Goal: Task Accomplishment & Management: Manage account settings

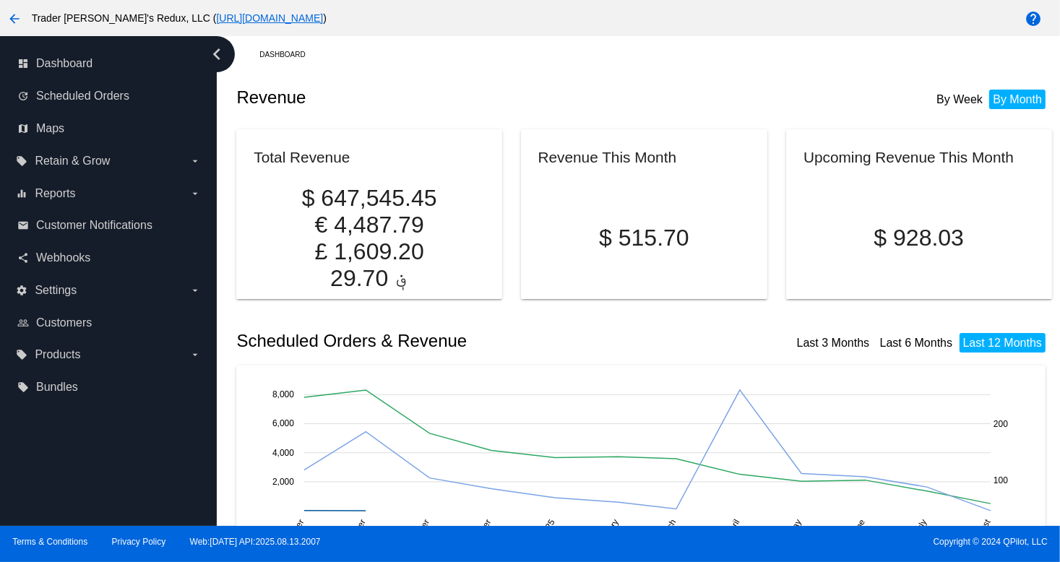
click at [629, 56] on div "Dashboard" at bounding box center [655, 54] width 792 height 22
click at [53, 321] on span "Customers" at bounding box center [64, 322] width 56 height 13
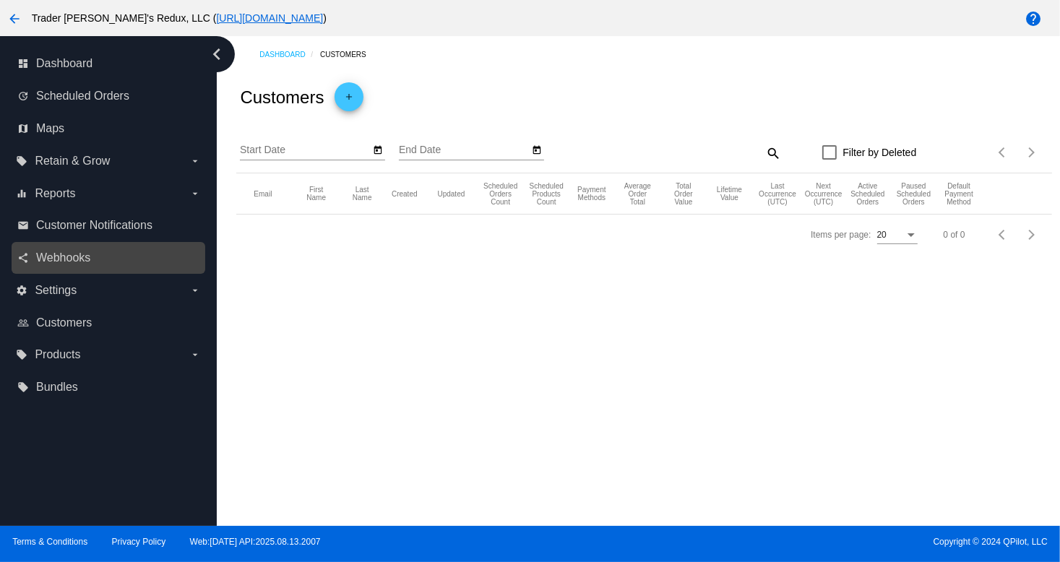
click at [64, 272] on div "share Webhooks" at bounding box center [109, 258] width 194 height 33
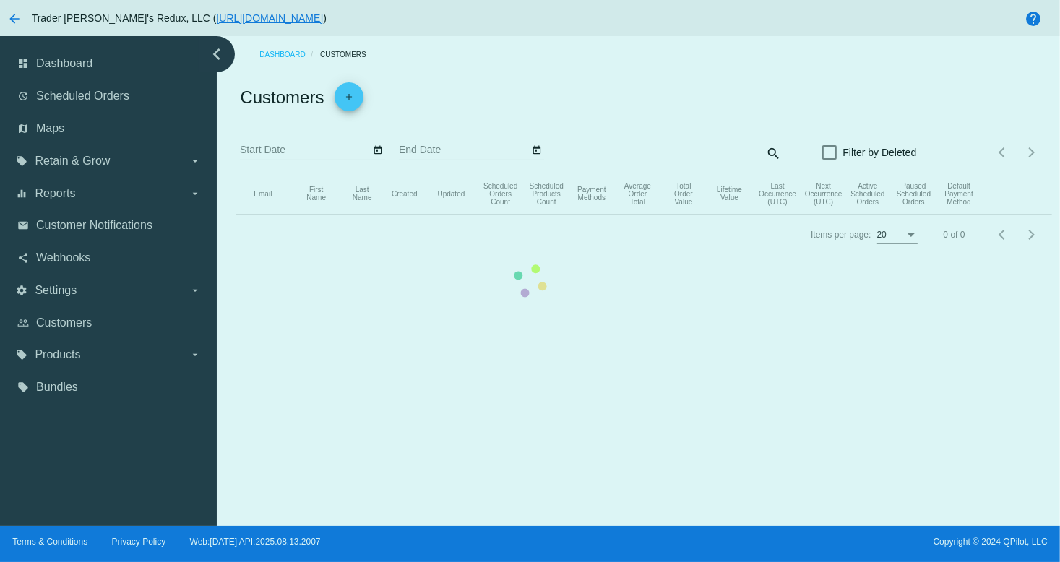
click at [236, 215] on mat-table "Email First Name Last Name Created Updated Scheduled Orders Count Scheduled Pro…" at bounding box center [643, 193] width 815 height 41
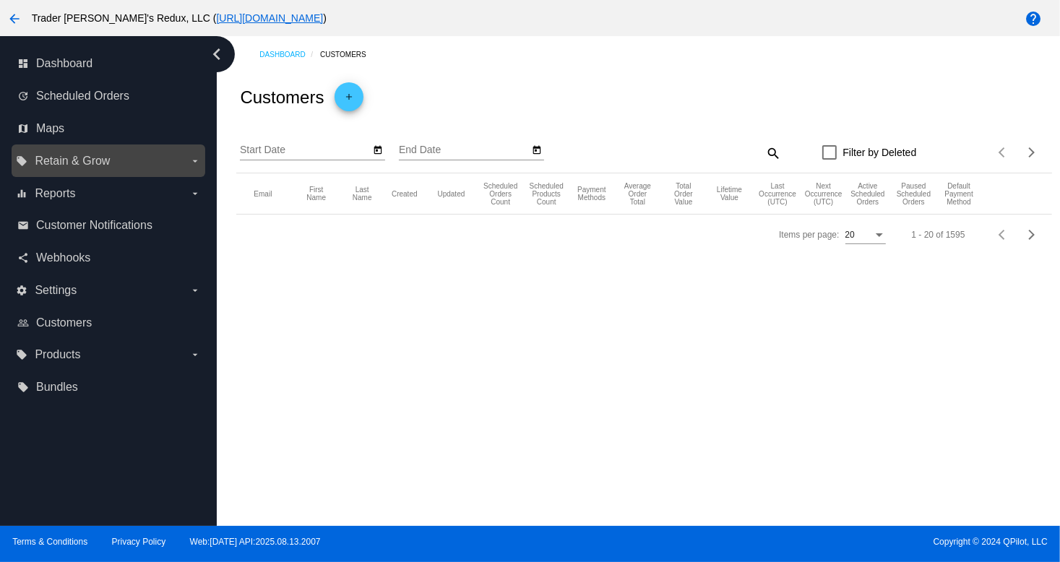
click at [60, 172] on label "local_offer Retain & Grow arrow_drop_down" at bounding box center [108, 161] width 184 height 23
click at [0, 0] on input "local_offer Retain & Grow arrow_drop_down" at bounding box center [0, 0] width 0 height 0
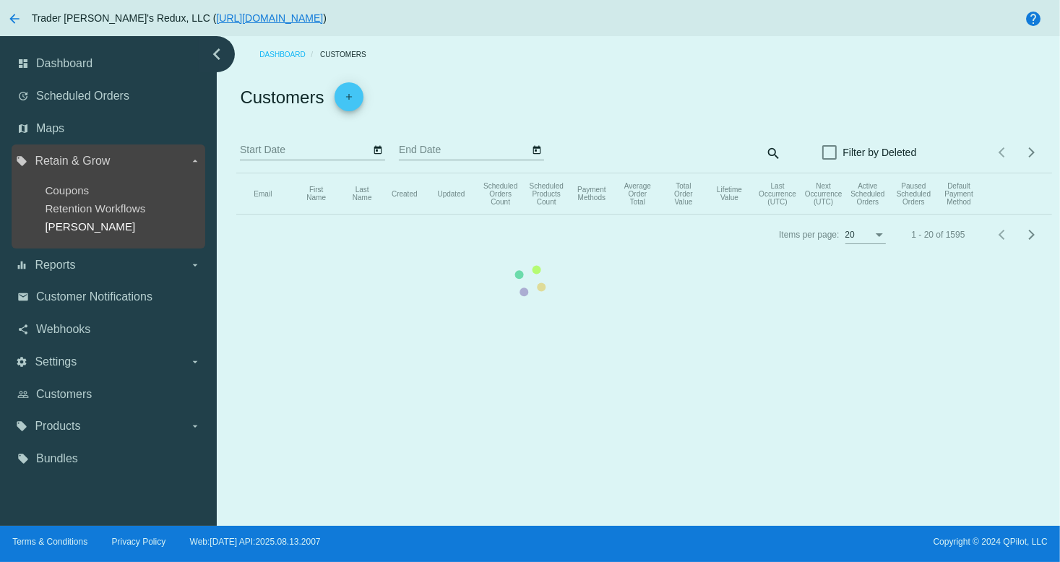
click at [59, 228] on span "[PERSON_NAME]" at bounding box center [90, 226] width 90 height 12
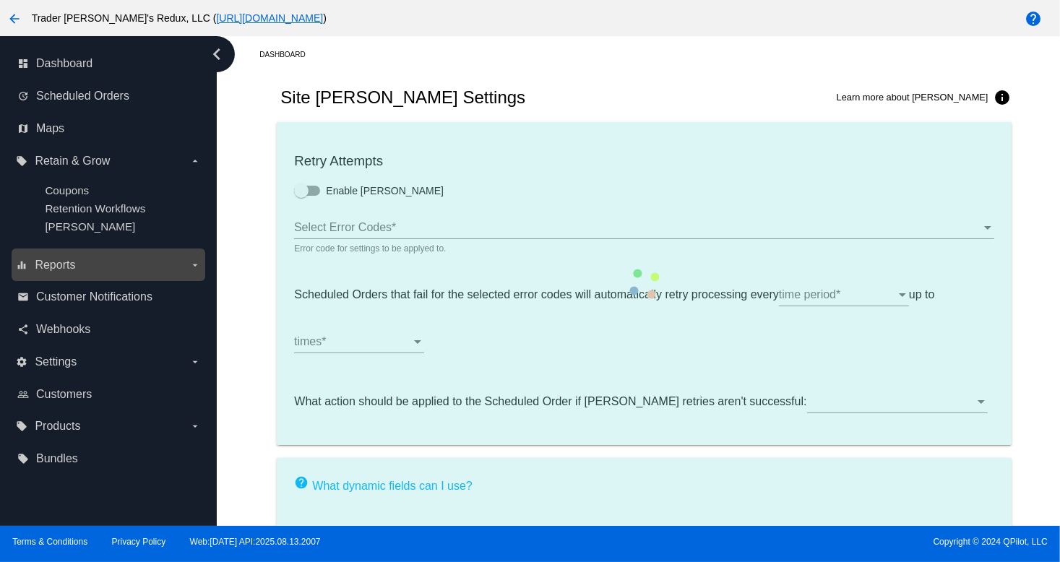
click at [86, 264] on label "equalizer Reports arrow_drop_down" at bounding box center [108, 265] width 184 height 23
click at [0, 0] on input "equalizer Reports arrow_drop_down" at bounding box center [0, 0] width 0 height 0
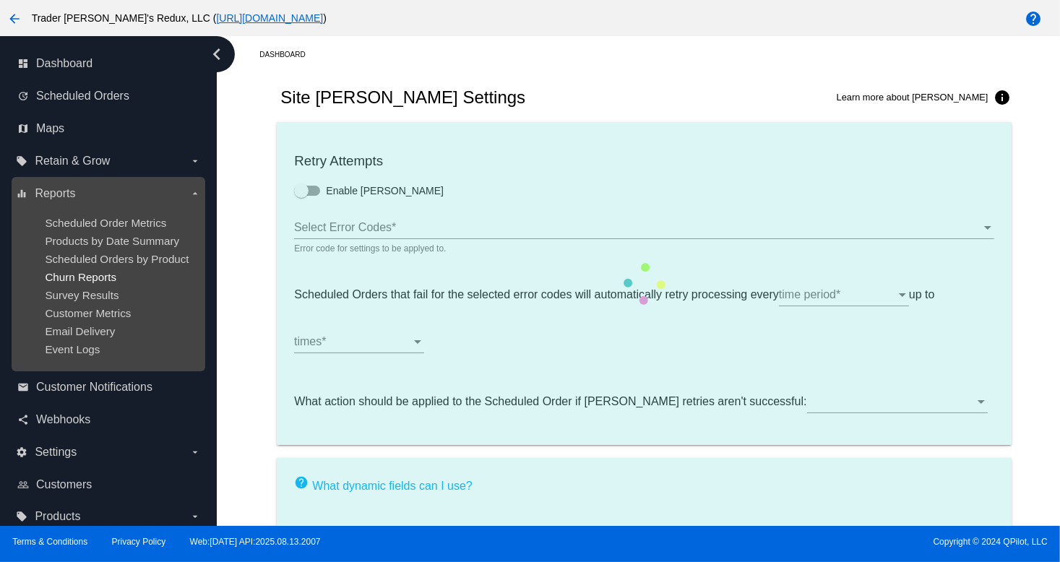
type input "If no changes are made, we will automatically retry processing your {{Scheduled…"
type input "If no changes are made, we will automatically {{DunningAction}} your {{Schedule…"
type input "Your {{ScheduledOrder}} was {{DunningAction}}."
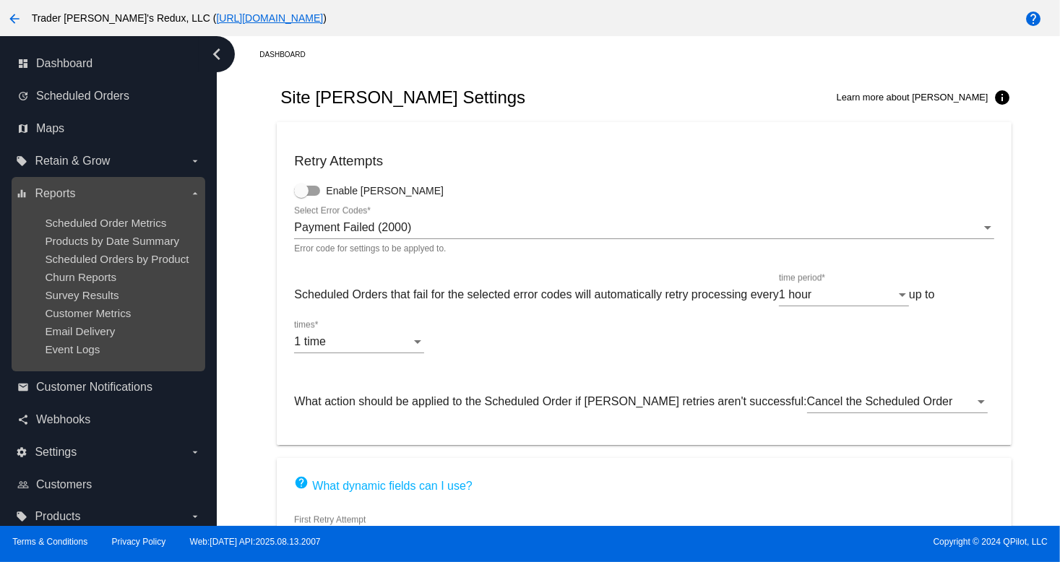
click at [147, 319] on div "Customer Metrics" at bounding box center [120, 313] width 150 height 12
click at [87, 309] on span "Customer Metrics" at bounding box center [88, 313] width 86 height 12
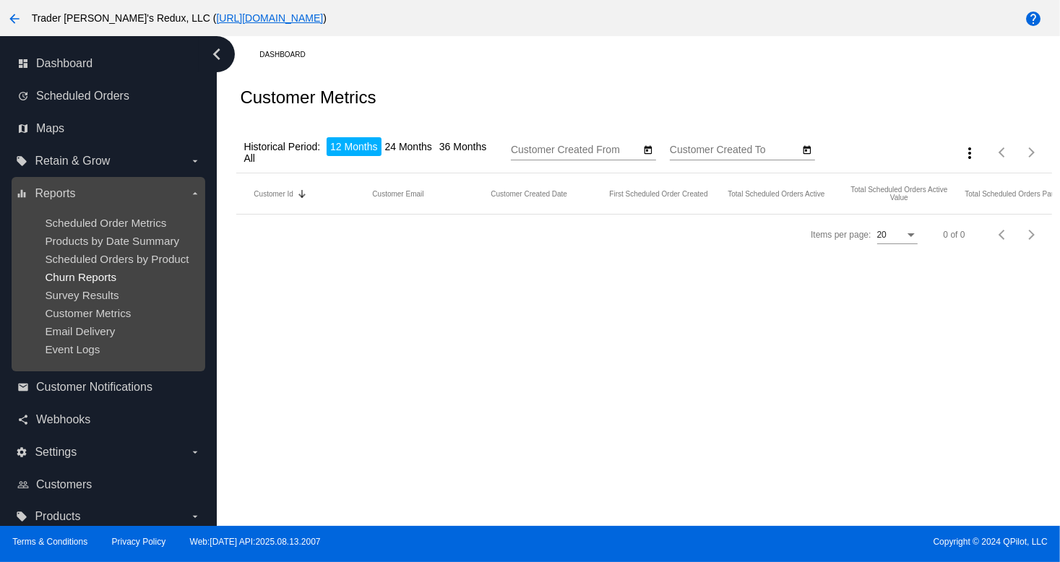
click at [74, 277] on span "Churn Reports" at bounding box center [81, 277] width 72 height 12
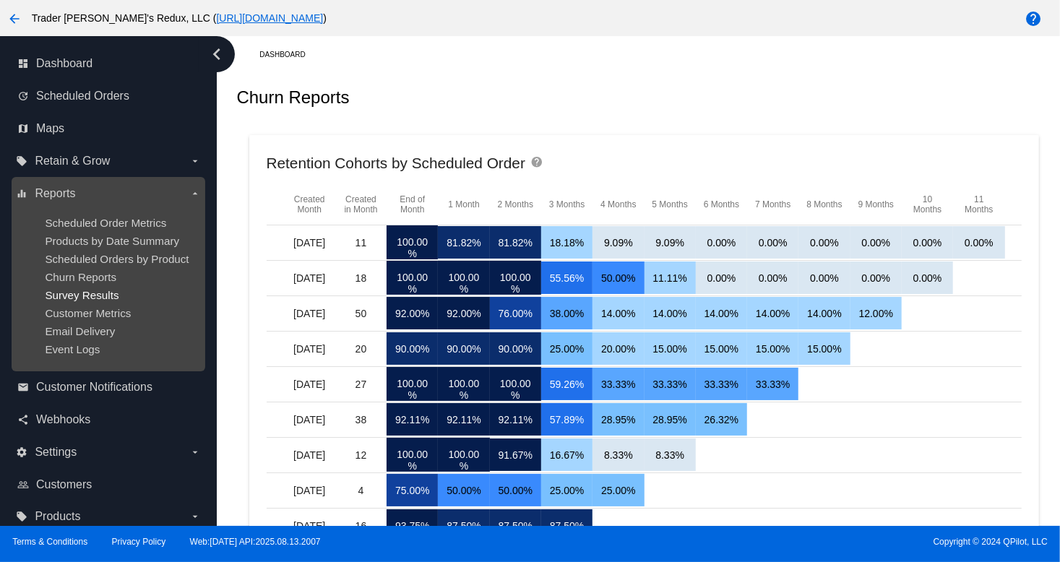
click at [105, 296] on span "Survey Results" at bounding box center [82, 295] width 74 height 12
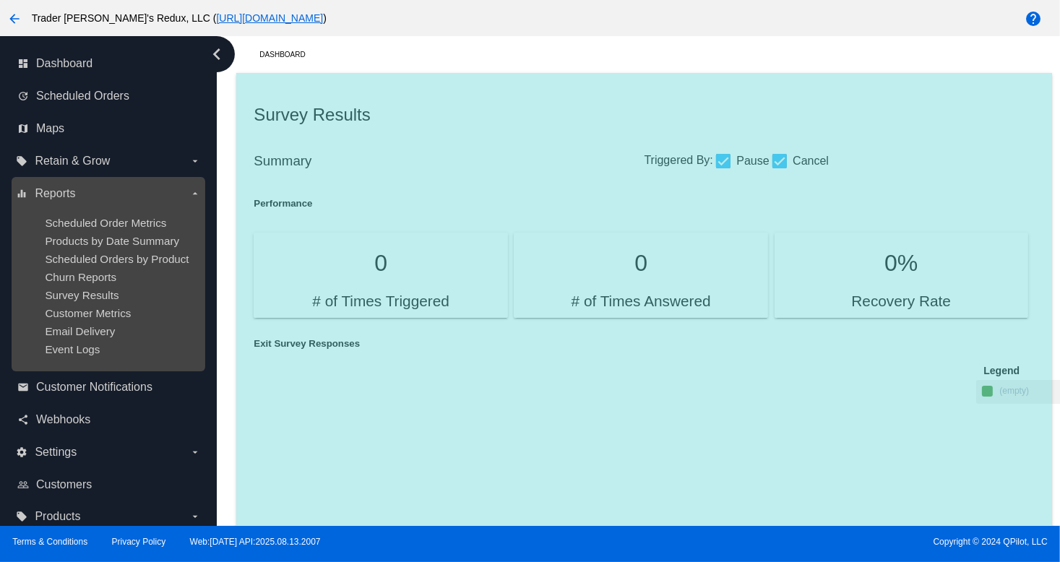
click at [124, 329] on div "Email Delivery" at bounding box center [120, 331] width 150 height 12
click at [95, 335] on span "Email Delivery" at bounding box center [80, 331] width 70 height 12
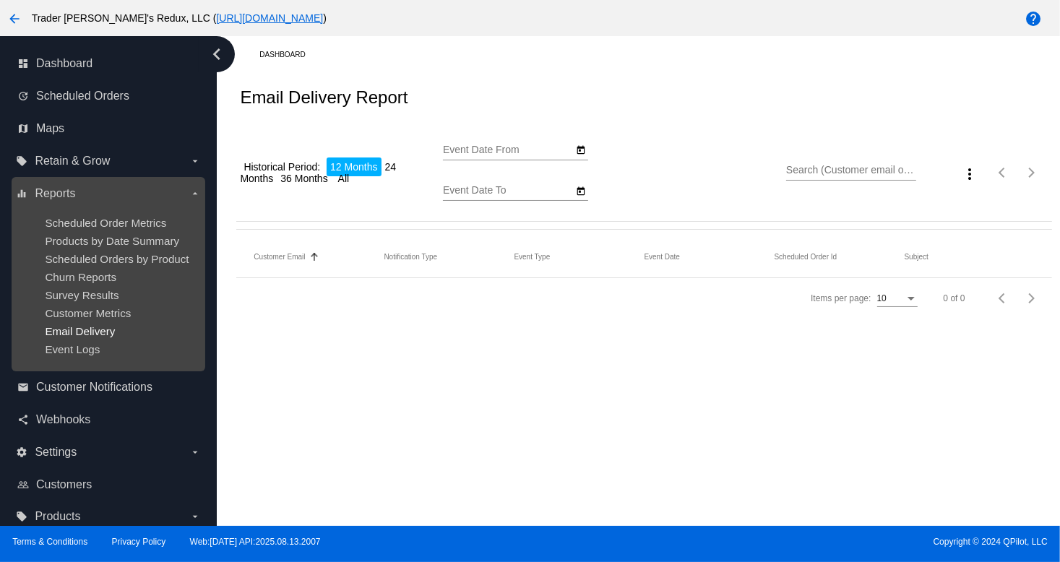
type input "[DATE]"
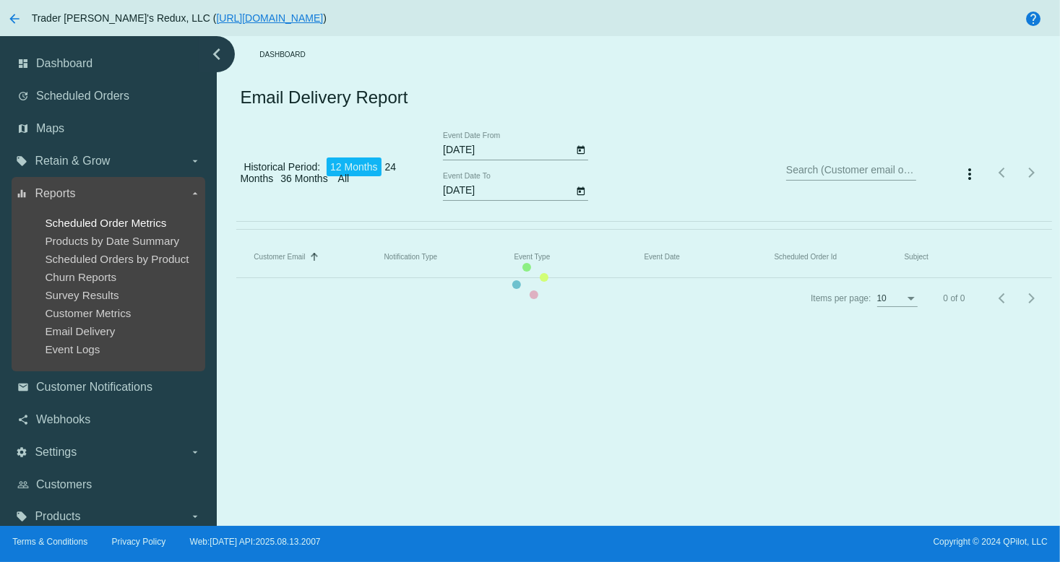
click at [80, 227] on span "Scheduled Order Metrics" at bounding box center [105, 223] width 121 height 12
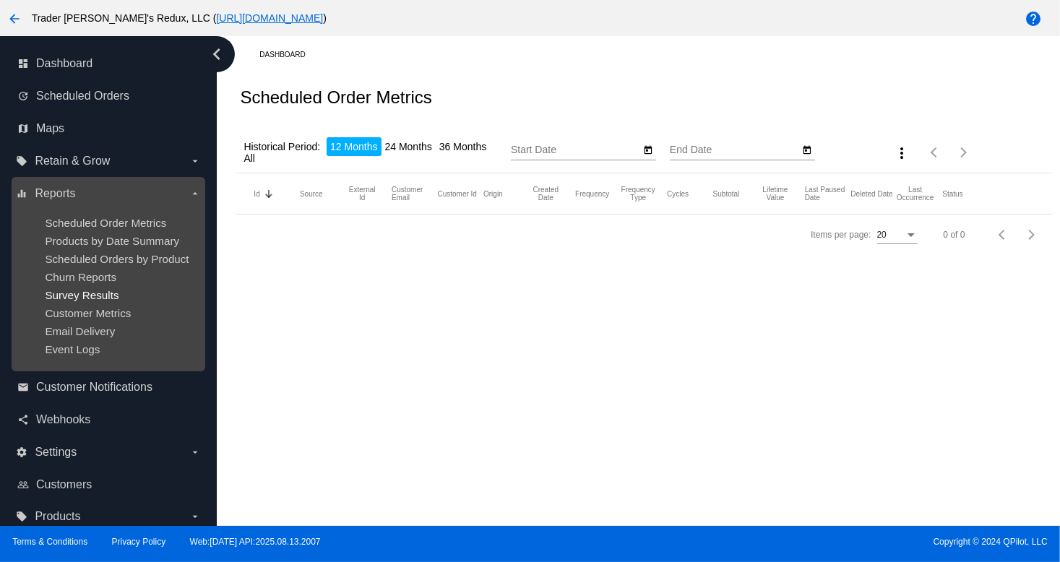
click at [113, 290] on span "Survey Results" at bounding box center [82, 295] width 74 height 12
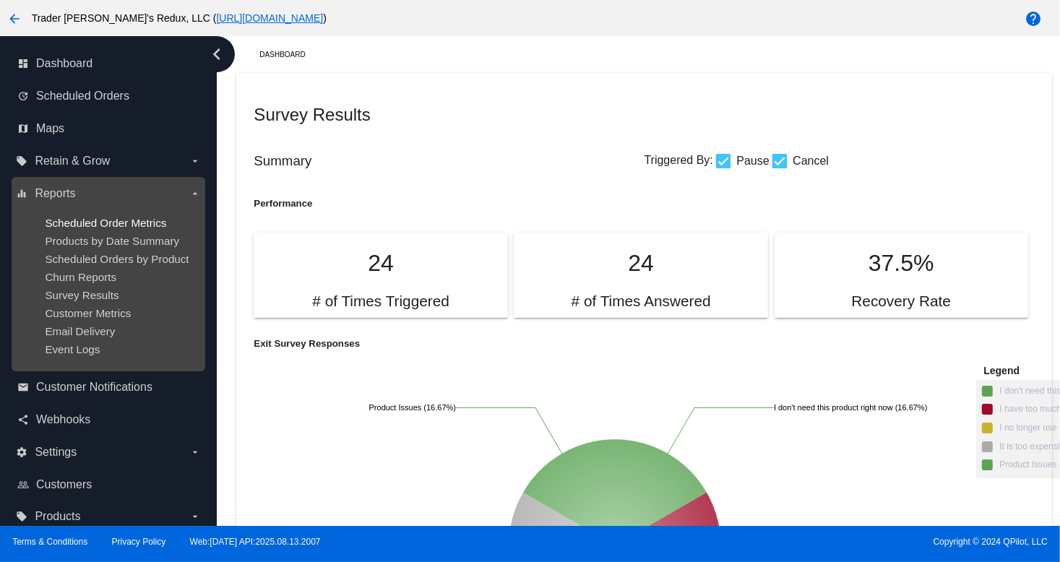
click at [102, 225] on span "Scheduled Order Metrics" at bounding box center [105, 223] width 121 height 12
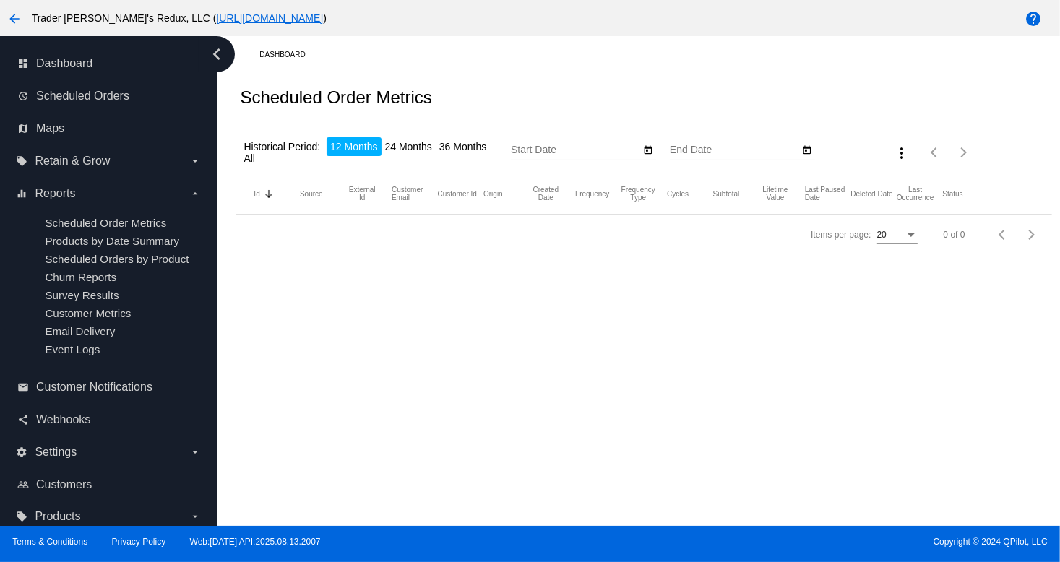
type input "[DATE]"
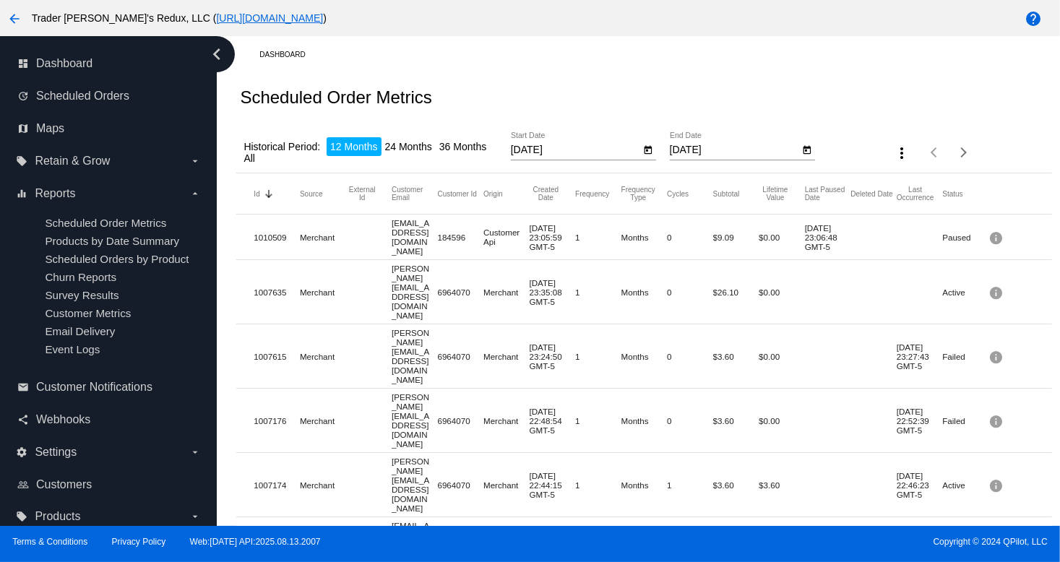
click at [630, 348] on mat-cell "Months" at bounding box center [644, 356] width 46 height 17
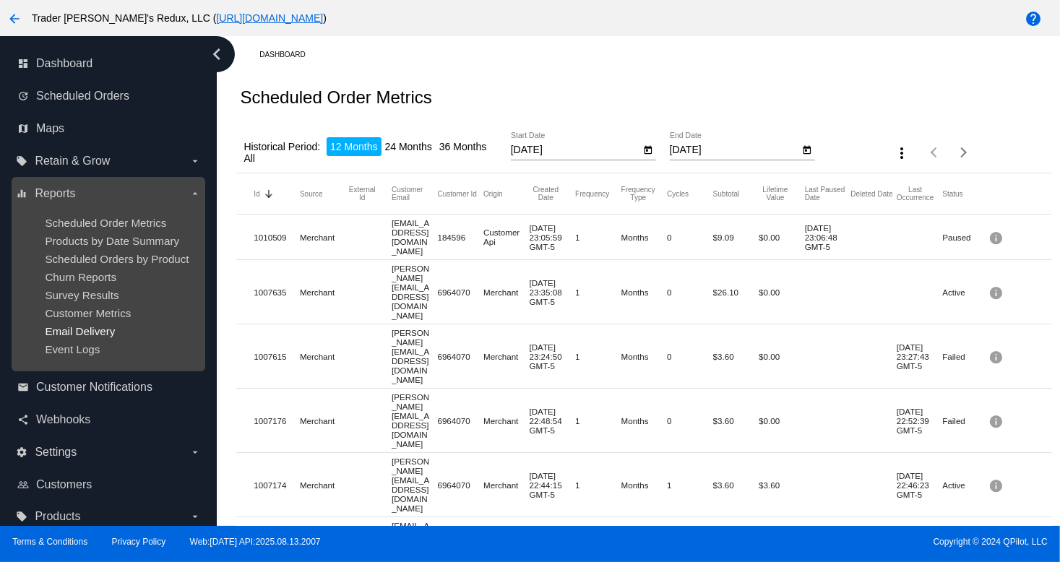
click at [84, 327] on span "Email Delivery" at bounding box center [80, 331] width 70 height 12
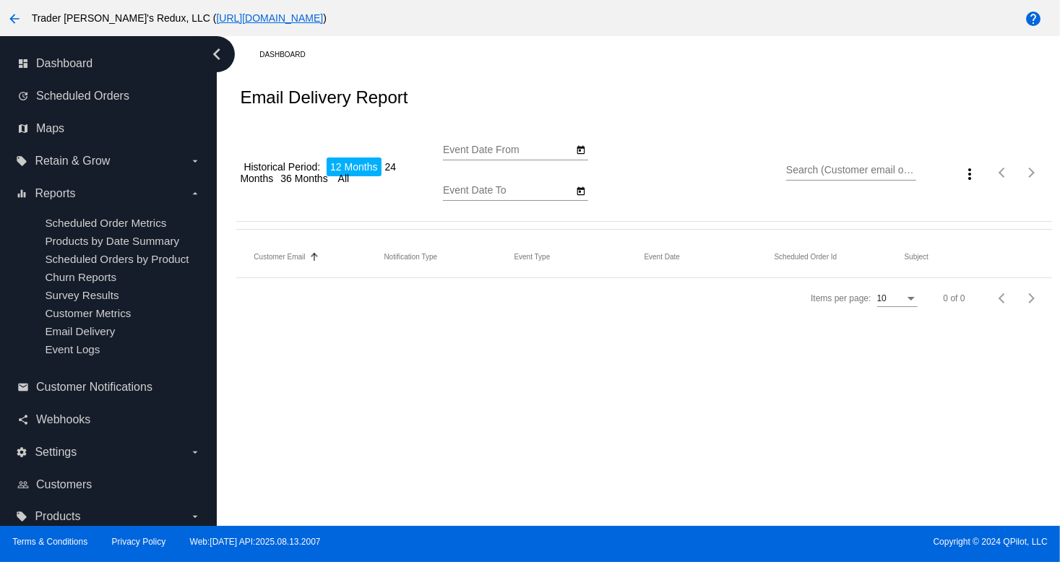
type input "[DATE]"
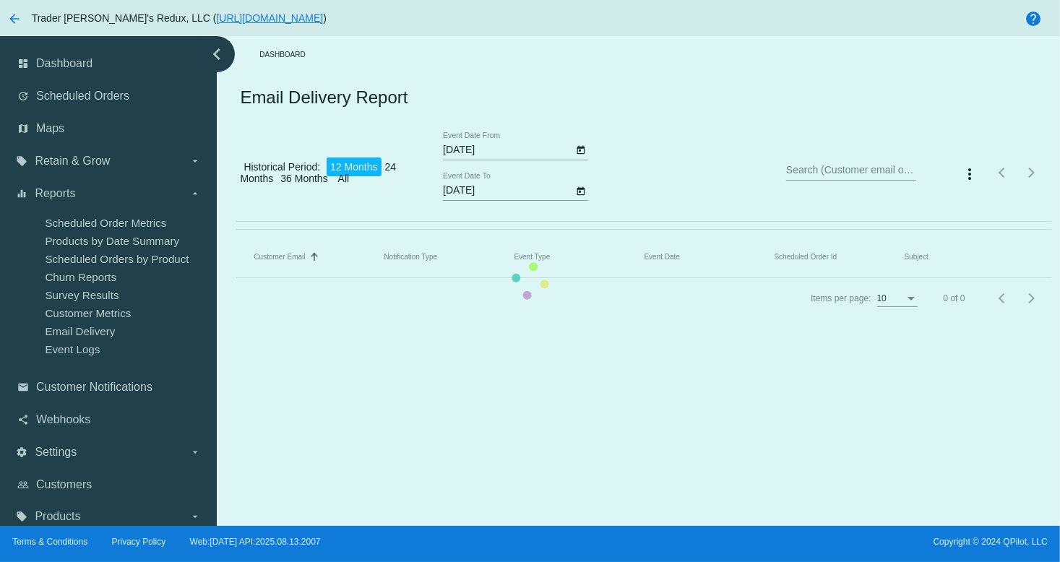
click at [312, 237] on mat-table "Customer Email Sorted by EmailTo ascending Notification Type Event Type Event D…" at bounding box center [643, 257] width 815 height 41
click at [287, 237] on mat-table "Customer Email Sorted by EmailTo ascending Notification Type Event Type Event D…" at bounding box center [643, 257] width 815 height 41
drag, startPoint x: 407, startPoint y: 155, endPoint x: 416, endPoint y: 147, distance: 12.8
click at [409, 237] on mat-table "Customer Email Sorted by EmailTo ascending Notification Type Event Type Event D…" at bounding box center [643, 257] width 815 height 41
drag, startPoint x: 423, startPoint y: 165, endPoint x: 423, endPoint y: 176, distance: 10.1
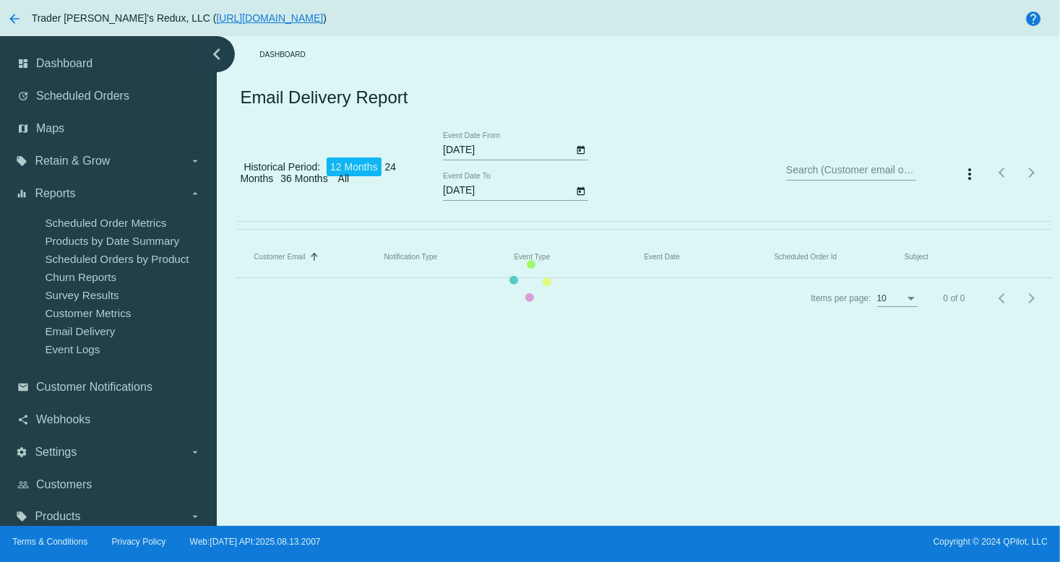
click at [423, 237] on mat-table "Customer Email Sorted by EmailTo ascending Notification Type Event Type Event D…" at bounding box center [643, 257] width 815 height 41
click at [413, 237] on mat-table "Customer Email Sorted by EmailTo ascending Notification Type Event Type Event D…" at bounding box center [643, 257] width 815 height 41
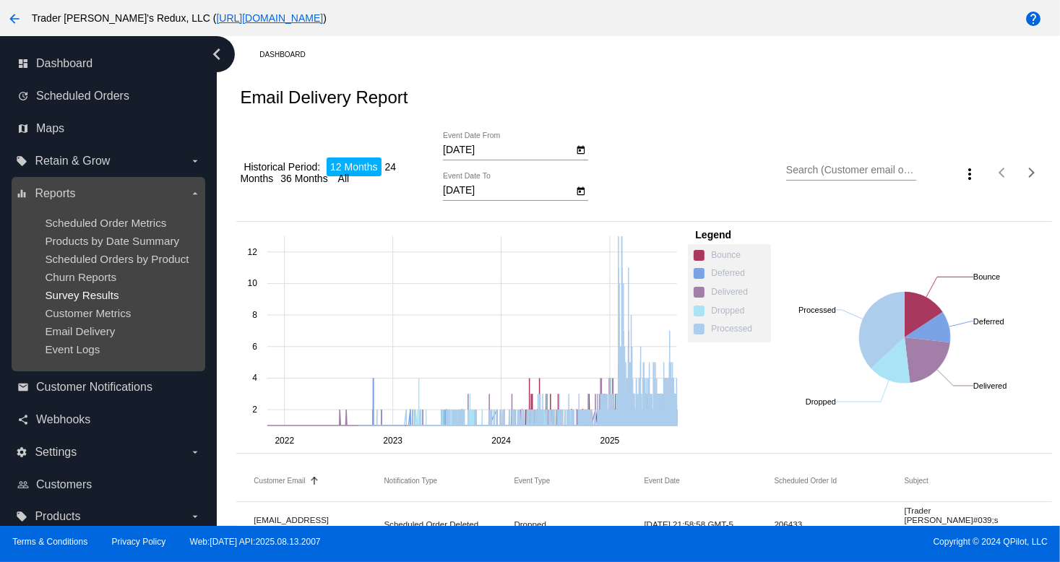
click at [92, 301] on span "Survey Results" at bounding box center [82, 295] width 74 height 12
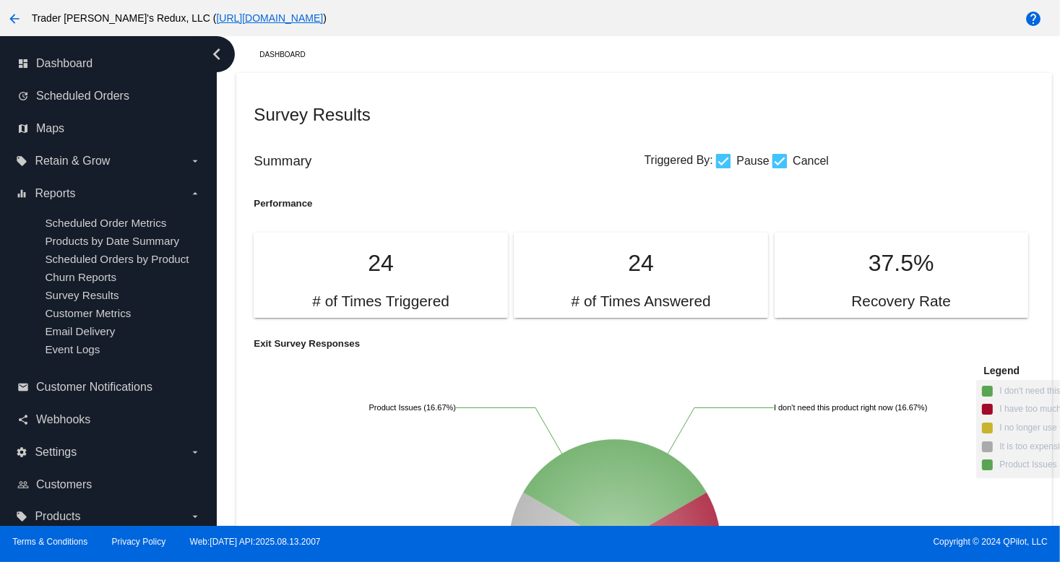
click at [517, 129] on div "Survey Results" at bounding box center [644, 114] width 780 height 49
click at [82, 103] on link "update Scheduled Orders" at bounding box center [109, 96] width 184 height 23
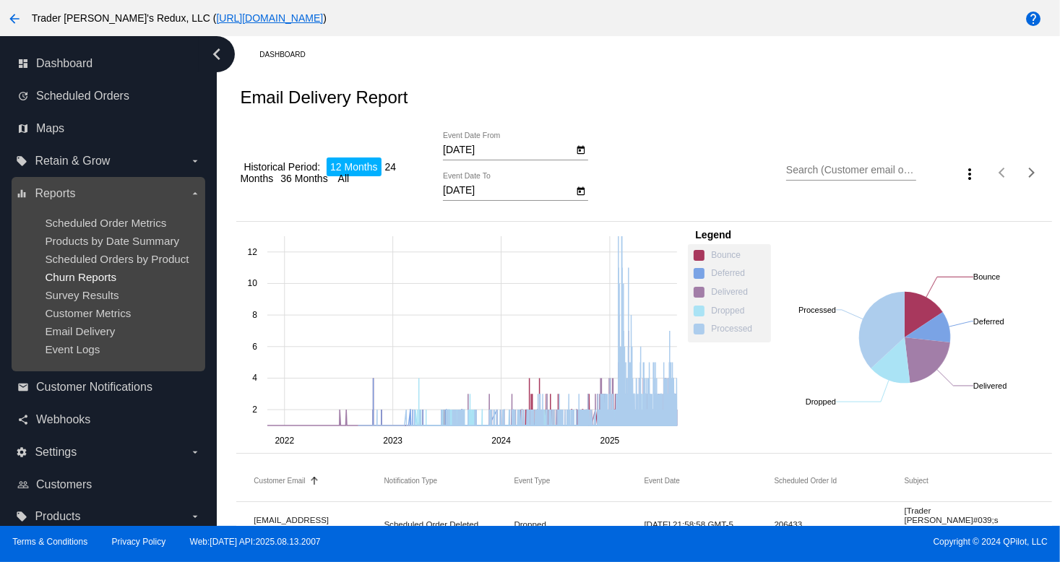
click at [101, 273] on span "Churn Reports" at bounding box center [81, 277] width 72 height 12
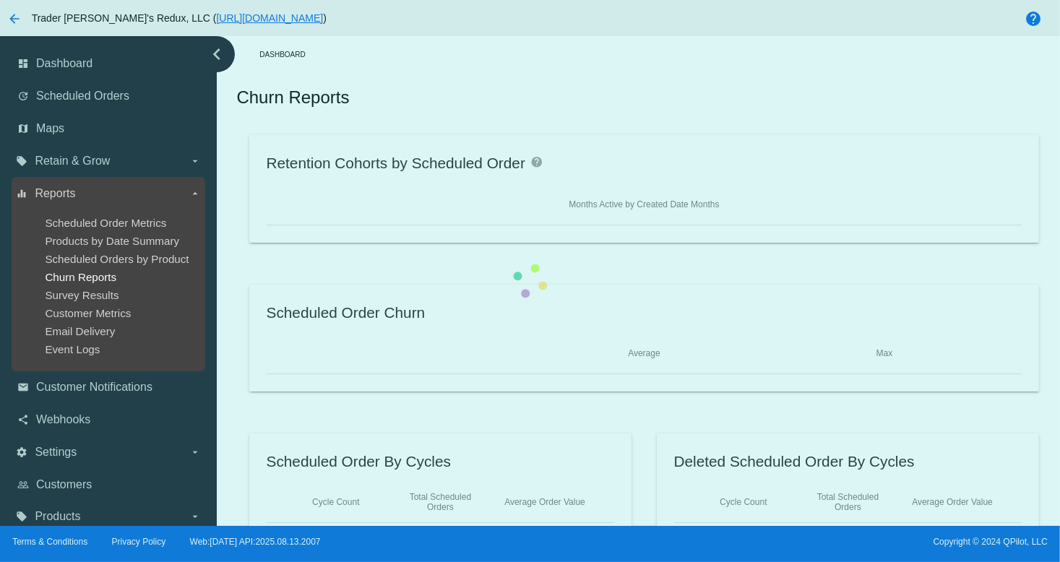
click at [101, 273] on span "Churn Reports" at bounding box center [81, 277] width 72 height 12
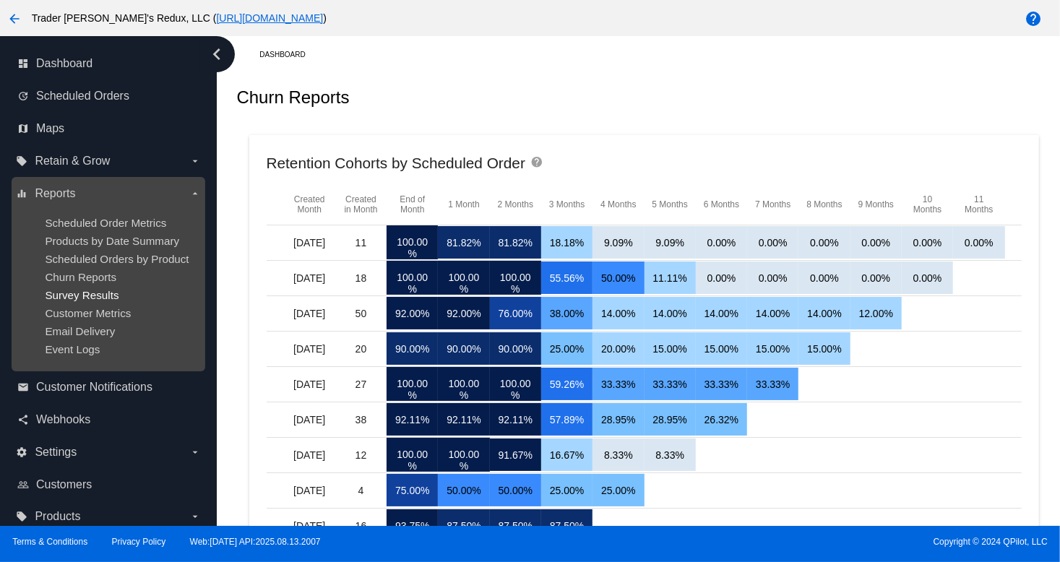
click at [83, 298] on span "Survey Results" at bounding box center [82, 295] width 74 height 12
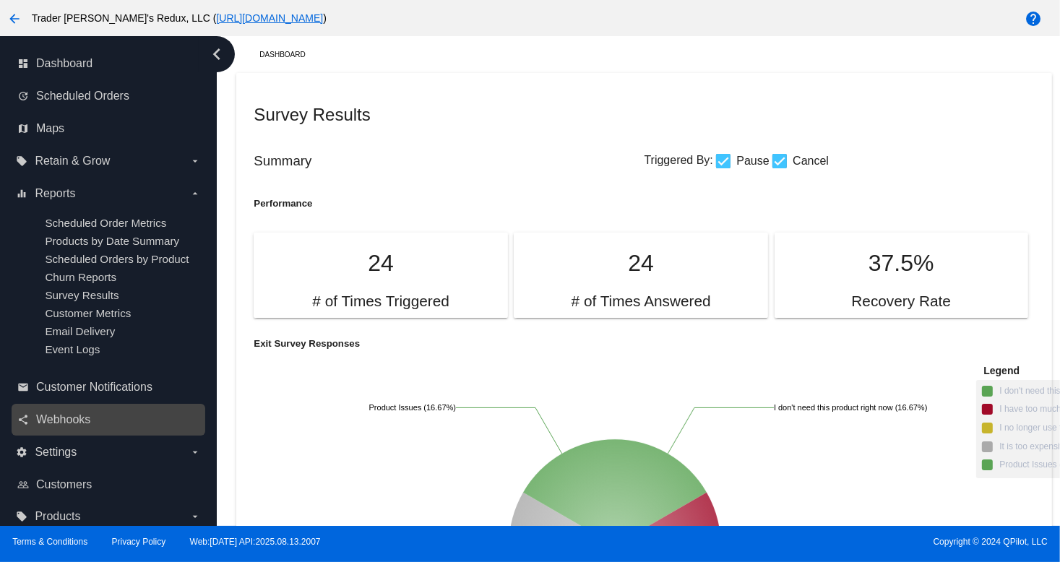
click at [103, 431] on link "share Webhooks" at bounding box center [109, 419] width 184 height 23
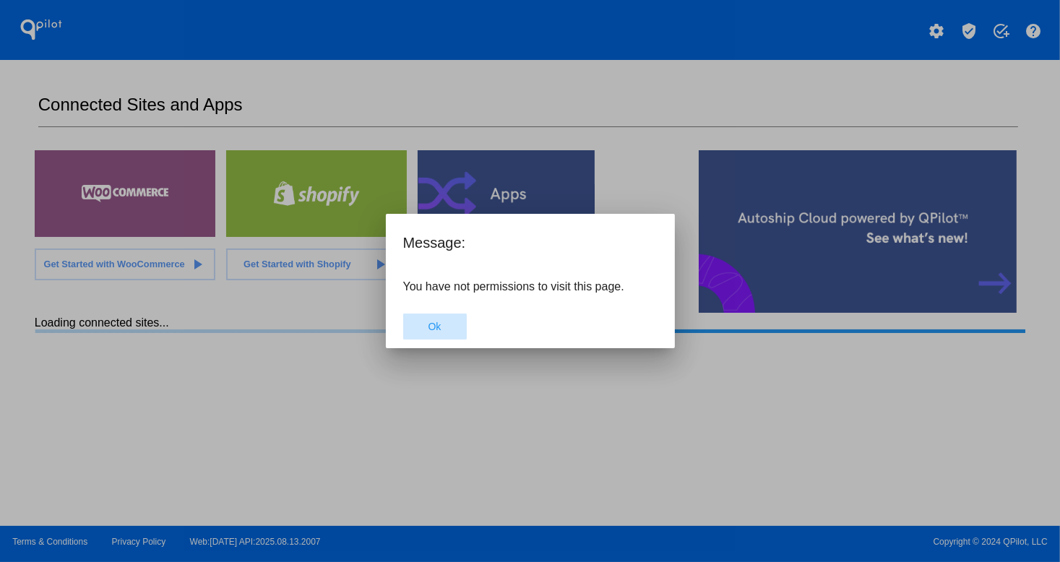
click at [434, 329] on span "Ok" at bounding box center [434, 327] width 13 height 12
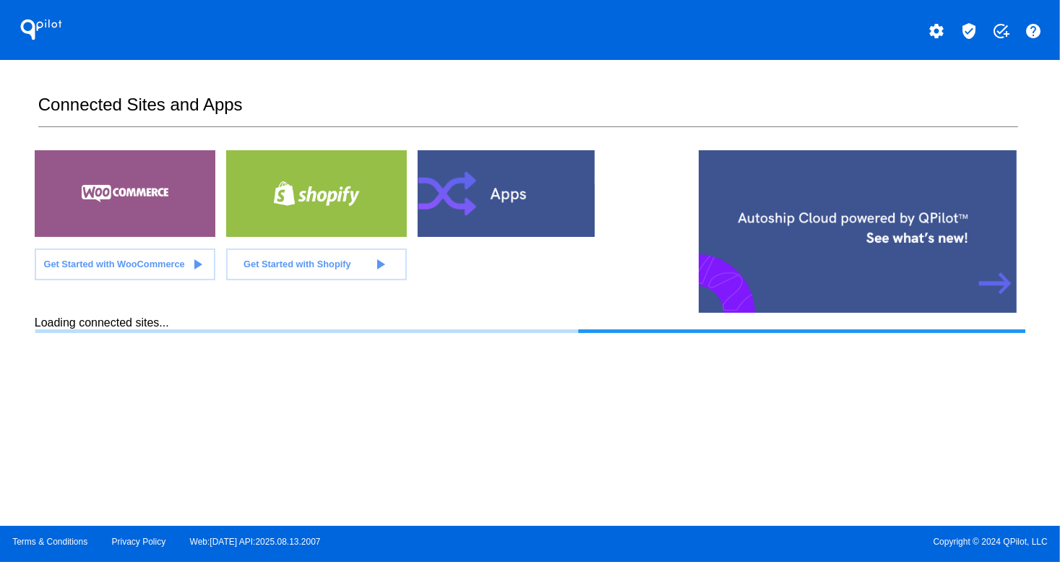
click at [121, 197] on div at bounding box center [125, 193] width 181 height 87
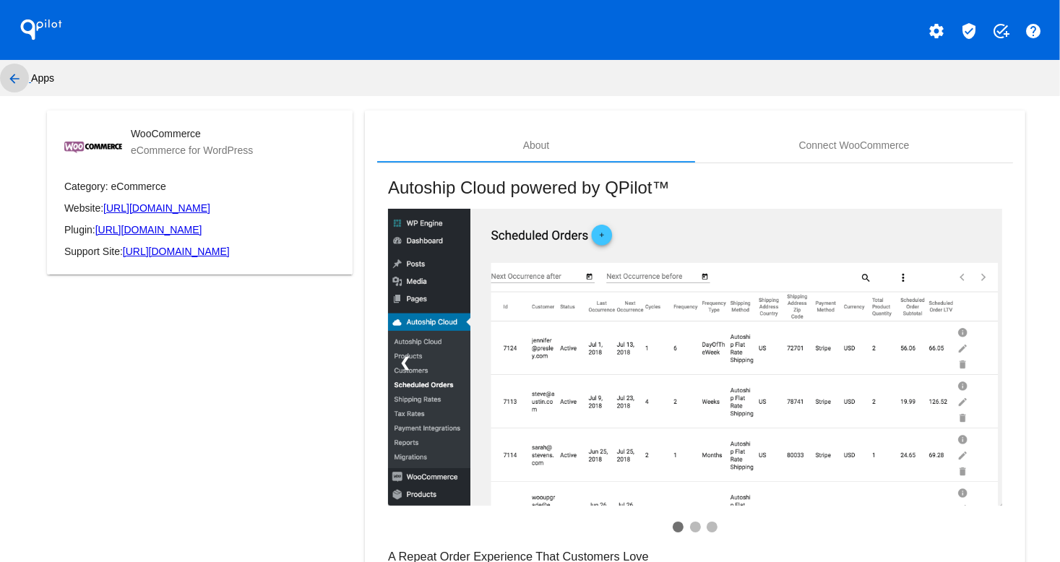
click at [17, 74] on mat-icon "arrow_back" at bounding box center [14, 78] width 17 height 17
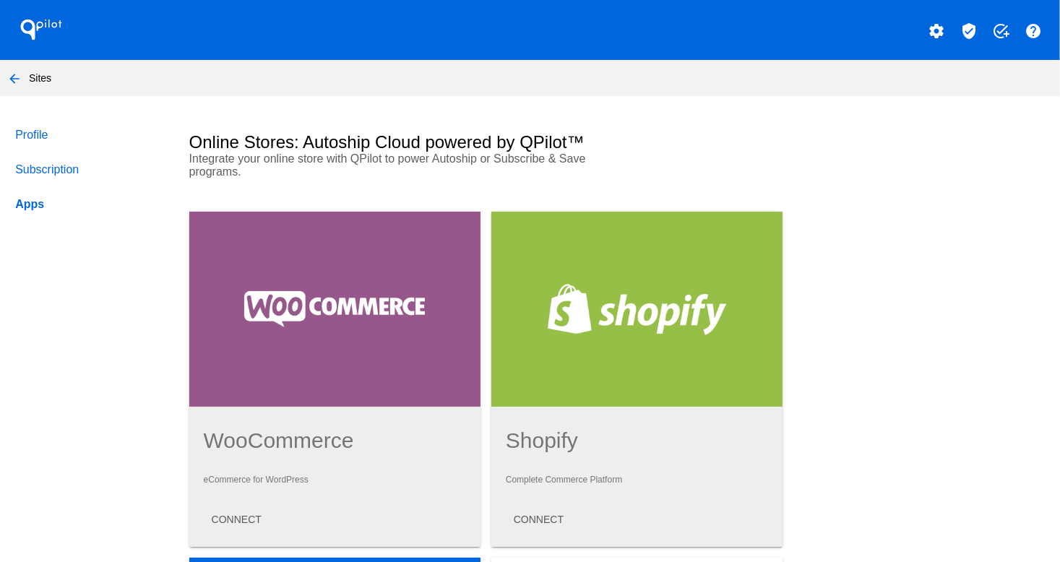
click at [5, 80] on button "arrow_back" at bounding box center [14, 78] width 29 height 29
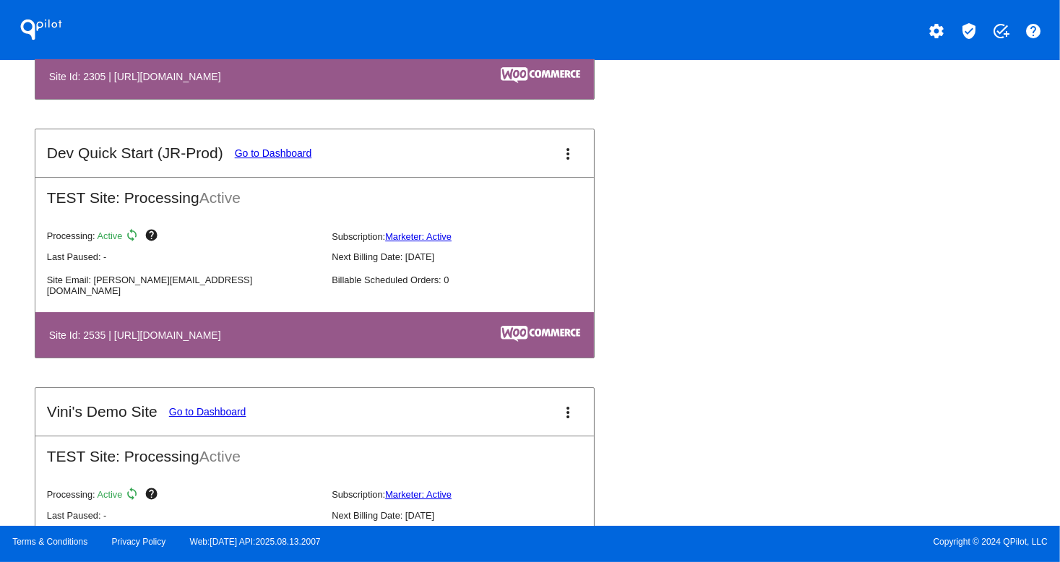
scroll to position [9372, 0]
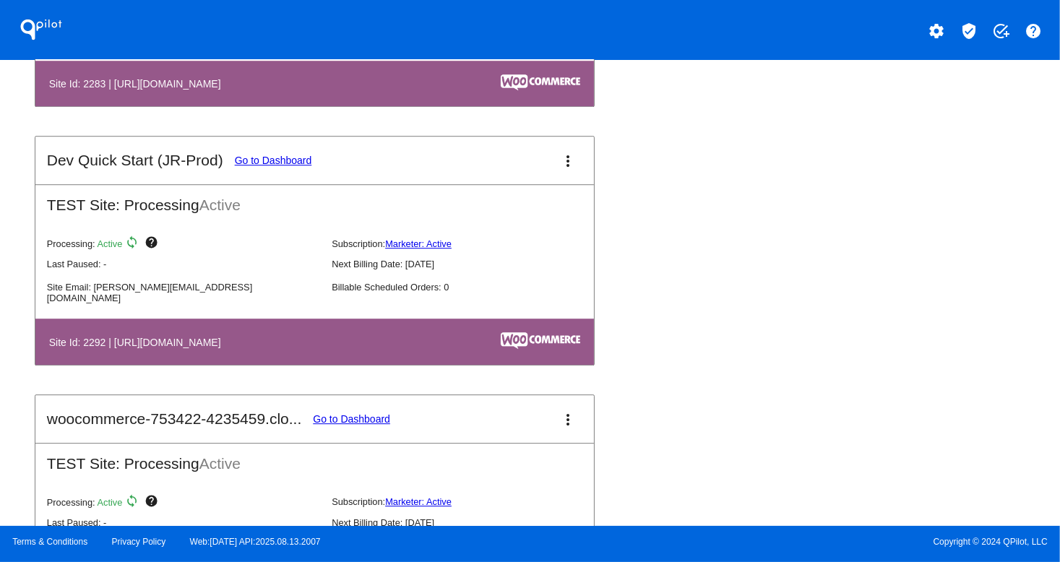
click at [293, 169] on mat-card-title "Dev Quick Start (JR-Prod) Go to Dashboard" at bounding box center [179, 160] width 265 height 17
click at [288, 163] on link "Go to Dashboard" at bounding box center [273, 161] width 77 height 12
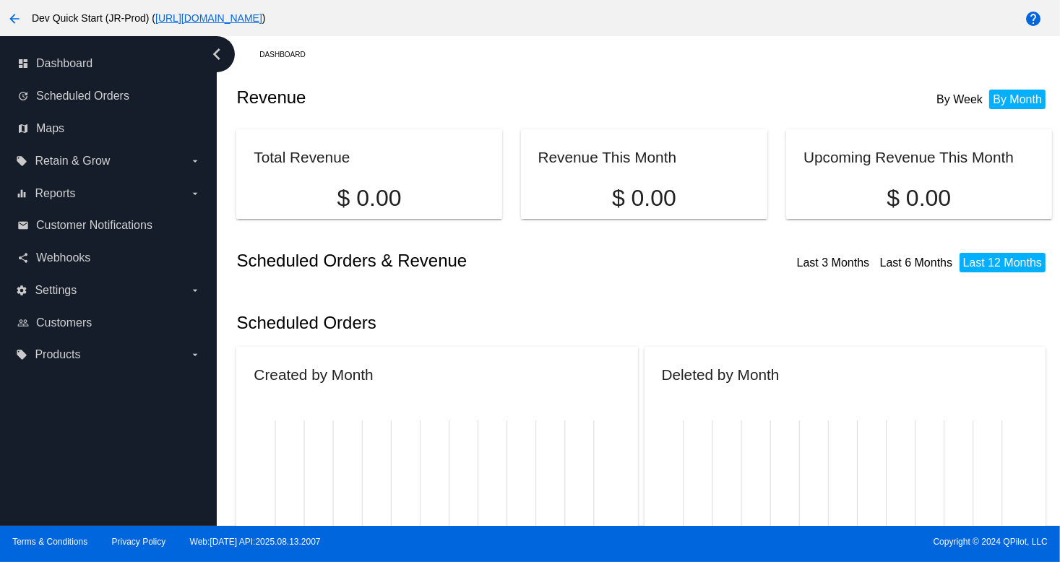
click at [653, 190] on p "$ 0.00" at bounding box center [644, 198] width 212 height 27
click at [954, 100] on li "By Week" at bounding box center [959, 100] width 53 height 20
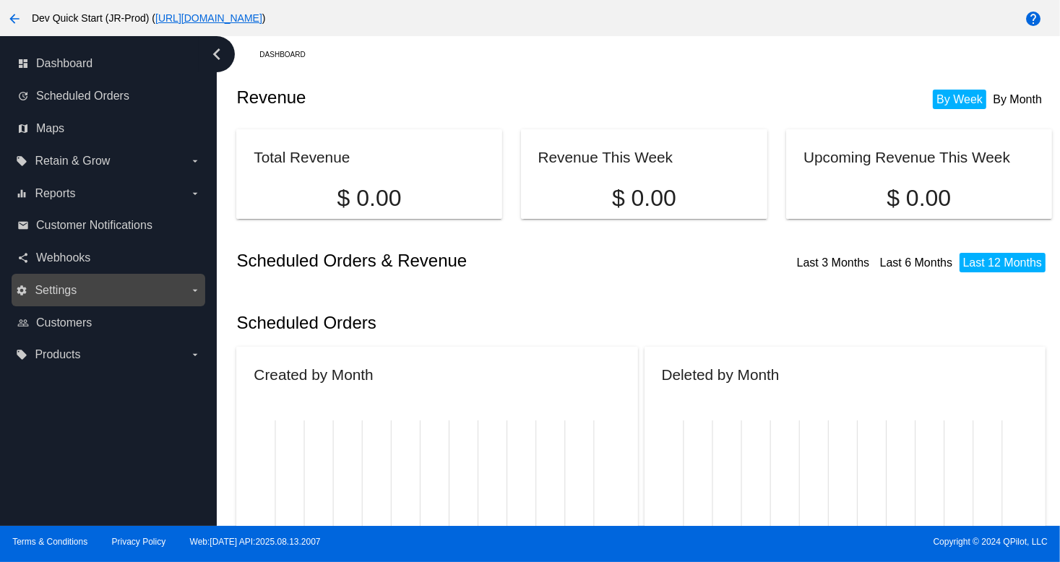
click at [116, 295] on label "settings Settings arrow_drop_down" at bounding box center [108, 290] width 184 height 23
click at [0, 0] on input "settings Settings arrow_drop_down" at bounding box center [0, 0] width 0 height 0
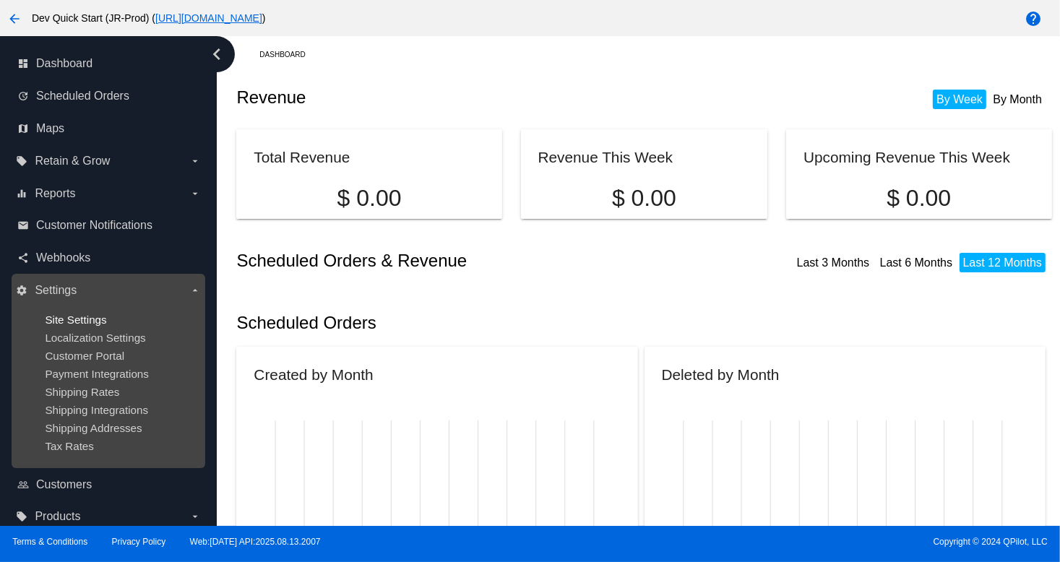
click at [104, 316] on span "Site Settings" at bounding box center [75, 320] width 61 height 12
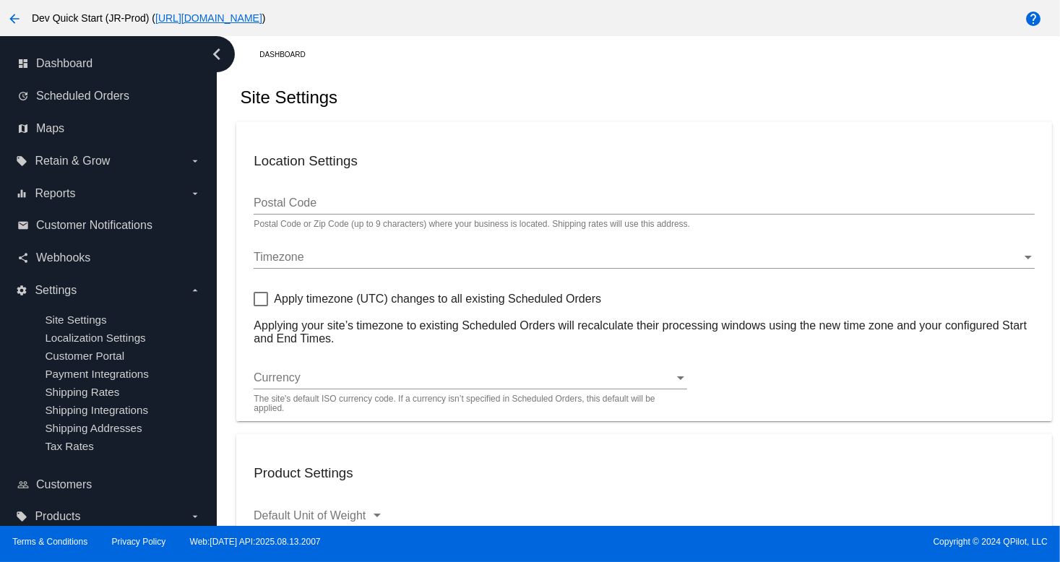
type input "00:00"
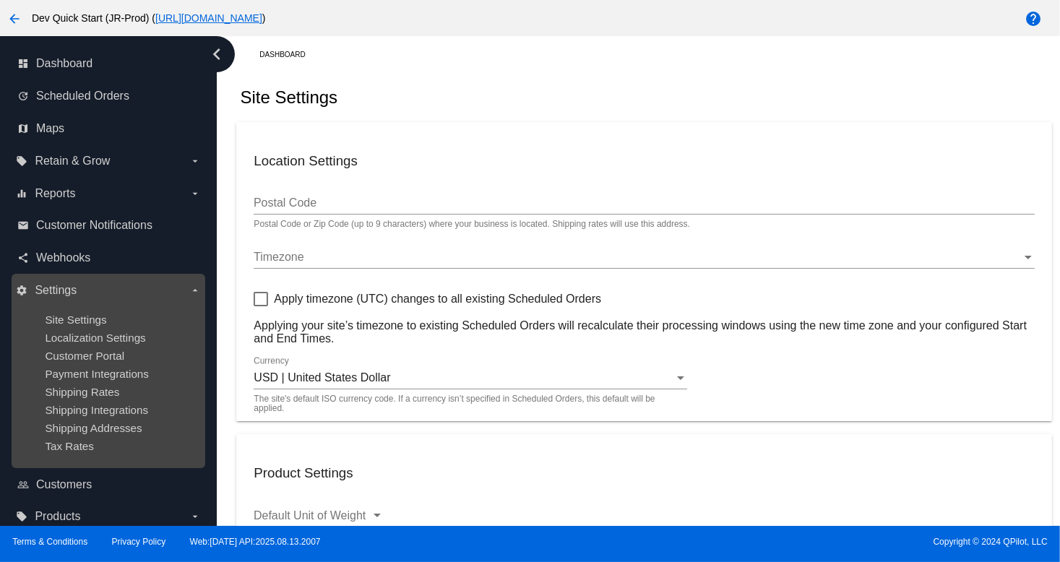
click at [98, 348] on ul "Site Settings Localization Settings Customer Portal Payment Integrations Shippi…" at bounding box center [108, 383] width 184 height 162
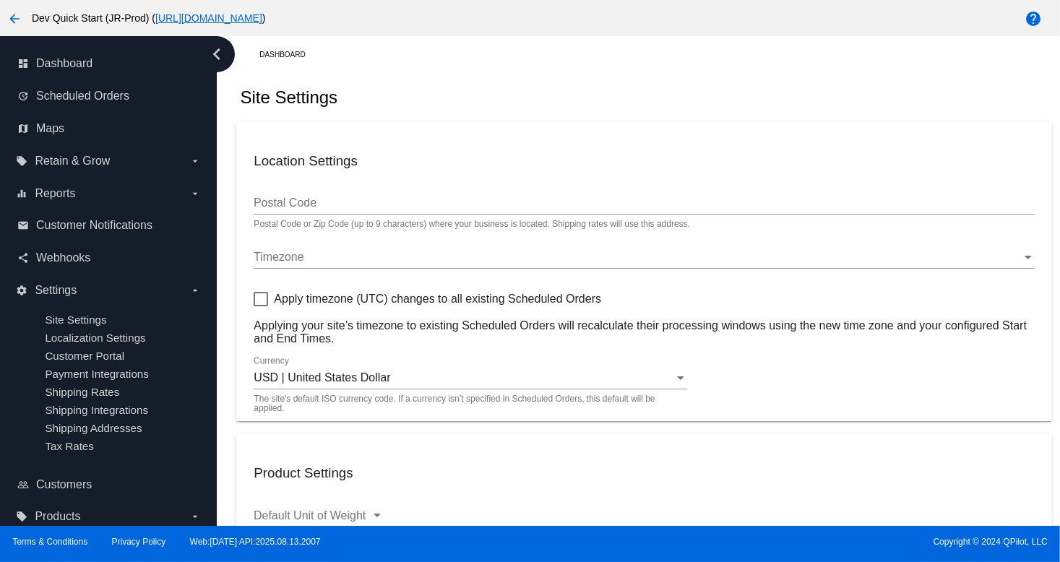
drag, startPoint x: 98, startPoint y: 348, endPoint x: 607, endPoint y: 345, distance: 508.7
click at [116, 353] on ul "Site Settings Localization Settings Customer Portal Payment Integrations Shippi…" at bounding box center [108, 383] width 184 height 162
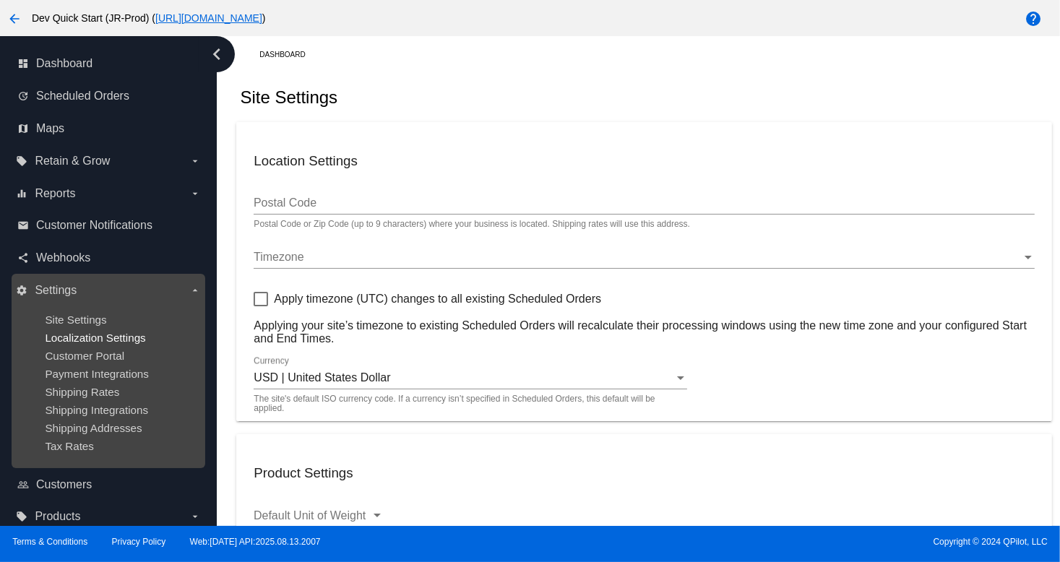
click at [86, 333] on span "Localization Settings" at bounding box center [95, 338] width 100 height 12
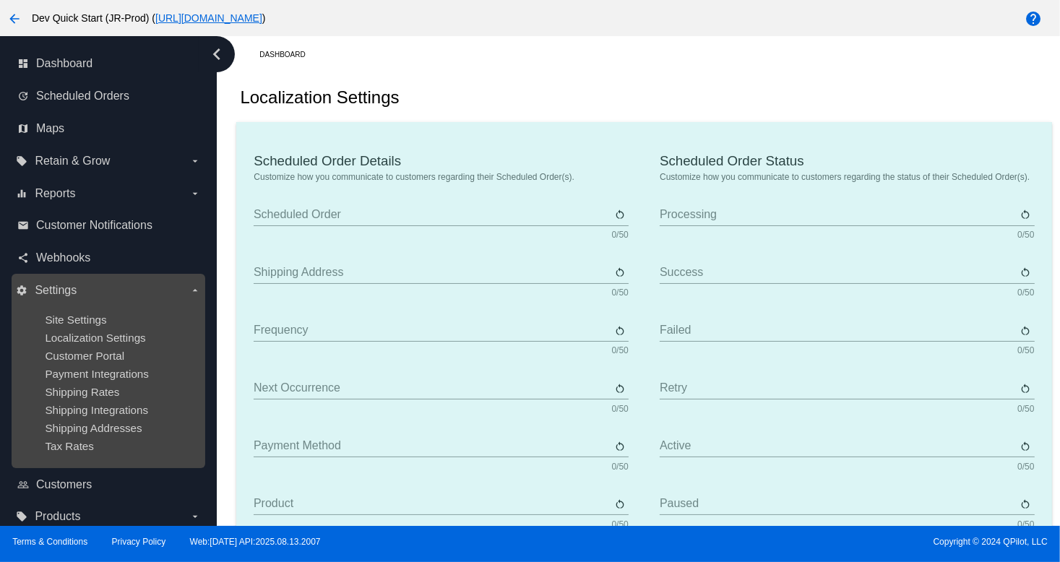
click at [69, 380] on div "Payment Integrations" at bounding box center [120, 374] width 150 height 12
type input "Scheduled Order"
type input "Shipping Address"
type input "Frequency"
type input "Next Occurrence"
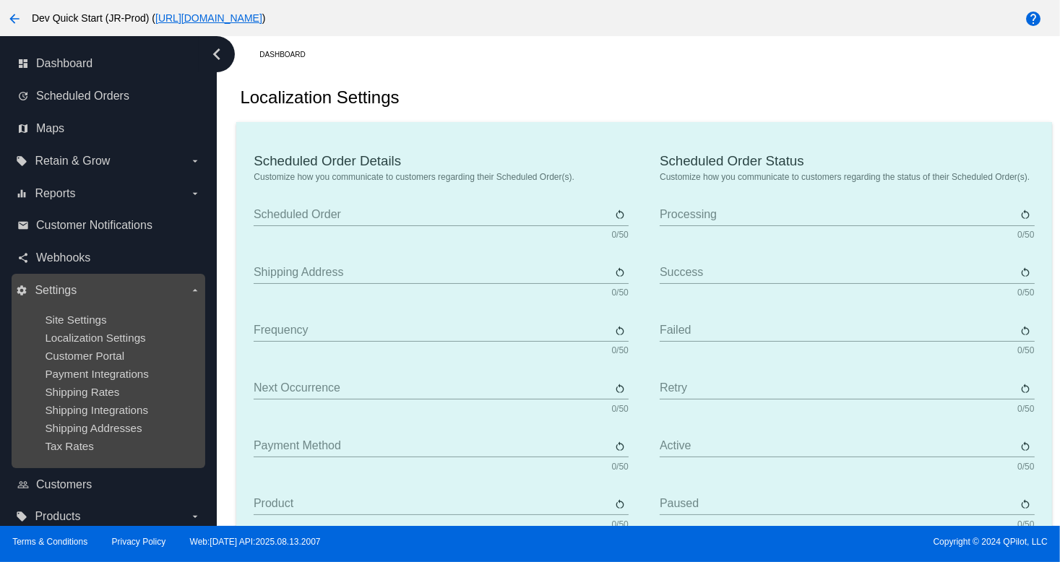
type input "Payment Method"
type input "Product"
type input "Quantity"
type input "Price"
type input "Out of stock"
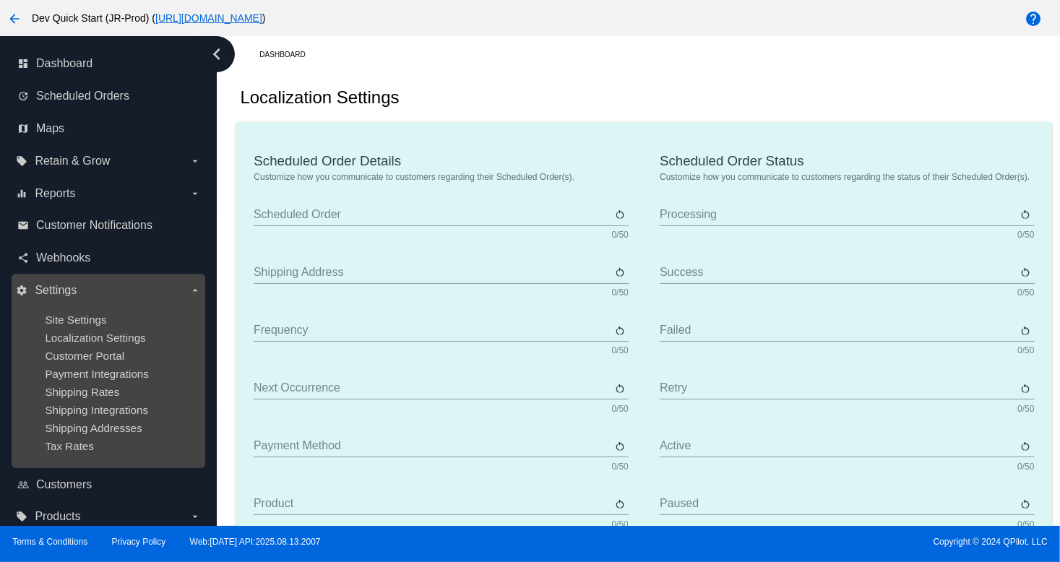
type input "Subtotal"
type input "Shipping"
type input "Tax"
type input "TBD"
type input "Total"
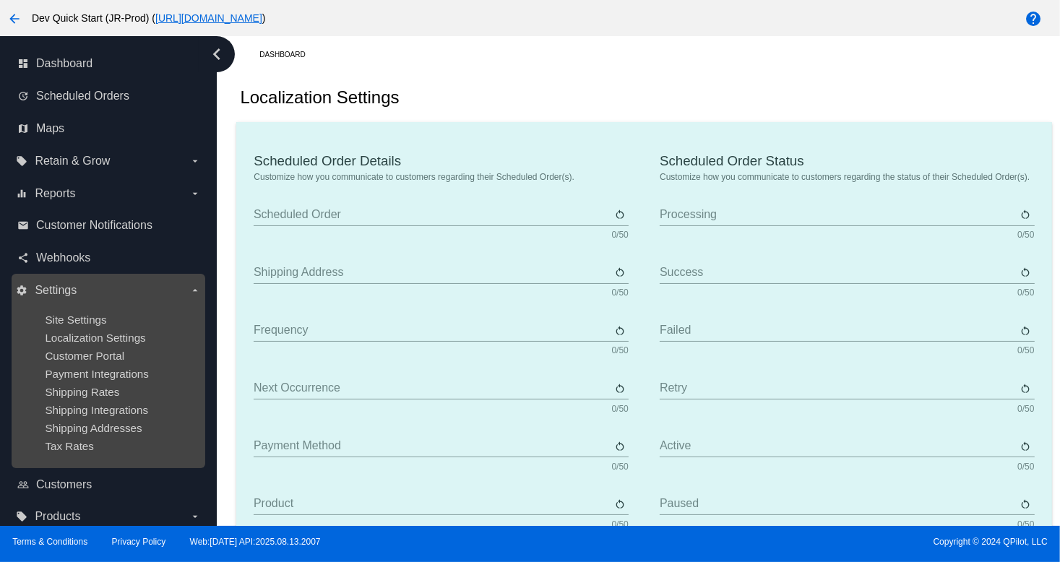
type input "No Payment Method"
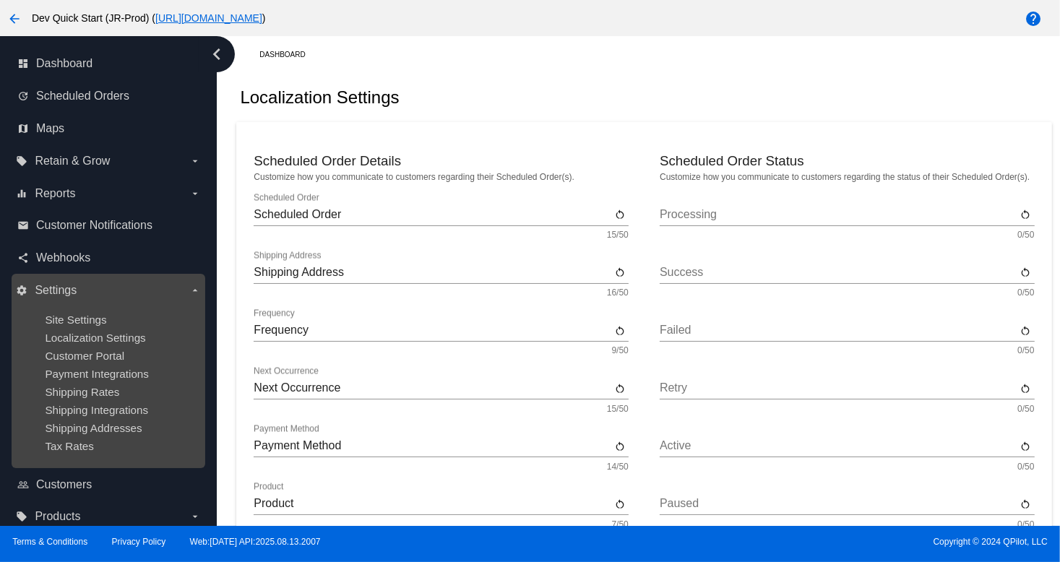
click at [127, 288] on label "settings Settings arrow_drop_down" at bounding box center [108, 290] width 184 height 23
click at [0, 0] on input "settings Settings arrow_drop_down" at bounding box center [0, 0] width 0 height 0
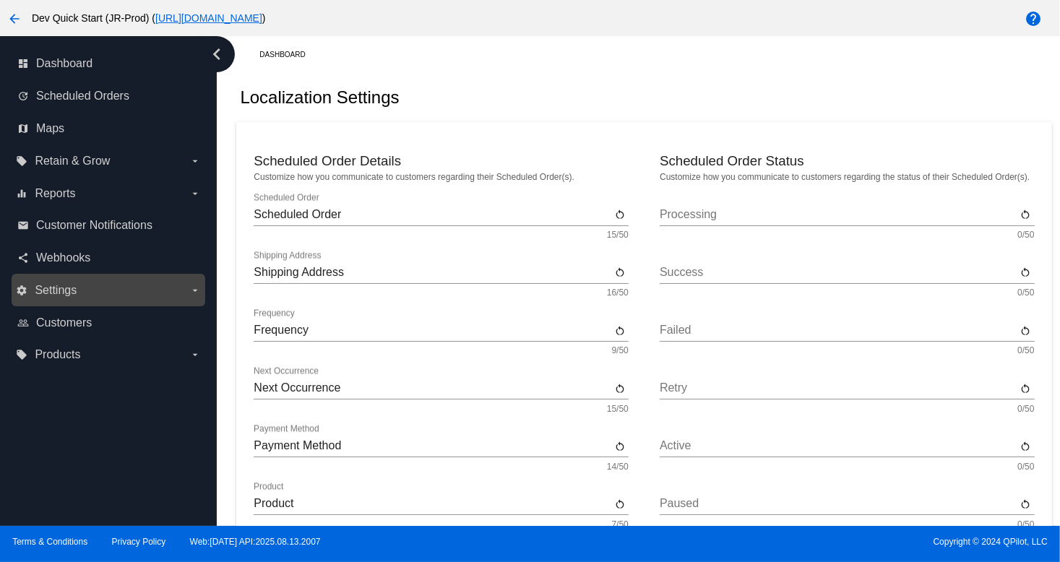
click at [74, 286] on span "Settings" at bounding box center [56, 290] width 42 height 13
click at [0, 0] on input "settings Settings arrow_drop_down" at bounding box center [0, 0] width 0 height 0
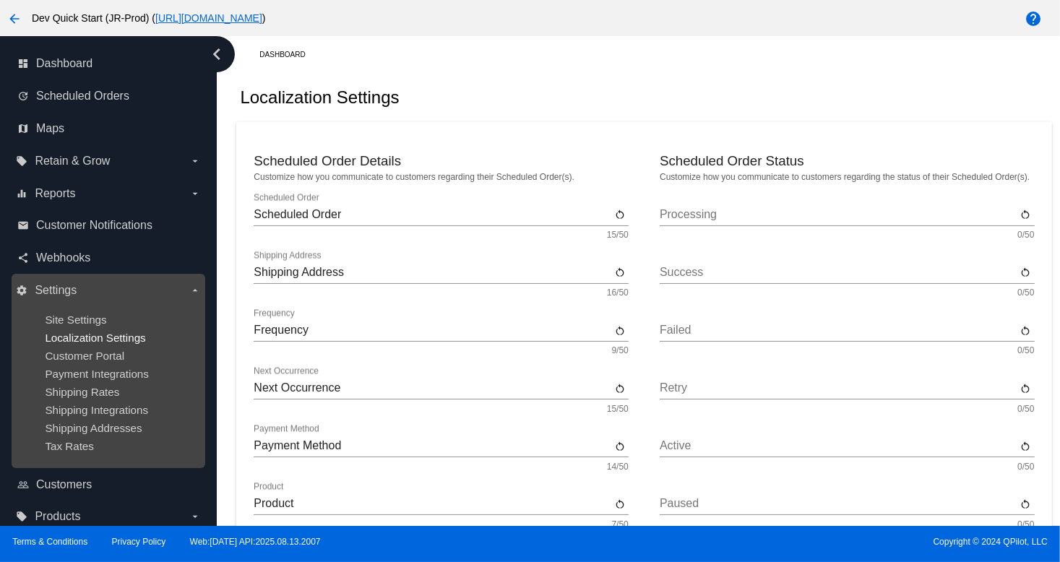
click at [95, 332] on span "Localization Settings" at bounding box center [95, 338] width 100 height 12
click at [113, 341] on span "Localization Settings" at bounding box center [95, 338] width 100 height 12
click at [74, 359] on span "Customer Portal" at bounding box center [84, 356] width 79 height 12
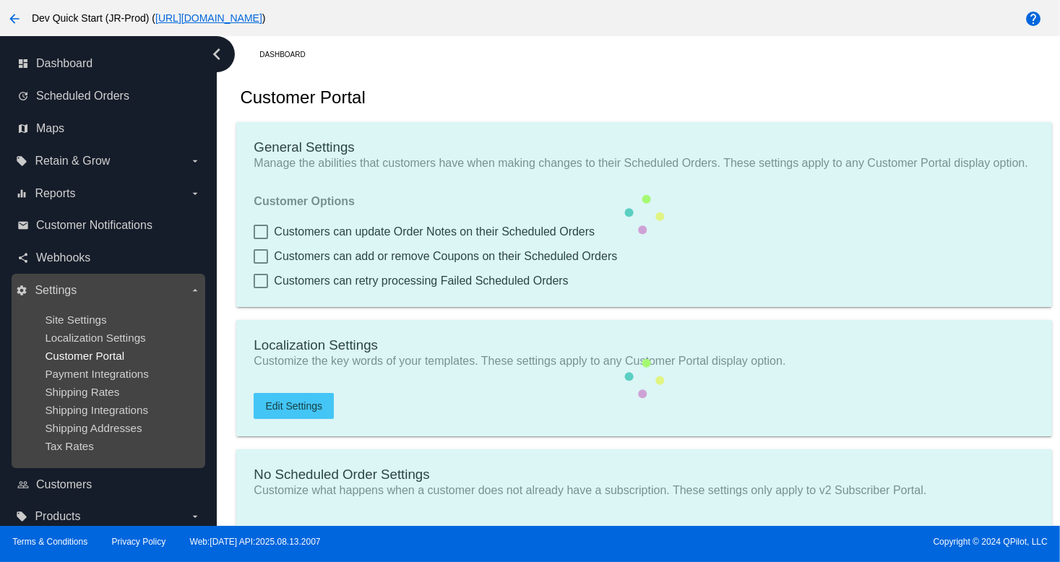
click at [74, 359] on span "Customer Portal" at bounding box center [84, 356] width 79 height 12
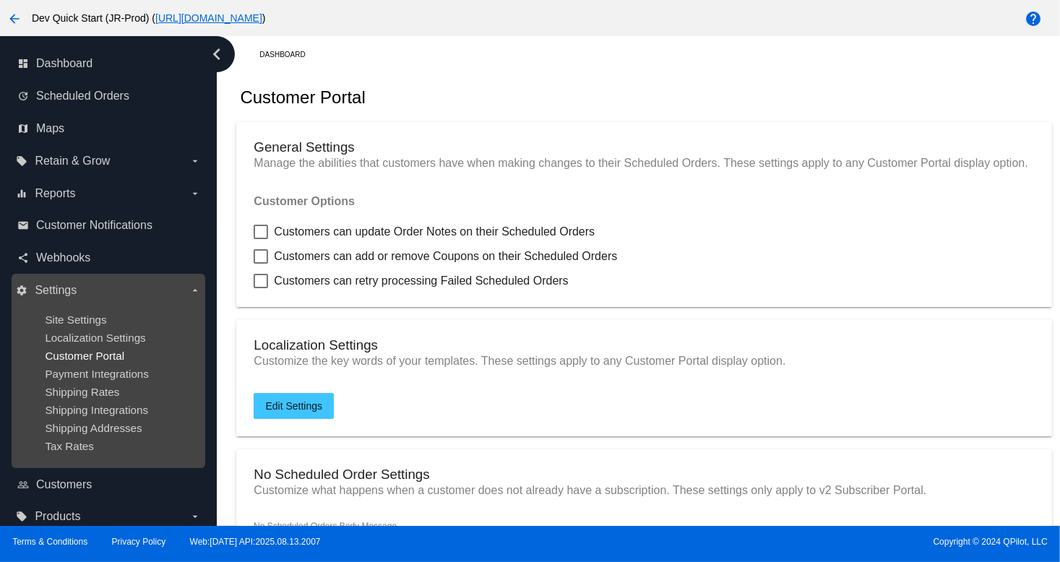
type input "Create a Subscription"
type input "https://woocommerce-753422-4211898.cloudwaysapps.com//?action=create-scheduled-…"
type input "1"
type input "20"
type input "500"
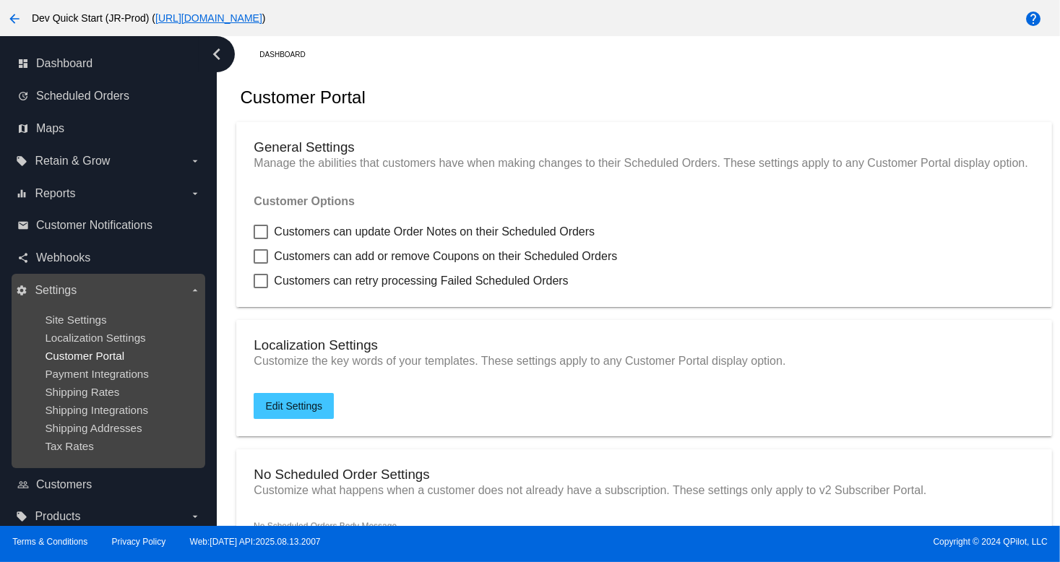
type input "500"
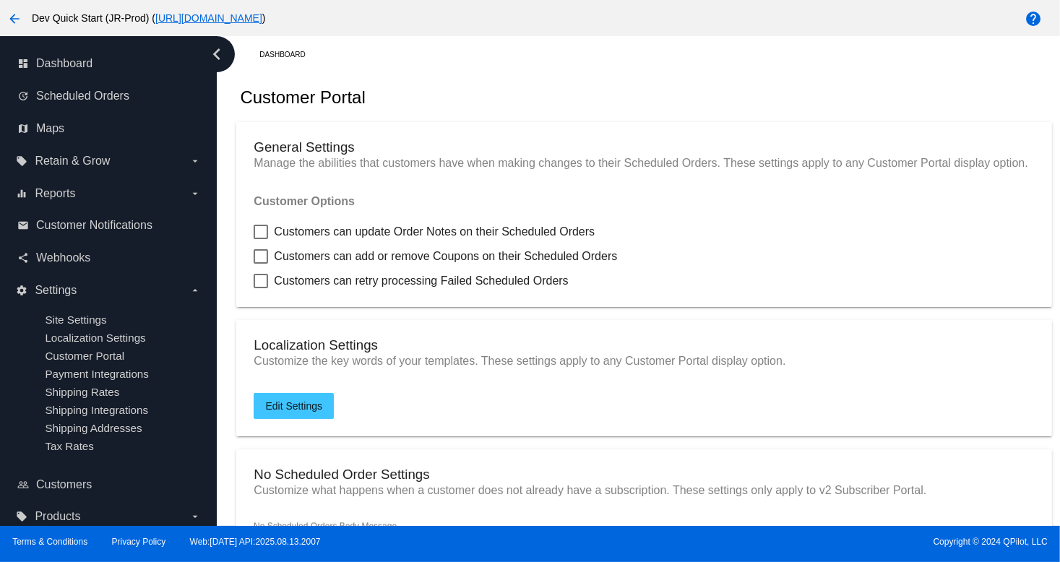
click at [597, 129] on mat-card "General Settings Manage the abilities that customers have when making changes t…" at bounding box center [643, 214] width 815 height 185
click at [69, 269] on div "share Webhooks" at bounding box center [109, 258] width 194 height 33
click at [70, 267] on link "share Webhooks" at bounding box center [109, 257] width 184 height 23
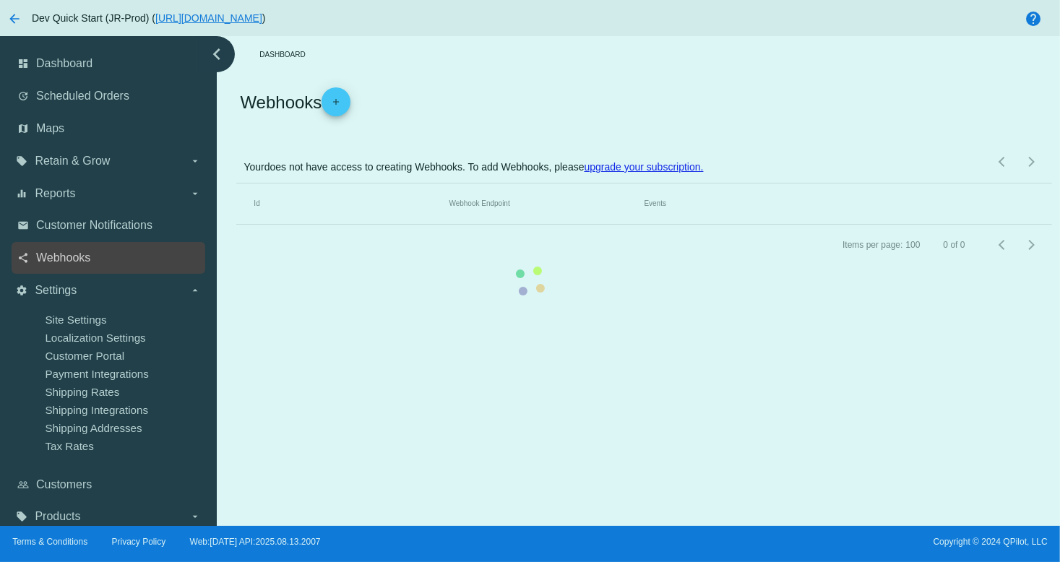
click at [75, 248] on link "share Webhooks" at bounding box center [109, 257] width 184 height 23
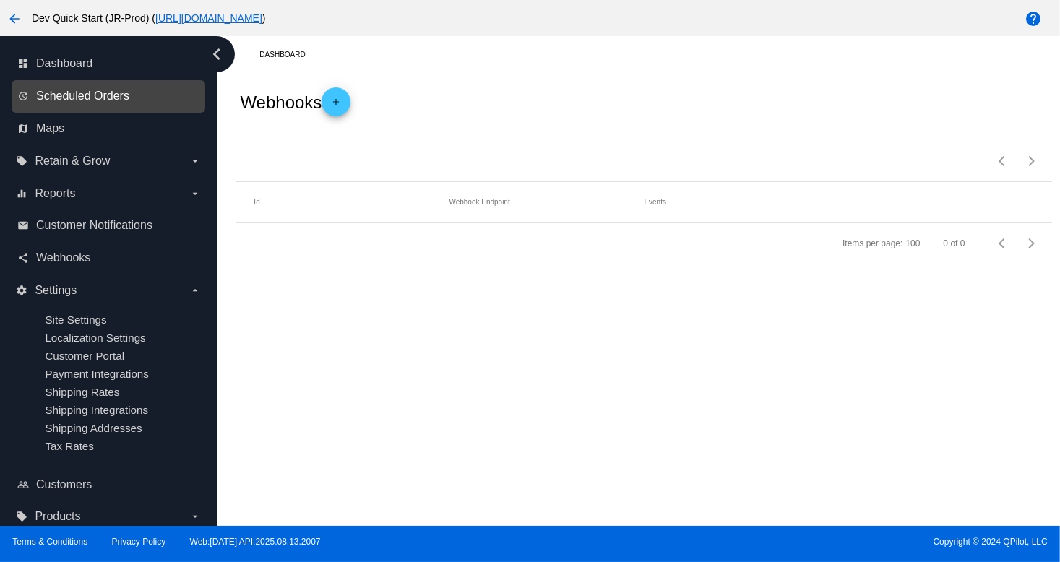
click at [115, 92] on span "Scheduled Orders" at bounding box center [82, 96] width 93 height 13
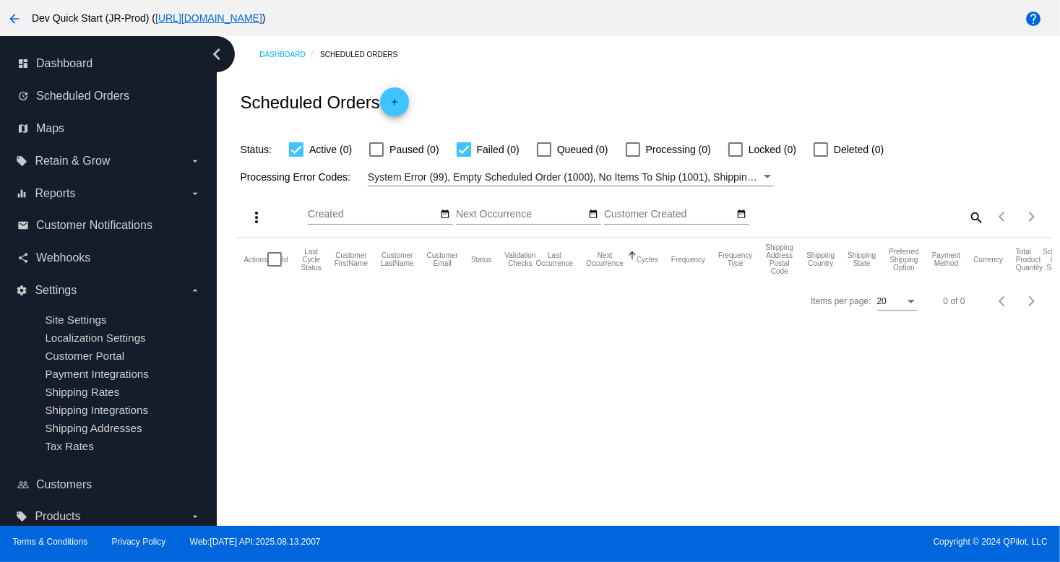
click at [471, 150] on label "Failed (0)" at bounding box center [488, 149] width 63 height 17
click at [464, 157] on input "Failed (0)" at bounding box center [463, 157] width 1 height 1
checkbox input "false"
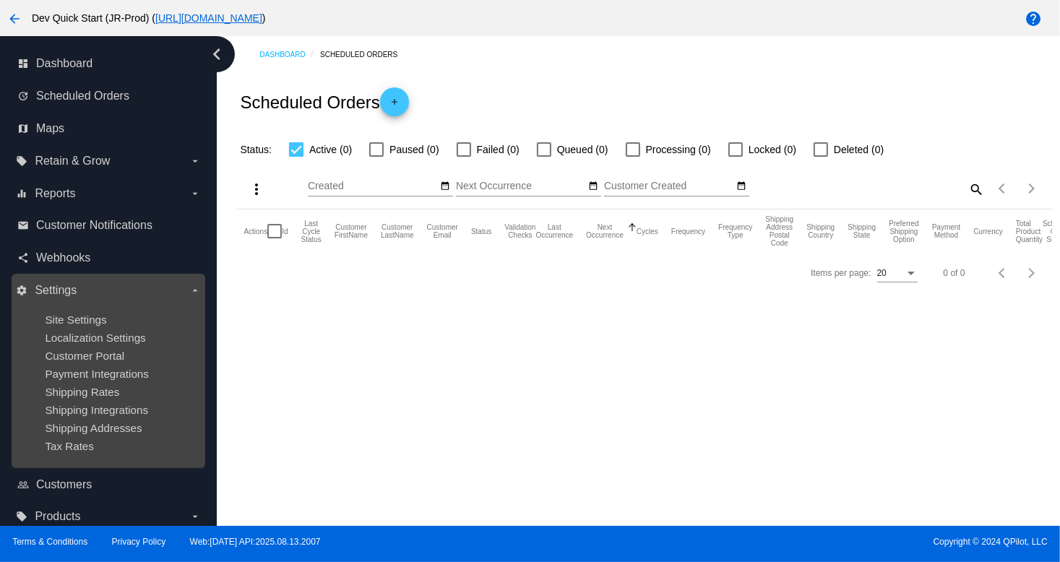
click at [65, 365] on ul "Site Settings Localization Settings Customer Portal Payment Integrations Shippi…" at bounding box center [108, 383] width 184 height 162
click at [67, 358] on span "Customer Portal" at bounding box center [84, 356] width 79 height 12
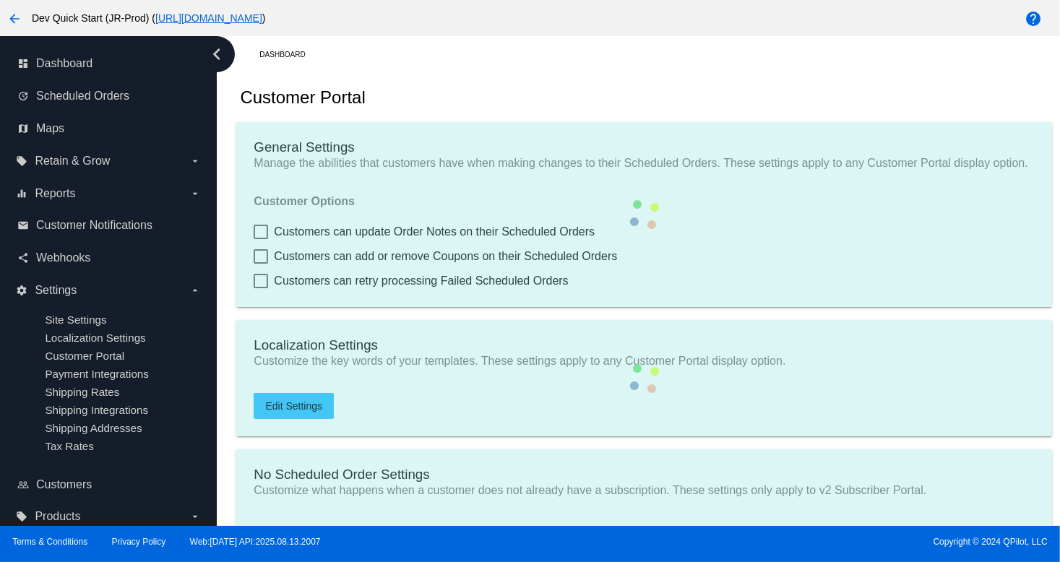
type input "Create a Subscription"
type input "https://woocommerce-753422-4211898.cloudwaysapps.com//?action=create-scheduled-…"
type input "1"
type input "20"
type input "500"
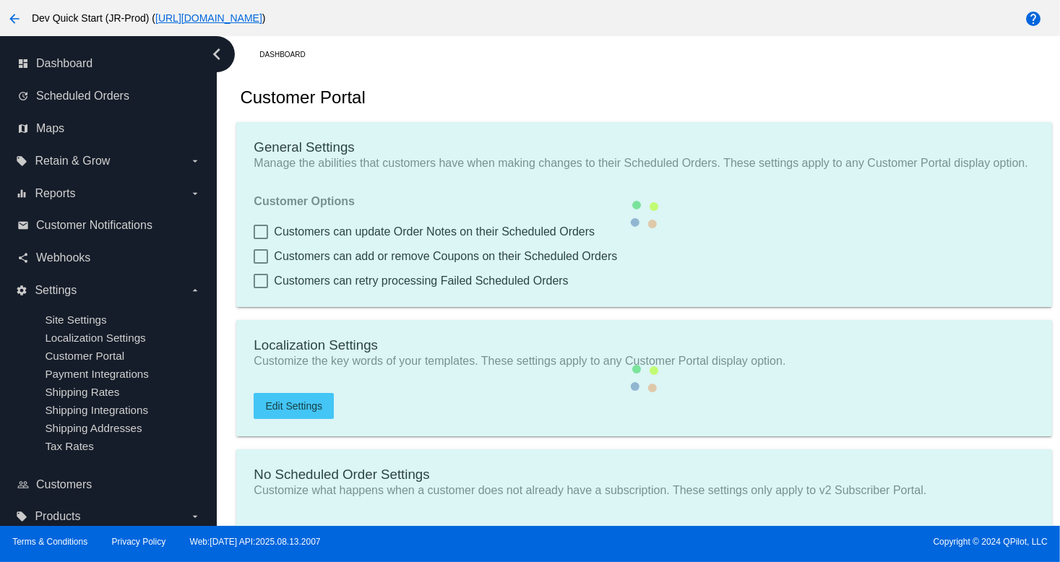
type input "500"
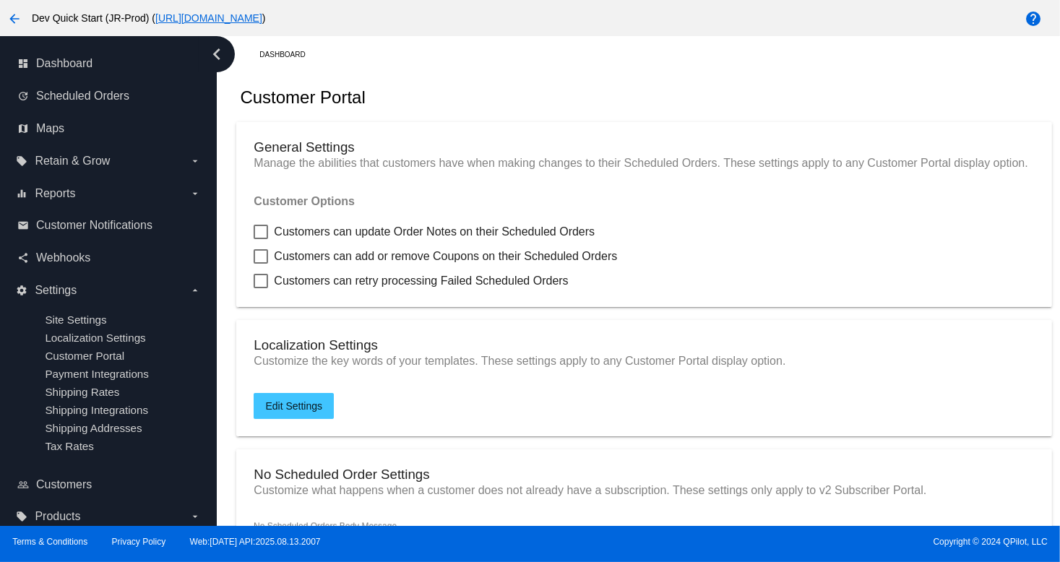
drag, startPoint x: 637, startPoint y: 136, endPoint x: 538, endPoint y: 141, distance: 99.8
click at [636, 135] on mat-card "General Settings Manage the abilities that customers have when making changes t…" at bounding box center [643, 214] width 815 height 185
click at [113, 85] on link "update Scheduled Orders" at bounding box center [109, 96] width 184 height 23
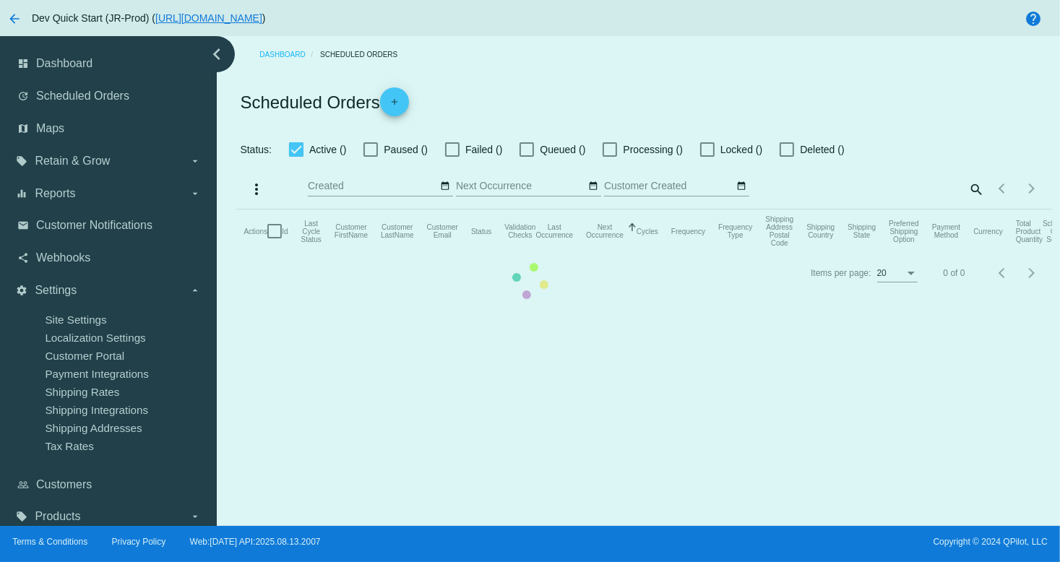
click at [236, 210] on mat-table "Actions Id Last Cycle Status Customer FirstName Customer LastName Customer Emai…" at bounding box center [643, 231] width 815 height 43
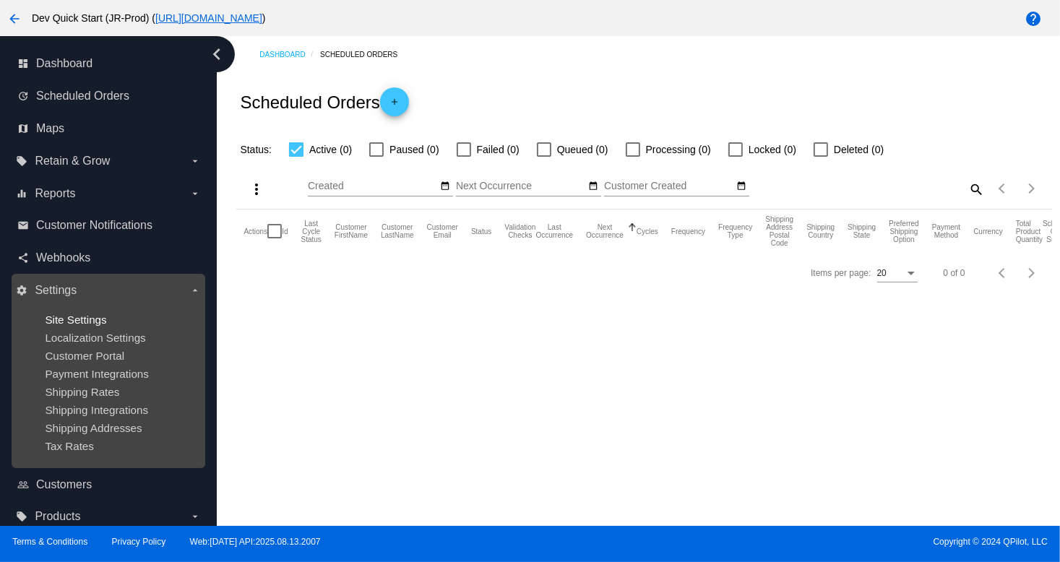
click at [83, 320] on span "Site Settings" at bounding box center [75, 320] width 61 height 12
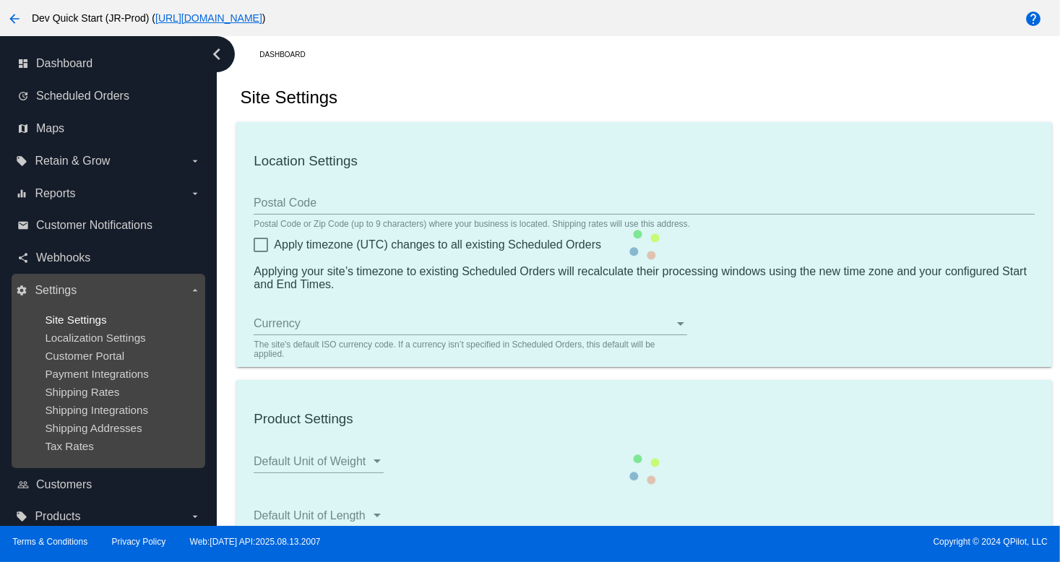
click at [84, 322] on span "Site Settings" at bounding box center [75, 320] width 61 height 12
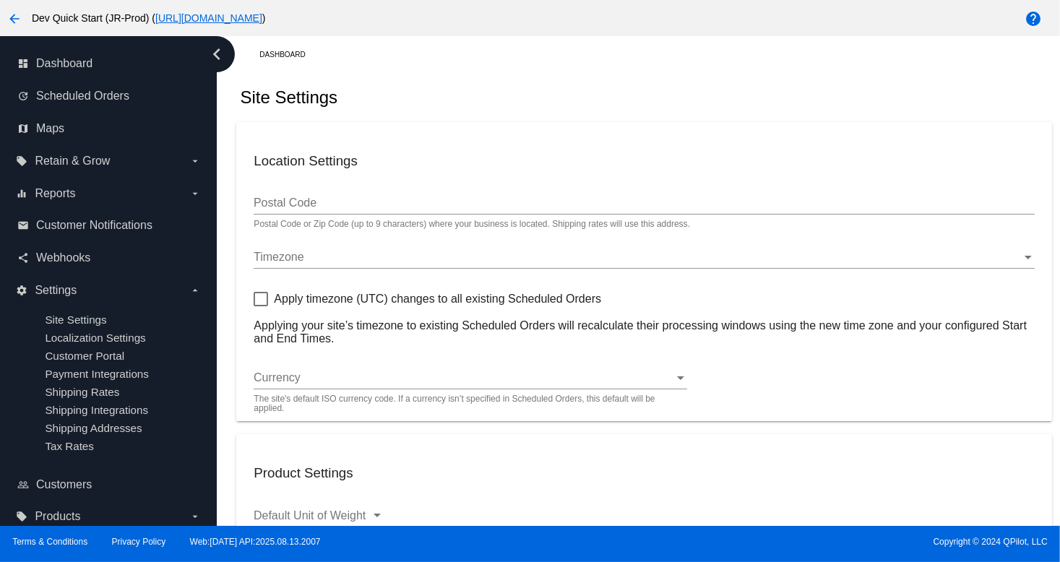
type input "00:00"
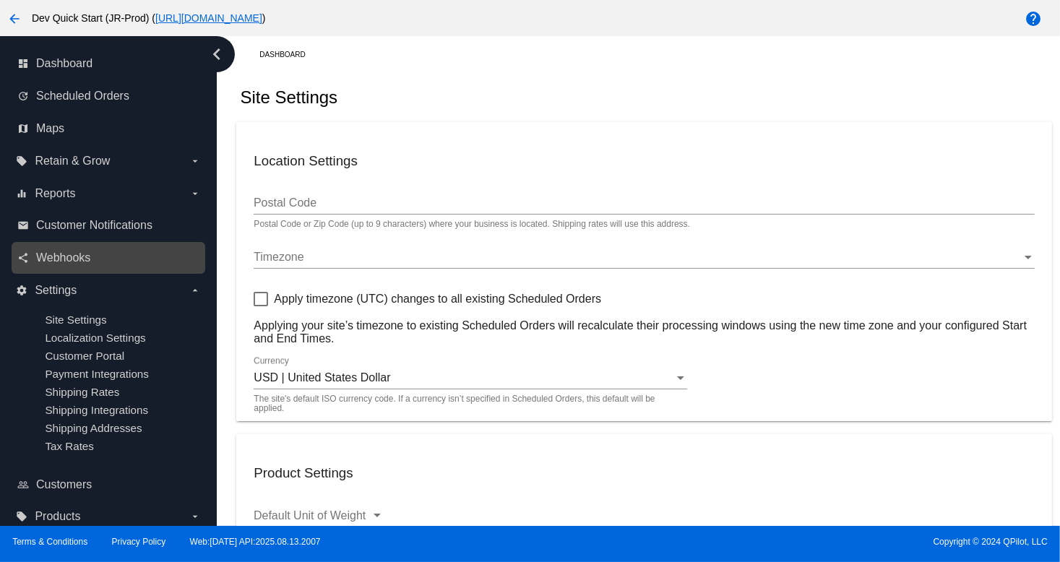
click at [87, 246] on link "share Webhooks" at bounding box center [109, 257] width 184 height 23
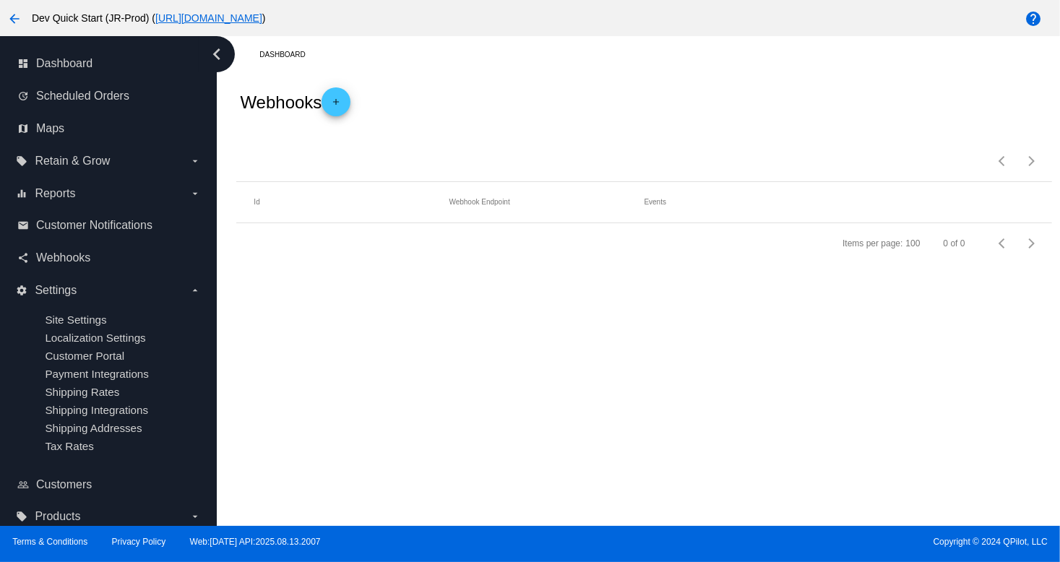
drag, startPoint x: 573, startPoint y: 128, endPoint x: 257, endPoint y: 121, distance: 315.8
click at [545, 126] on div "Webhooks add" at bounding box center [643, 102] width 815 height 58
click at [51, 127] on span "Maps" at bounding box center [50, 128] width 28 height 13
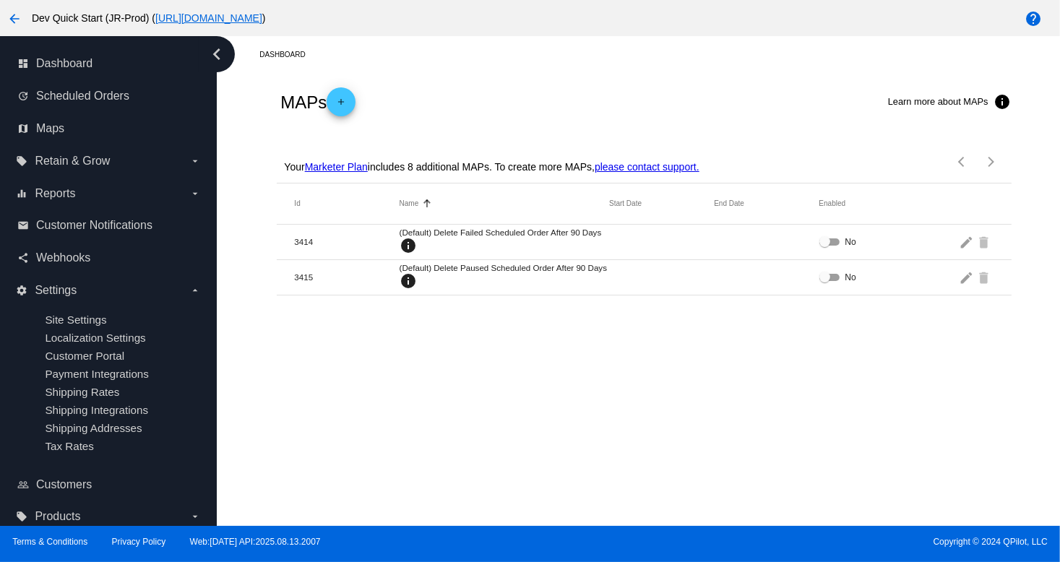
click at [355, 105] on button "add" at bounding box center [341, 101] width 29 height 29
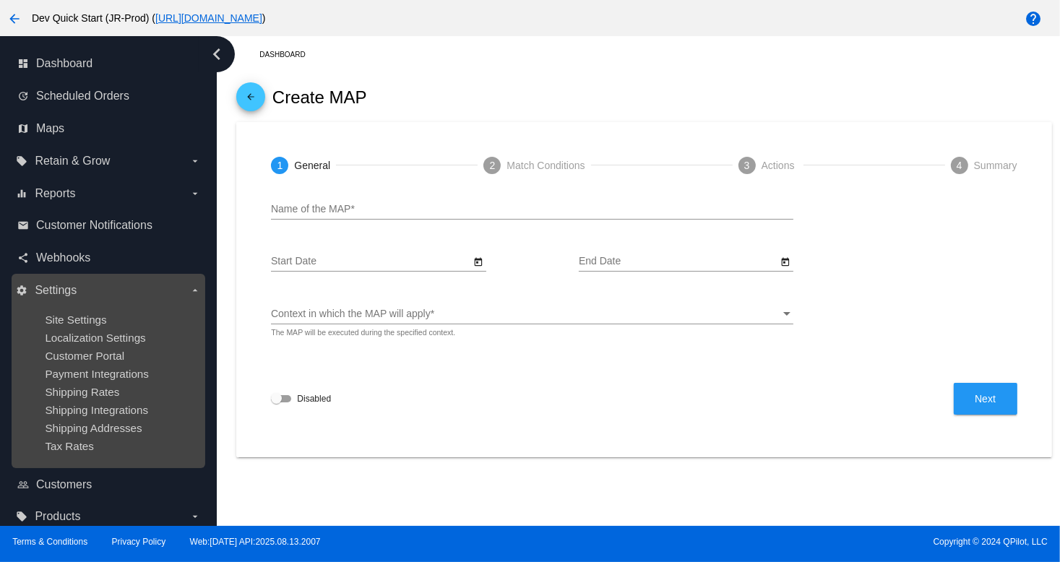
click at [121, 394] on div "Shipping Rates" at bounding box center [120, 392] width 150 height 12
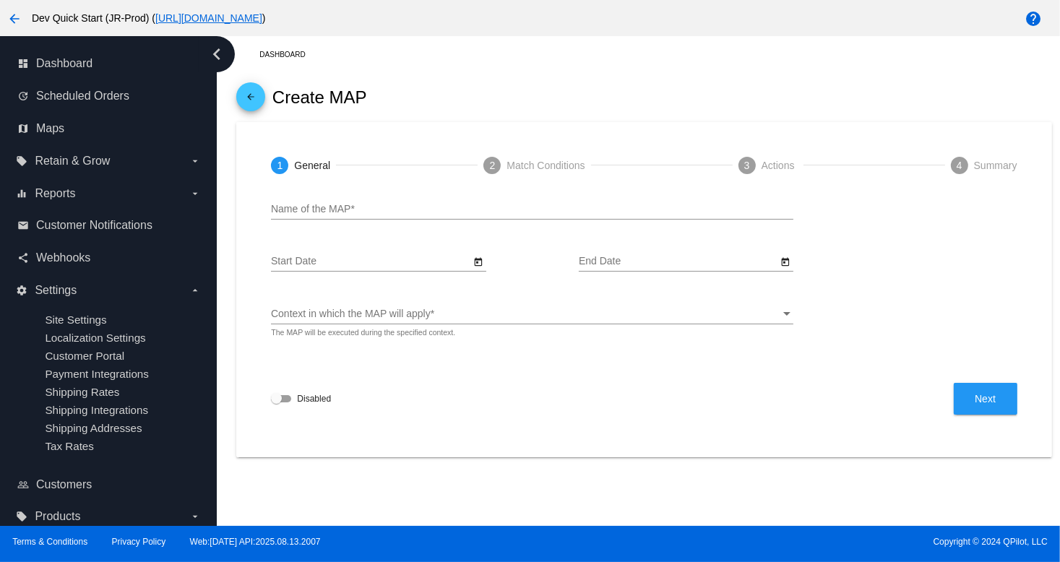
click at [750, 124] on mat-card "1 General 2 Match Conditions 3 Actions 4 Summary Name of the MAP * Start Date E…" at bounding box center [643, 289] width 815 height 335
click at [566, 436] on div "Name of the MAP * Start Date End Date Context in which the MAP will apply Conte…" at bounding box center [644, 315] width 780 height 249
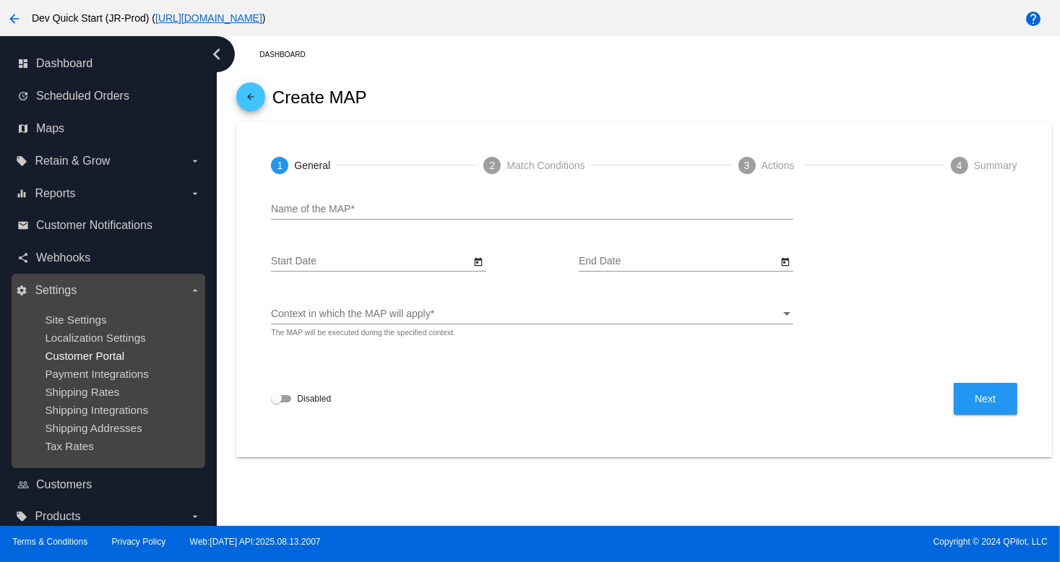
click at [118, 359] on span "Customer Portal" at bounding box center [84, 356] width 79 height 12
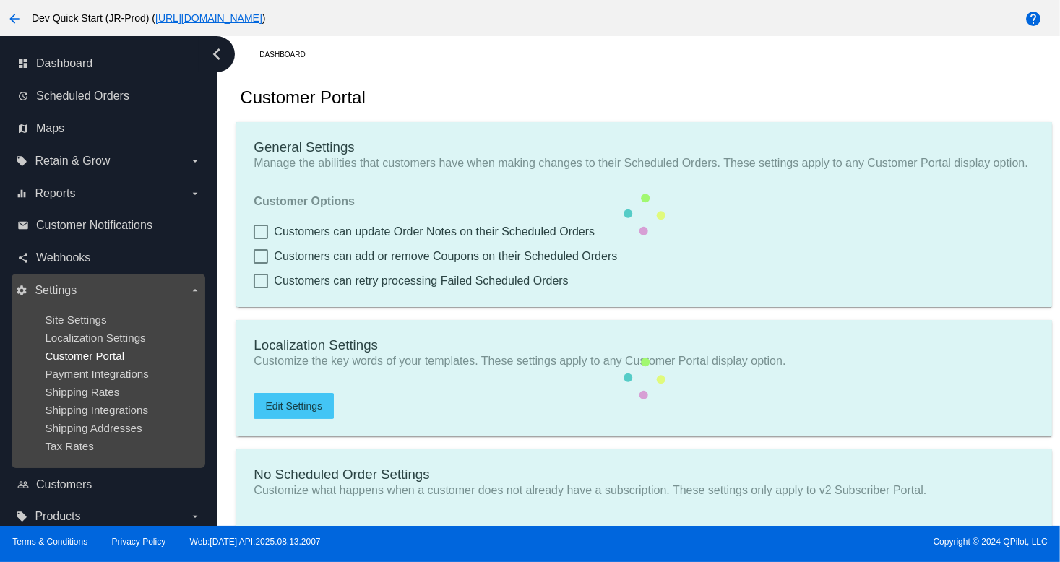
click at [118, 359] on span "Customer Portal" at bounding box center [84, 356] width 79 height 12
type input "Create a Subscription"
type input "https://woocommerce-753422-4211898.cloudwaysapps.com//?action=create-scheduled-…"
type input "1"
type input "20"
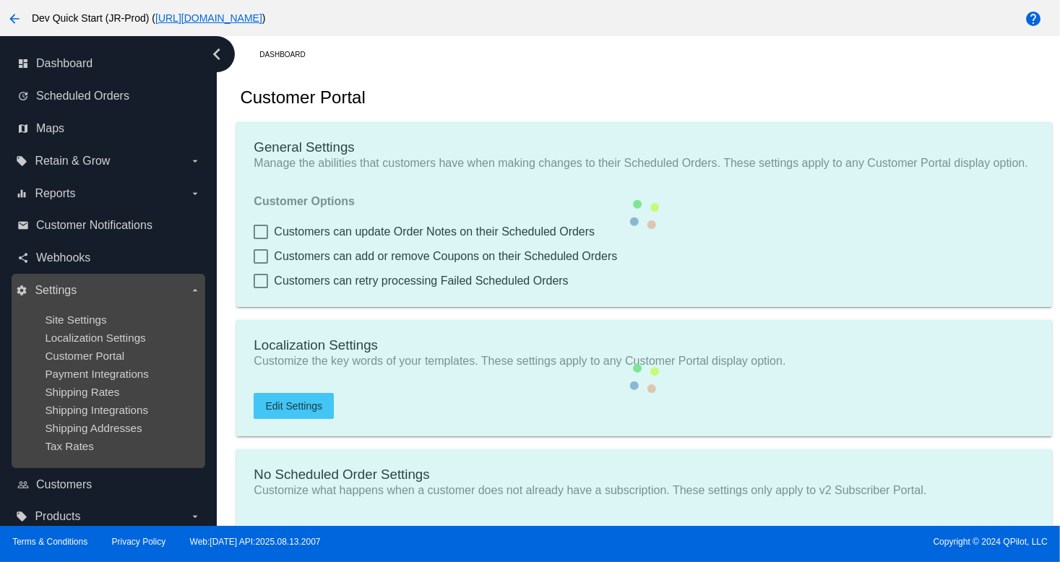
type input "500"
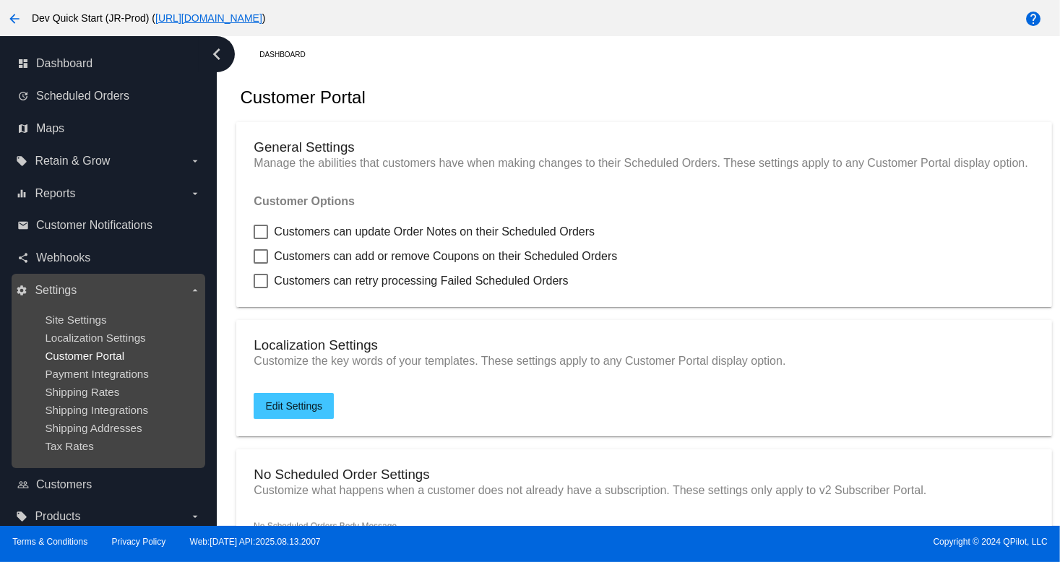
click at [116, 359] on span "Customer Portal" at bounding box center [84, 356] width 79 height 12
click at [124, 333] on span "Localization Settings" at bounding box center [95, 338] width 100 height 12
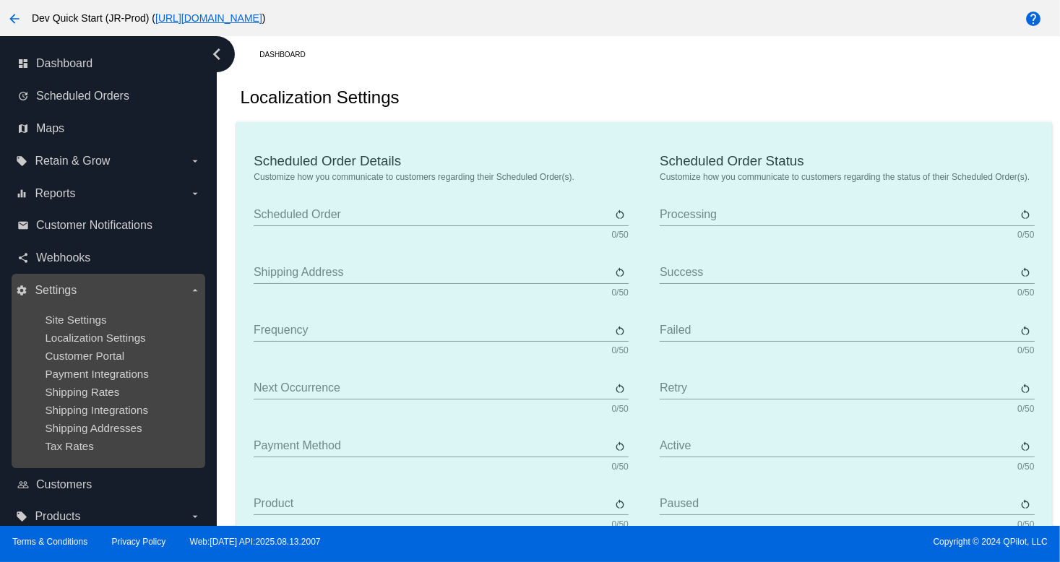
type input "Scheduled Order"
type input "Shipping Address"
type input "Frequency"
type input "Next Occurrence"
type input "Payment Method"
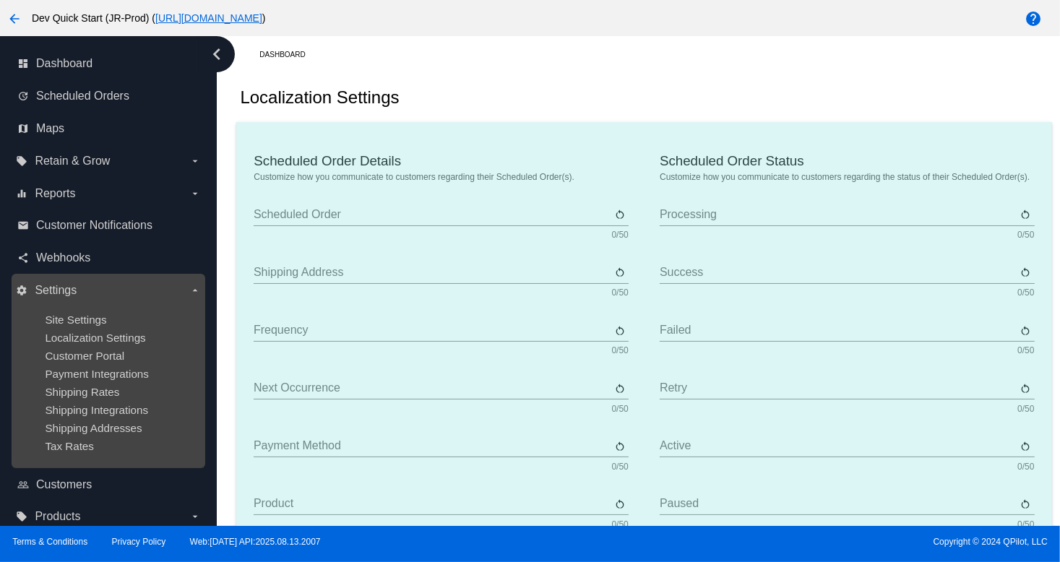
type input "Product"
type input "Quantity"
type input "Price"
type input "Out of stock"
type input "Subtotal"
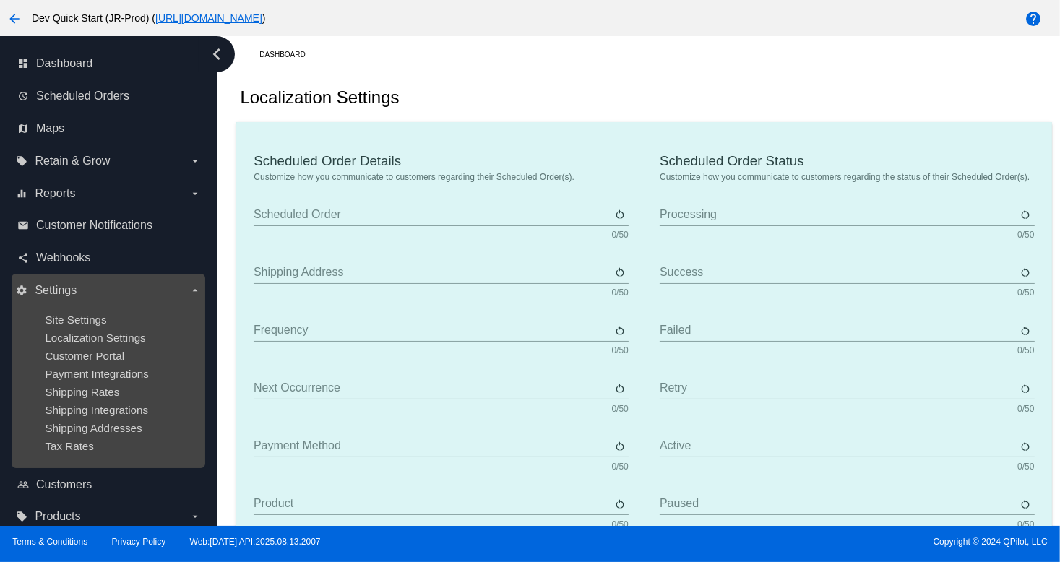
type input "Shipping"
type input "Tax"
type input "TBD"
type input "Total"
type input "No Payment Method"
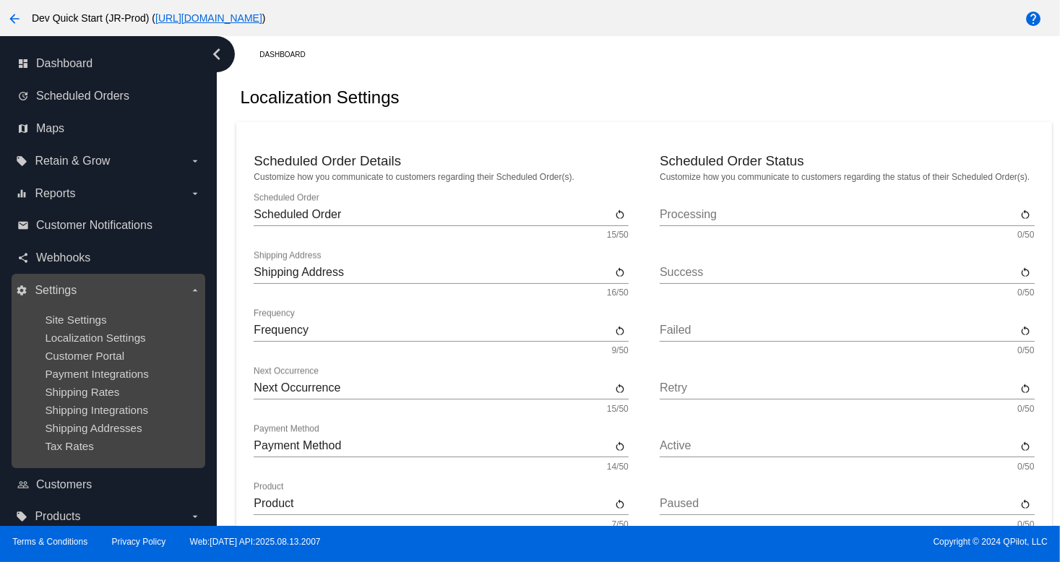
click at [105, 303] on ul "Site Settings Localization Settings Customer Portal Payment Integrations Shippi…" at bounding box center [108, 383] width 184 height 162
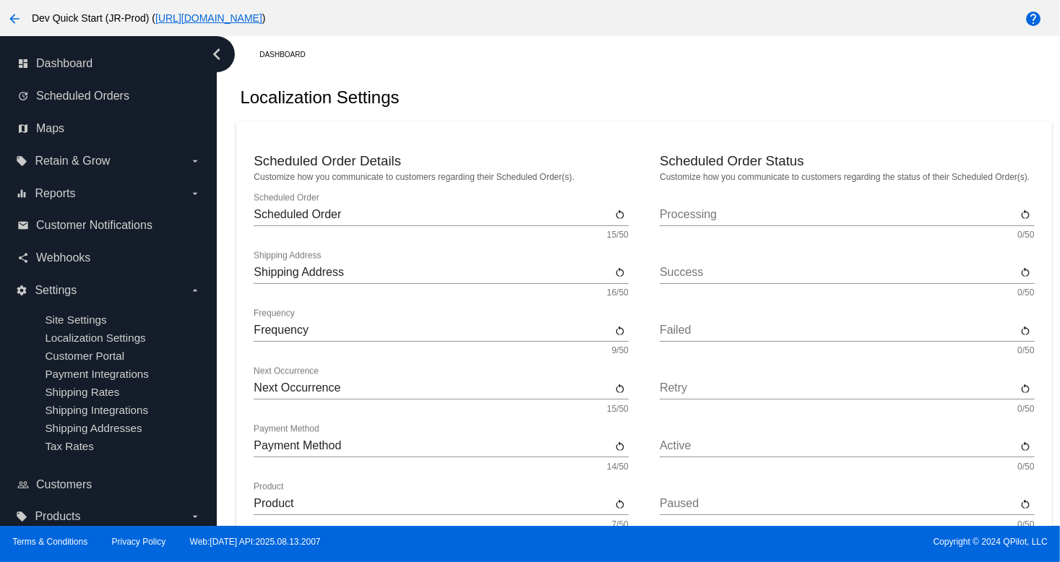
drag, startPoint x: 389, startPoint y: 310, endPoint x: 397, endPoint y: 298, distance: 14.0
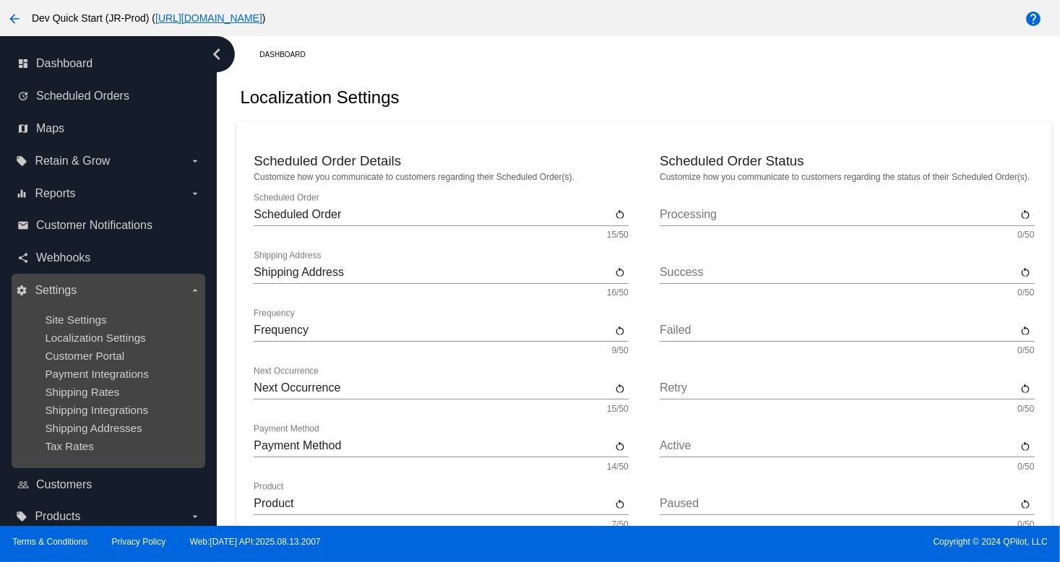
click at [105, 368] on ul "Site Settings Localization Settings Customer Portal Payment Integrations Shippi…" at bounding box center [108, 383] width 184 height 162
click at [96, 356] on span "Customer Portal" at bounding box center [84, 356] width 79 height 12
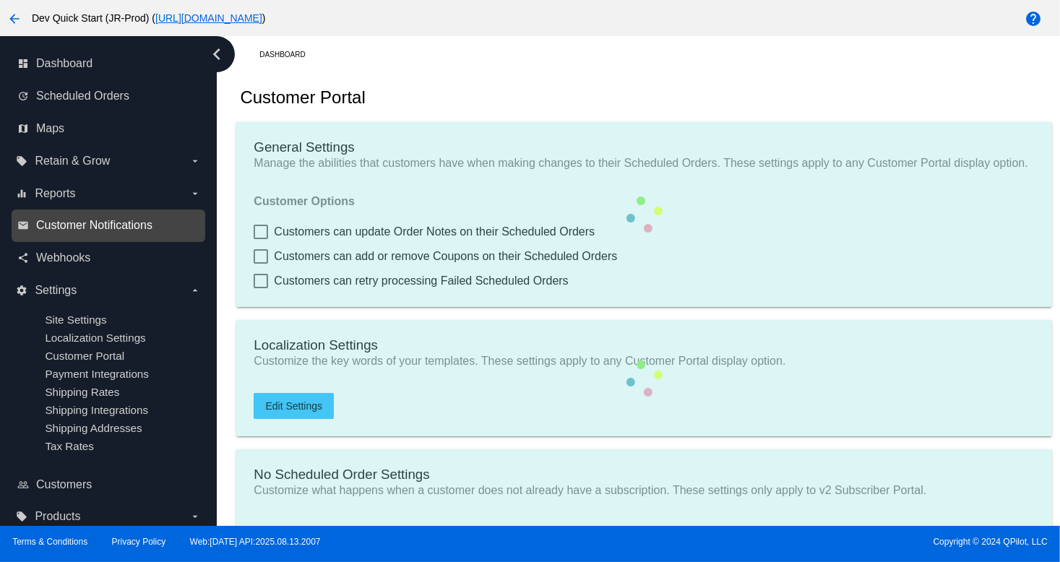
type input "Create a Subscription"
type input "https://woocommerce-753422-4211898.cloudwaysapps.com//?action=create-scheduled-…"
type input "1"
type input "20"
type input "500"
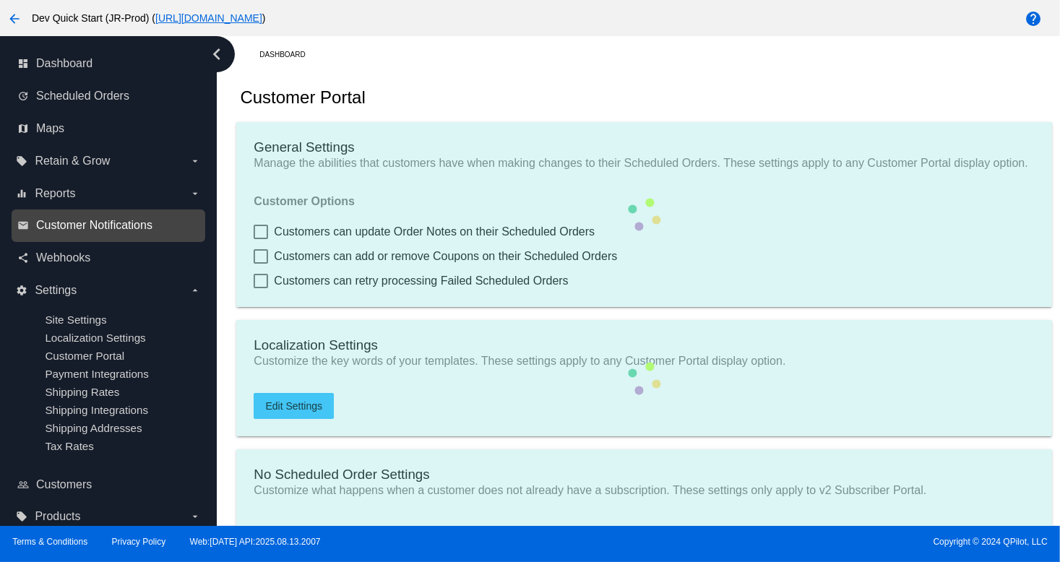
type input "500"
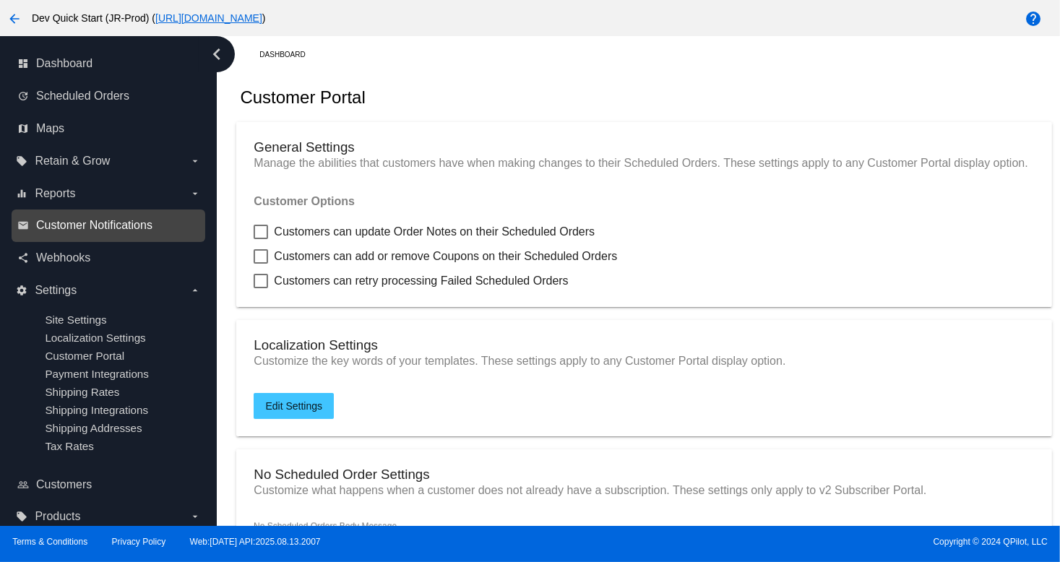
click at [103, 229] on span "Customer Notifications" at bounding box center [94, 225] width 116 height 13
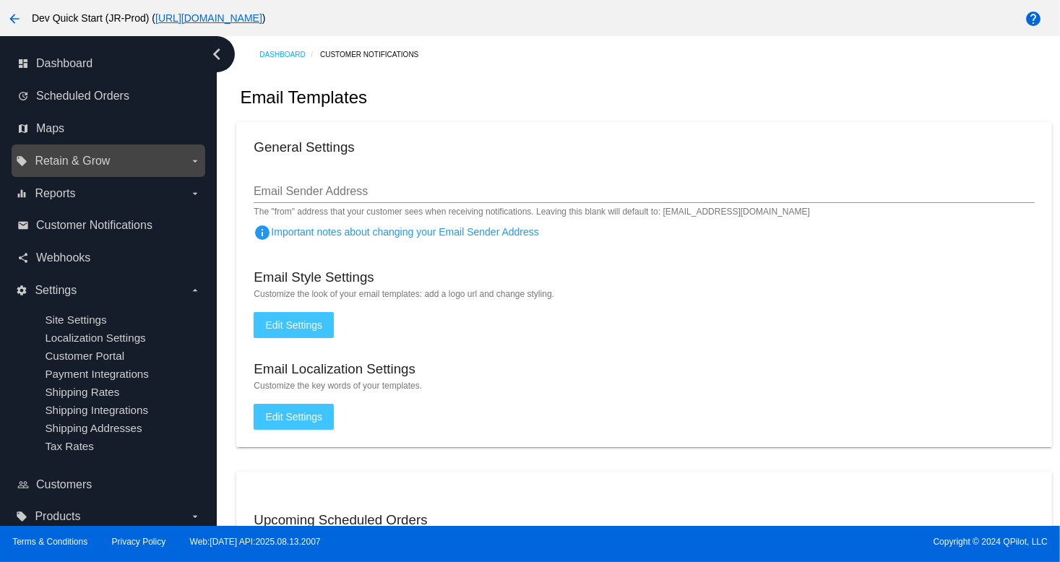
click at [90, 163] on span "Retain & Grow" at bounding box center [72, 161] width 75 height 13
click at [0, 0] on input "local_offer Retain & Grow arrow_drop_down" at bounding box center [0, 0] width 0 height 0
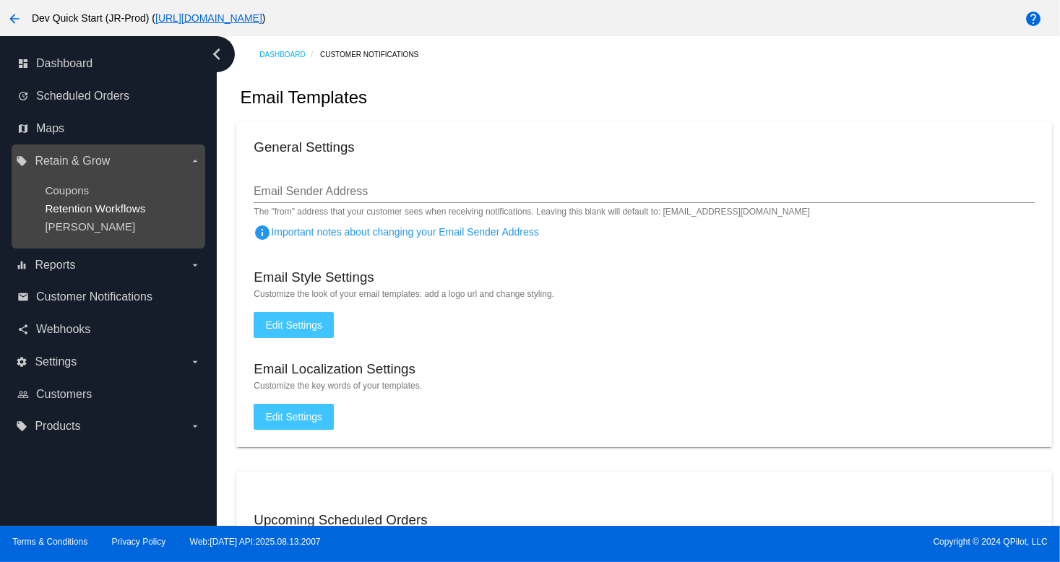
click at [77, 207] on span "Retention Workflows" at bounding box center [95, 208] width 100 height 12
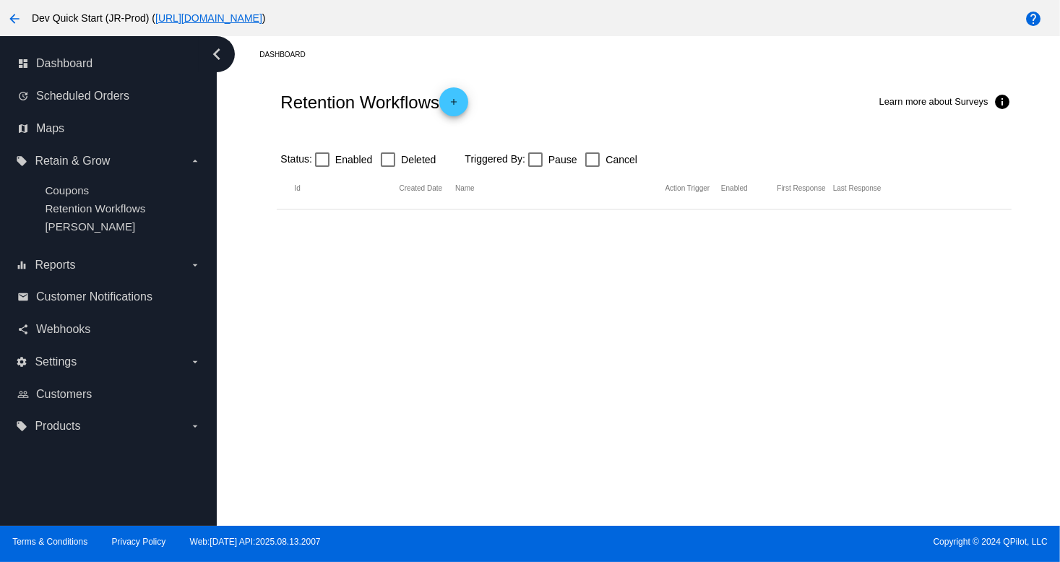
click at [587, 270] on div "Dashboard Retention Workflows add Learn more about Surveys info Status: Enabled…" at bounding box center [638, 281] width 843 height 490
click at [462, 116] on span "add" at bounding box center [453, 104] width 17 height 35
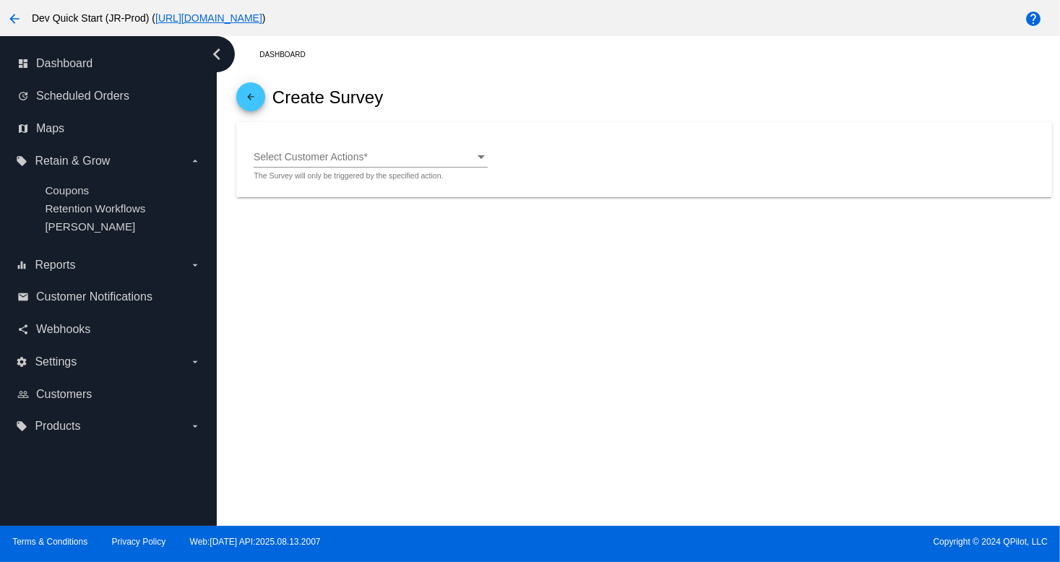
click at [460, 105] on div "arrow_back Create Survey" at bounding box center [643, 97] width 815 height 49
click at [366, 154] on div "Select Customer Actions" at bounding box center [364, 158] width 221 height 12
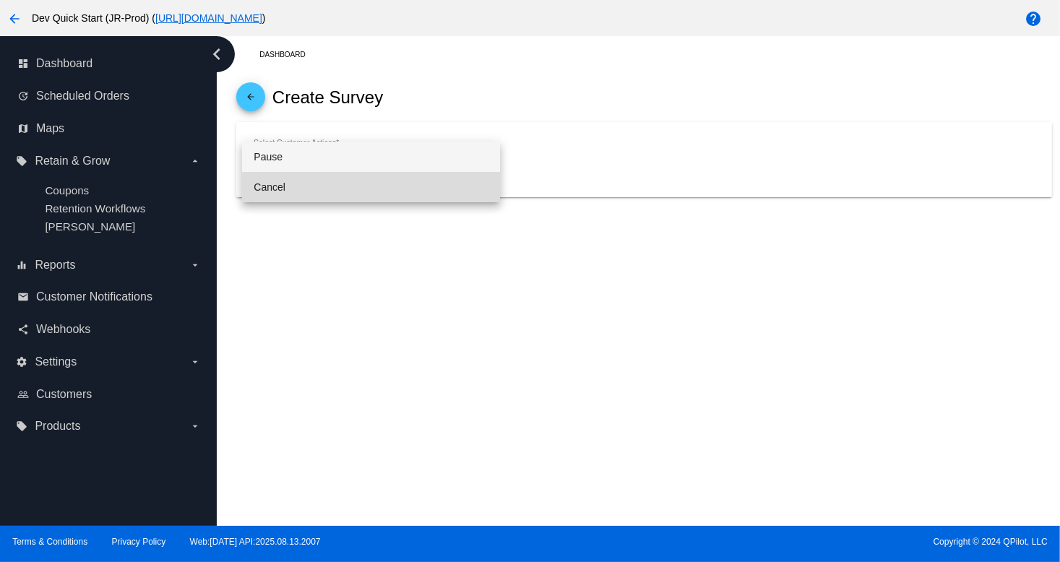
click at [368, 174] on span "Cancel" at bounding box center [371, 187] width 234 height 30
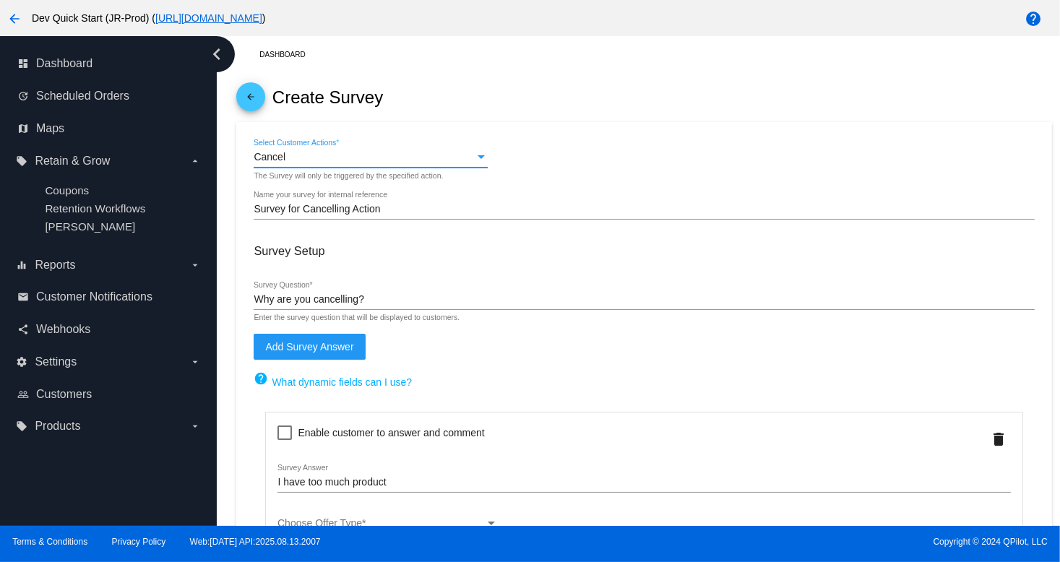
drag, startPoint x: 359, startPoint y: 152, endPoint x: 733, endPoint y: 183, distance: 374.8
click at [710, 175] on div "Cancel Select Customer Actions * The Survey will only be triggered by the speci…" at bounding box center [644, 159] width 780 height 41
click at [794, 228] on div "Survey for Cancelling Action Name your survey for internal reference" at bounding box center [644, 211] width 780 height 41
click at [902, 374] on link "help What dynamic fields can I use?" at bounding box center [644, 379] width 780 height 17
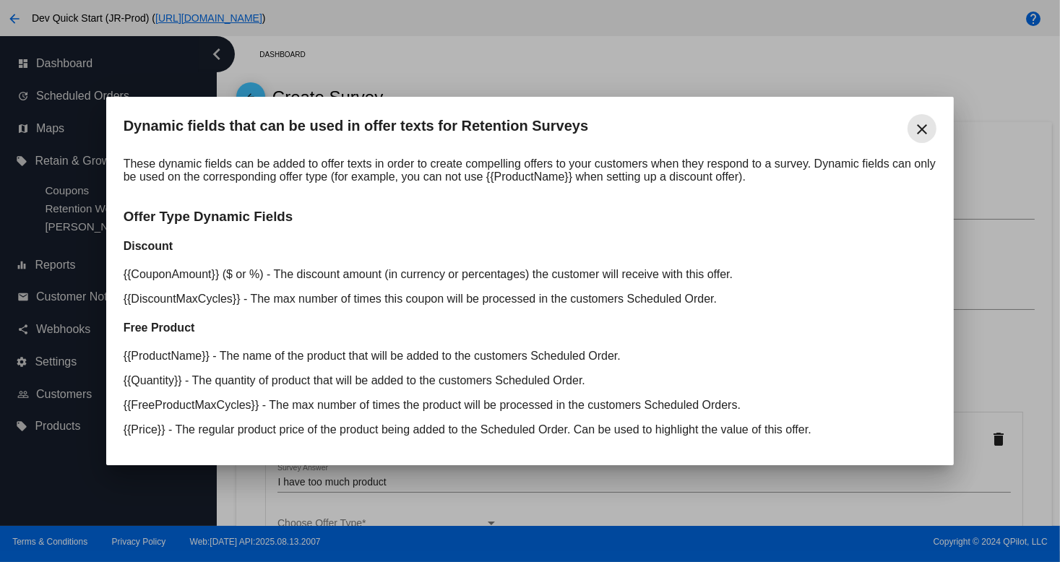
click at [918, 122] on mat-icon "close" at bounding box center [921, 129] width 17 height 17
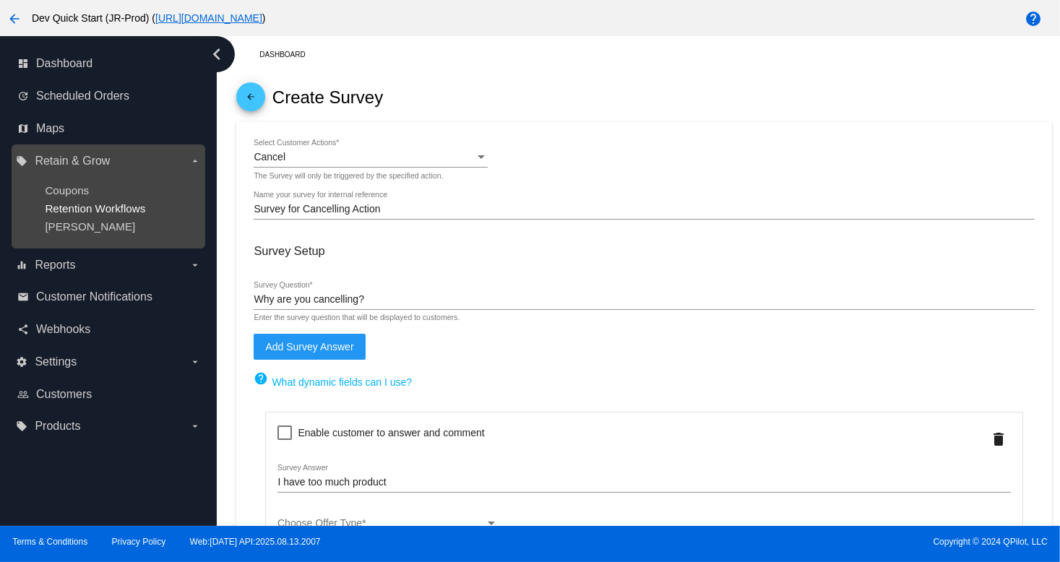
click at [129, 209] on span "Retention Workflows" at bounding box center [95, 208] width 100 height 12
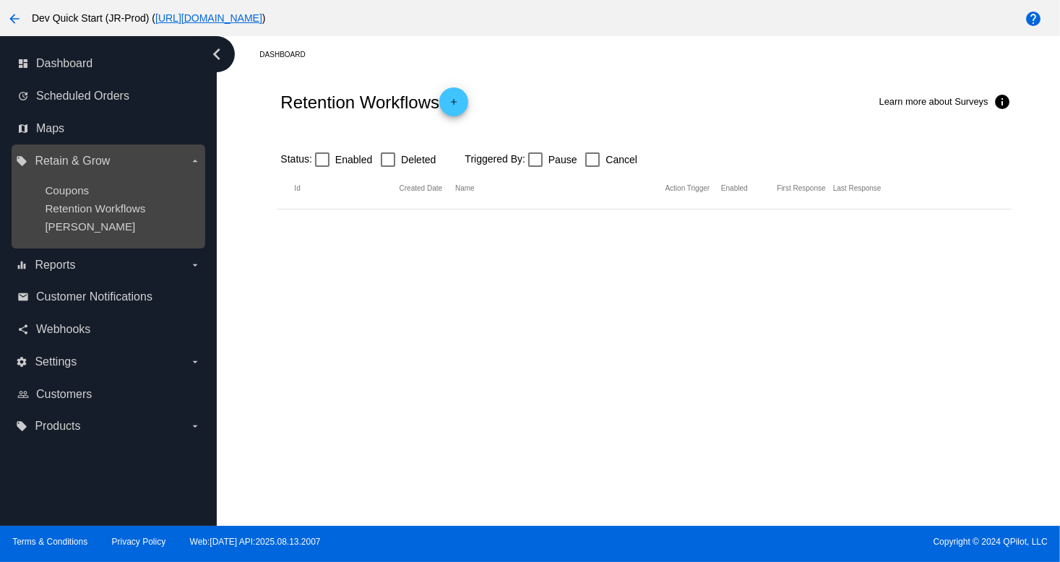
click at [118, 167] on label "local_offer Retain & Grow arrow_drop_down" at bounding box center [108, 161] width 184 height 23
click at [0, 0] on input "local_offer Retain & Grow arrow_drop_down" at bounding box center [0, 0] width 0 height 0
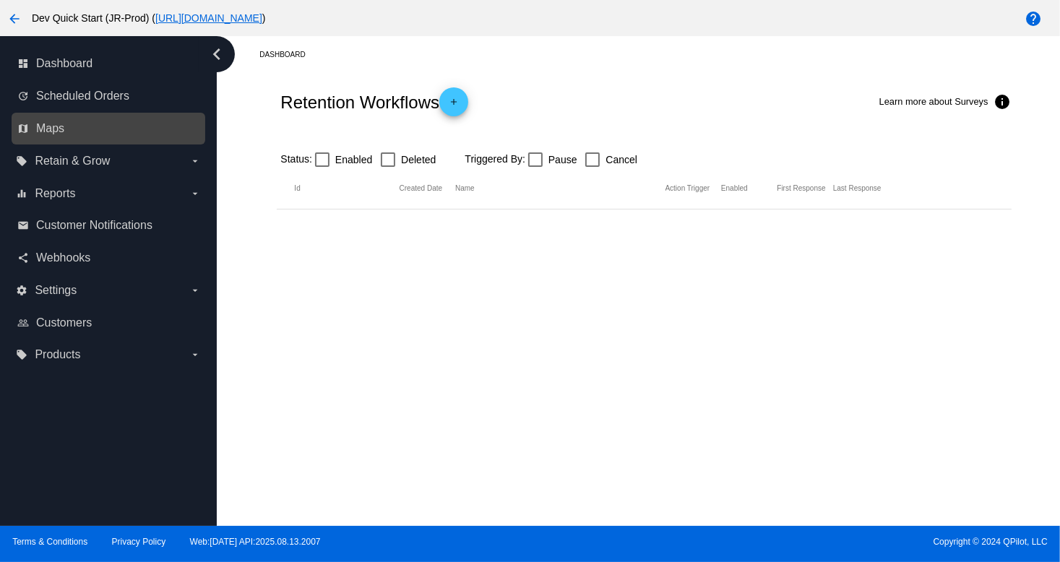
click at [62, 139] on link "map Maps" at bounding box center [109, 128] width 184 height 23
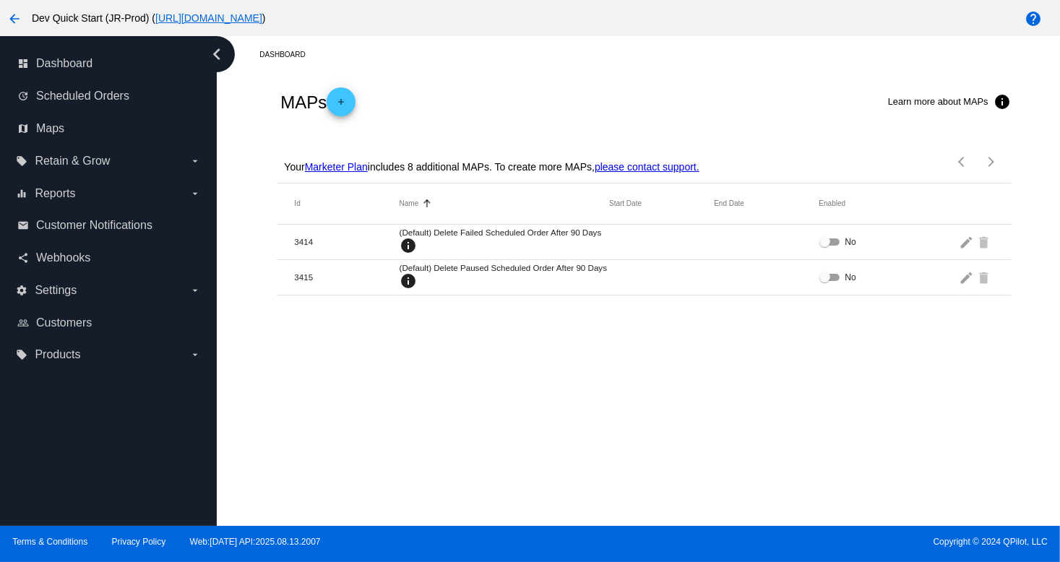
drag, startPoint x: 462, startPoint y: 178, endPoint x: 354, endPoint y: 152, distance: 111.6
click at [460, 183] on div "Your Marketer Plan includes 8 additional MAPs. To create more MAPs, please cont…" at bounding box center [489, 162] width 418 height 42
click at [87, 86] on link "update Scheduled Orders" at bounding box center [109, 96] width 184 height 23
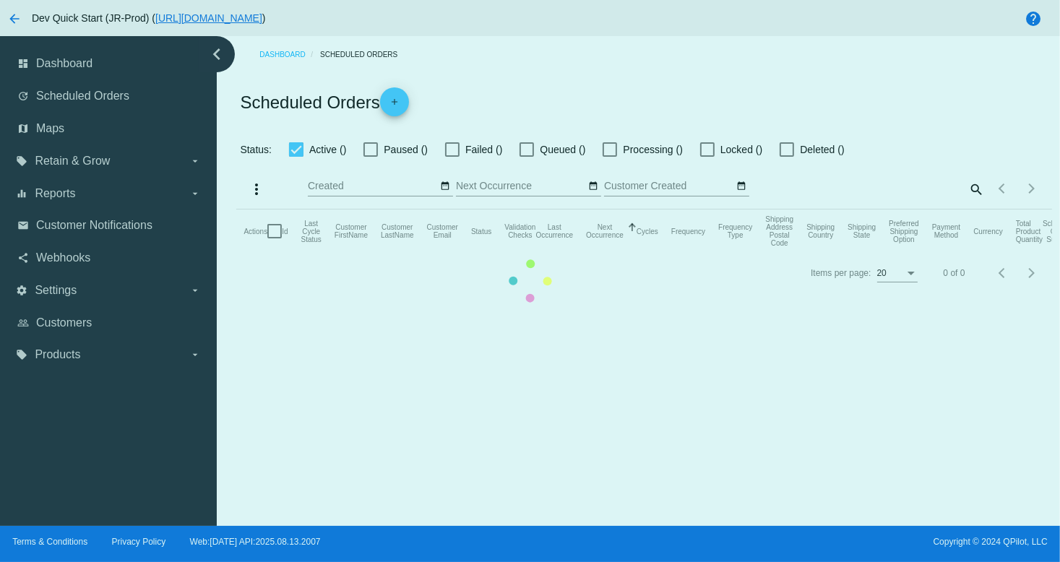
drag, startPoint x: 82, startPoint y: 68, endPoint x: 143, endPoint y: 92, distance: 66.1
click at [236, 210] on mat-table "Actions Id Last Cycle Status Customer FirstName Customer LastName Customer Emai…" at bounding box center [643, 231] width 815 height 43
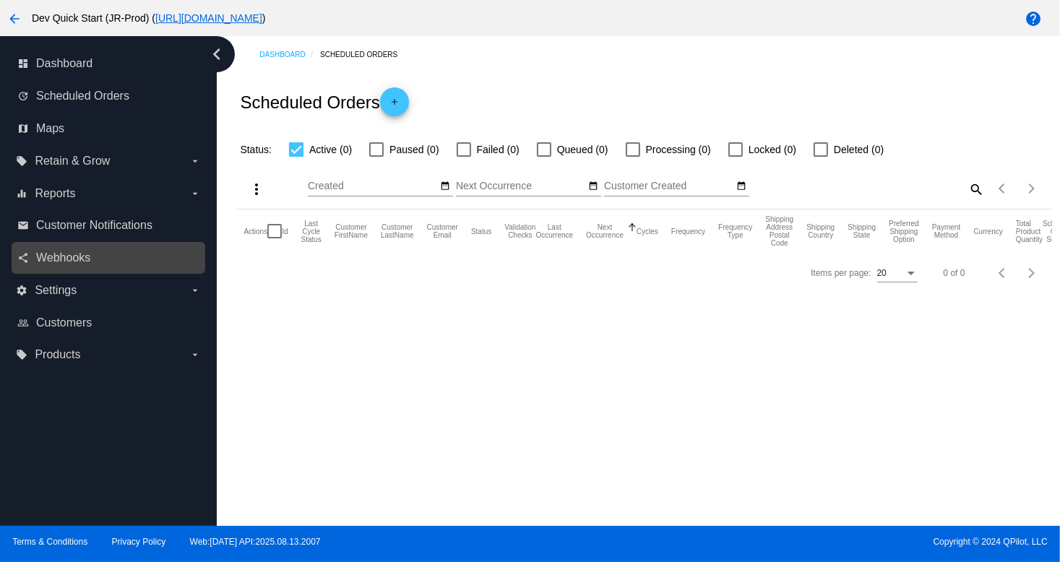
drag, startPoint x: 0, startPoint y: 191, endPoint x: 43, endPoint y: 264, distance: 84.5
click at [0, 199] on nav "dashboard Dashboard update Scheduled Orders map Maps local_offer Retain & Grow …" at bounding box center [108, 209] width 217 height 347
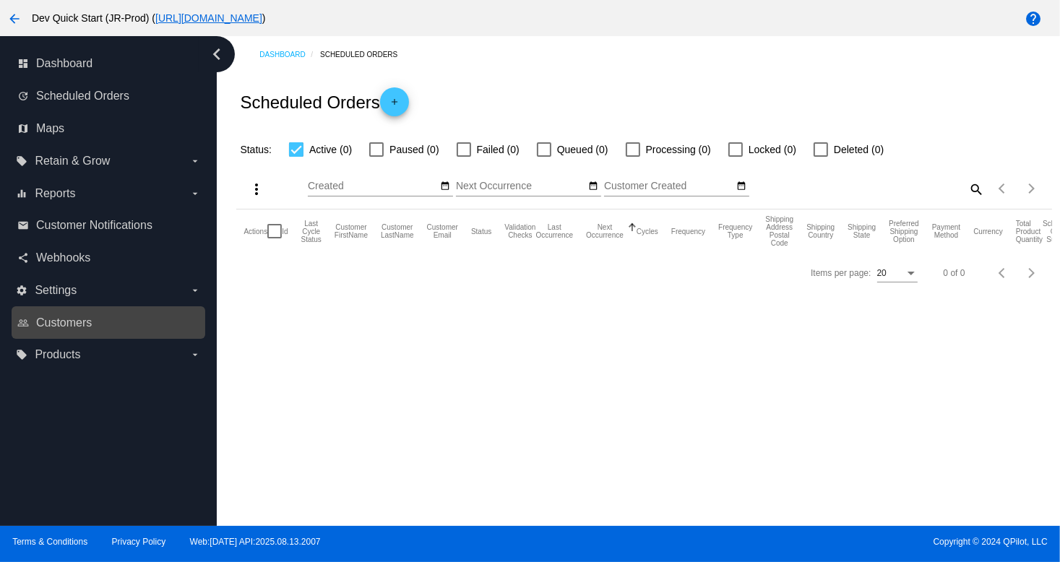
click at [59, 311] on link "people_outline Customers" at bounding box center [109, 322] width 184 height 23
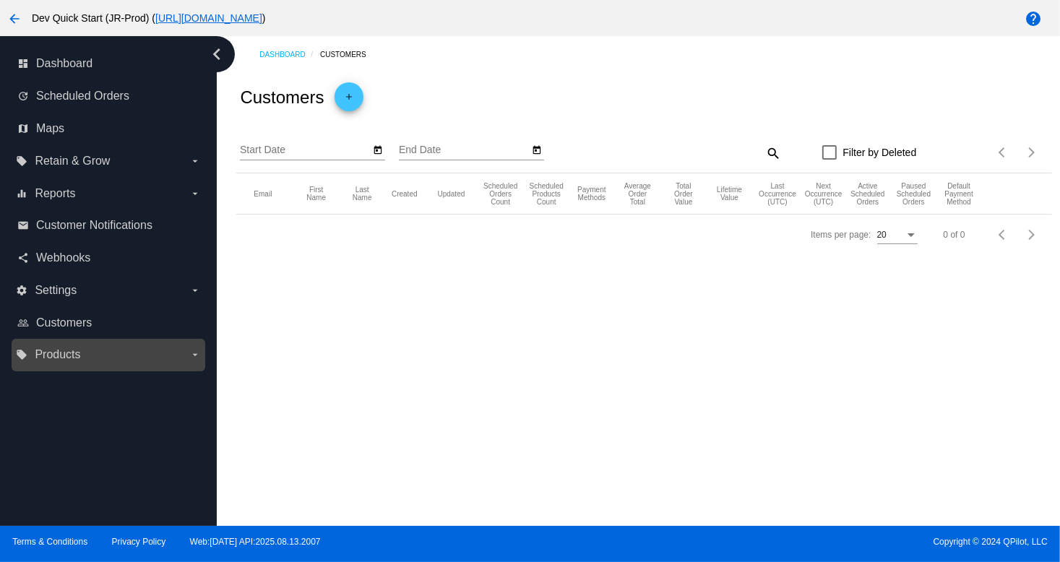
click at [60, 360] on span "Products" at bounding box center [58, 354] width 46 height 13
click at [0, 0] on input "local_offer Products arrow_drop_down" at bounding box center [0, 0] width 0 height 0
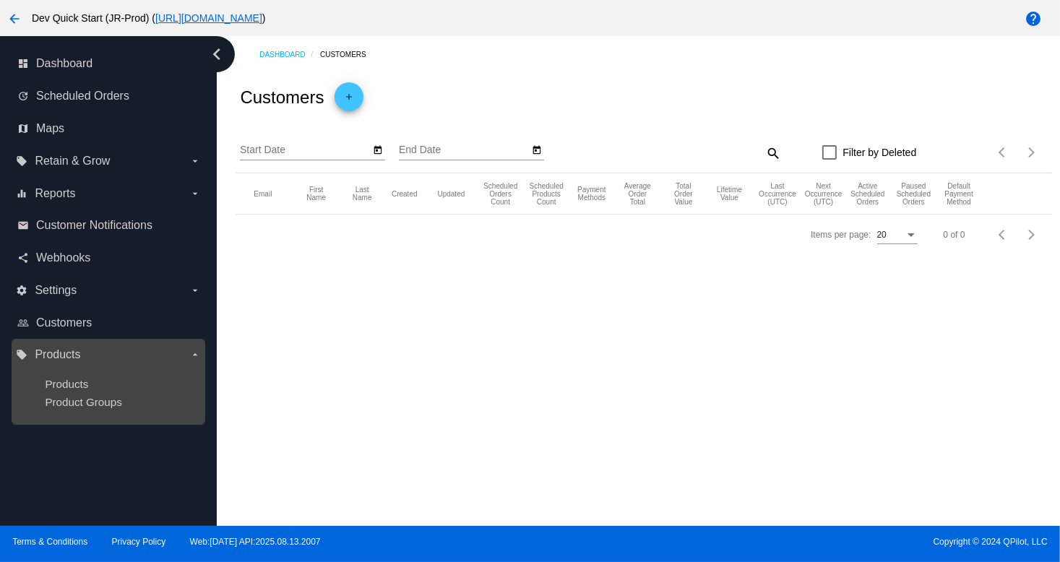
click at [79, 392] on ul "Products Product Groups" at bounding box center [108, 392] width 184 height 53
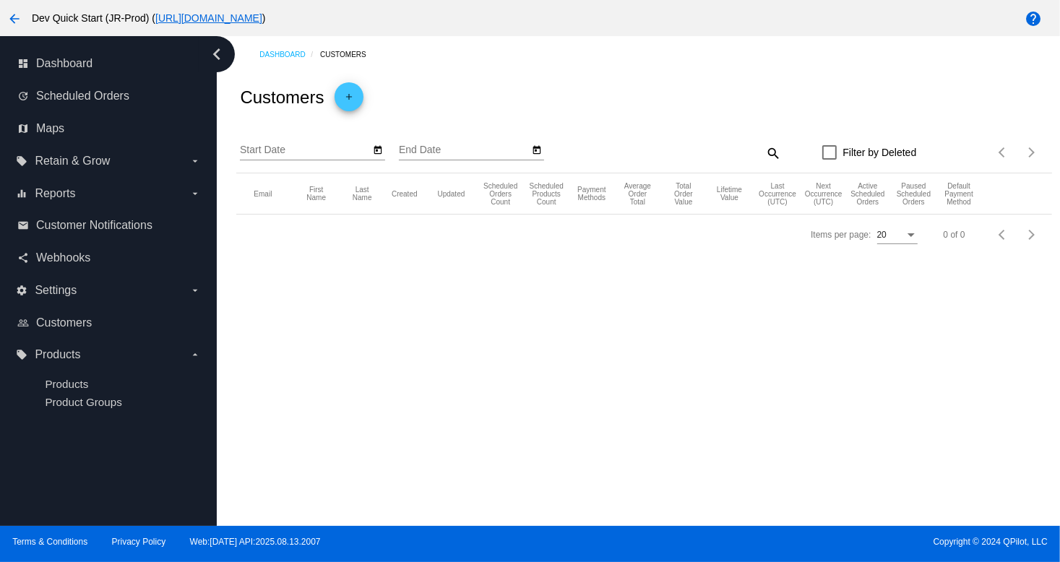
drag, startPoint x: 779, startPoint y: 243, endPoint x: 610, endPoint y: 238, distance: 169.2
click at [725, 239] on div "Items per page: 20 0 of 0" at bounding box center [643, 235] width 815 height 40
click at [69, 303] on div "settings Settings arrow_drop_down" at bounding box center [109, 290] width 194 height 33
click at [58, 325] on span "Customers" at bounding box center [64, 322] width 56 height 13
click at [64, 194] on span "Reports" at bounding box center [55, 193] width 40 height 13
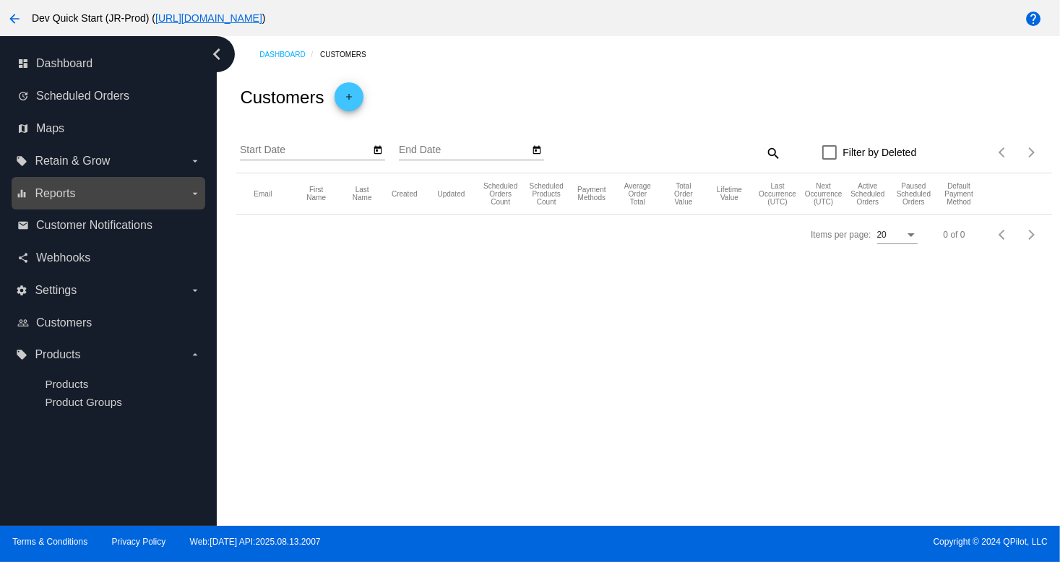
click at [0, 0] on input "equalizer Reports arrow_drop_down" at bounding box center [0, 0] width 0 height 0
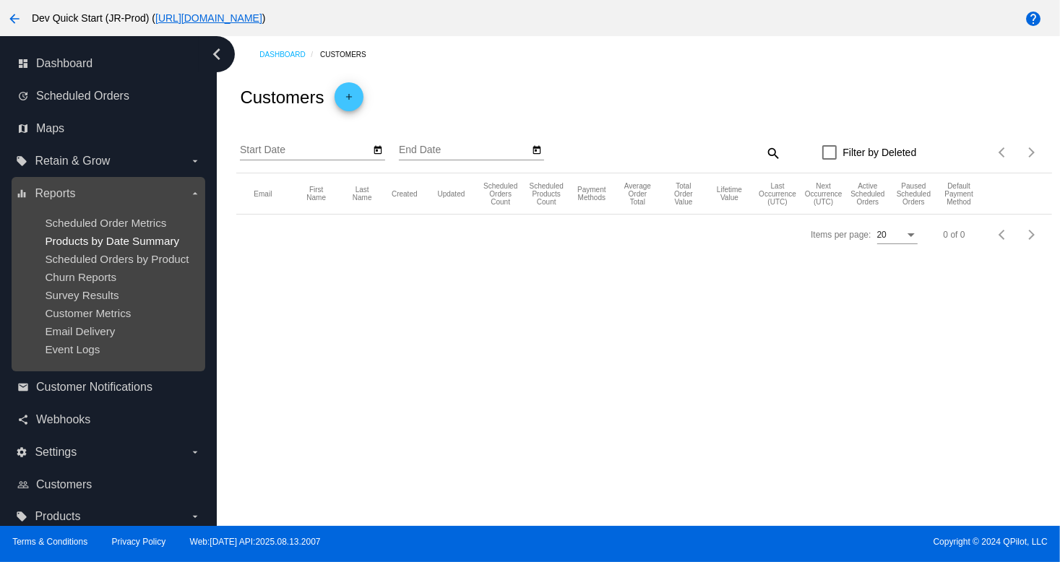
click at [75, 243] on span "Products by Date Summary" at bounding box center [112, 241] width 134 height 12
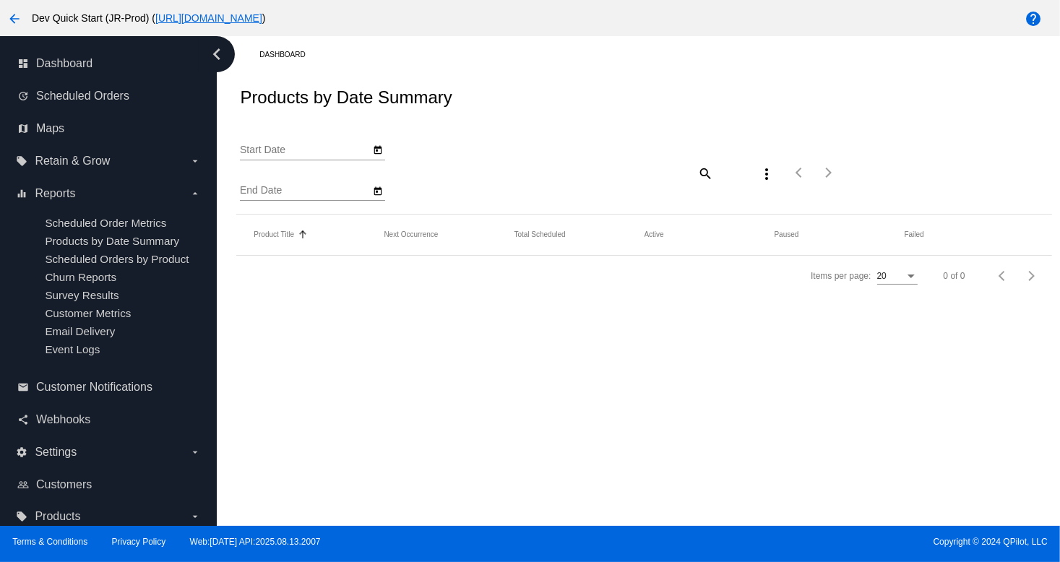
type input "[DATE]"
type input "9/15/2025"
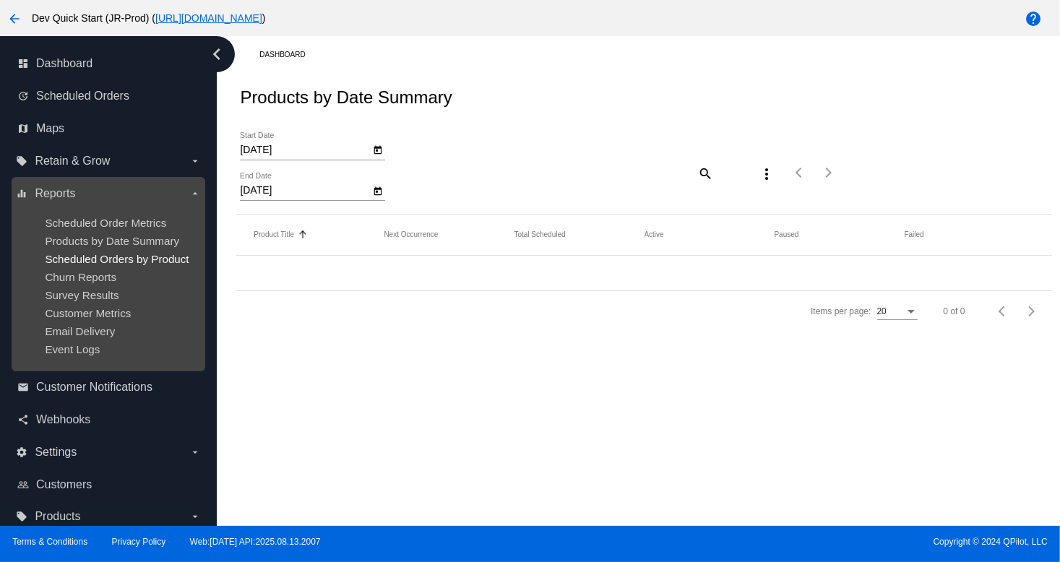
click at [45, 256] on span "Scheduled Orders by Product" at bounding box center [117, 259] width 144 height 12
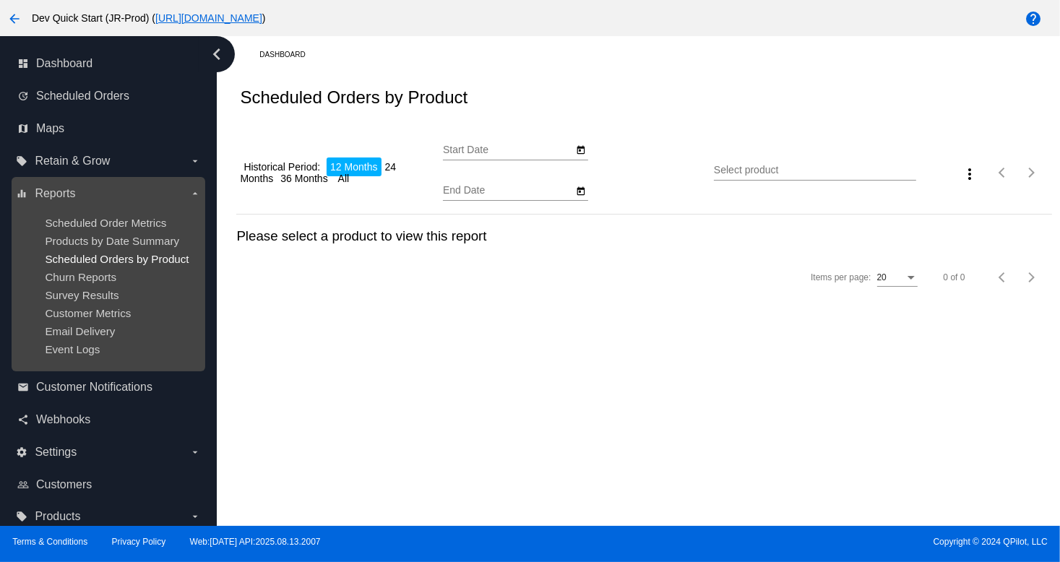
type input "[DATE]"
drag, startPoint x: 93, startPoint y: 260, endPoint x: 91, endPoint y: 249, distance: 11.1
click at [92, 261] on span "Scheduled Orders by Product" at bounding box center [117, 259] width 144 height 12
click at [91, 248] on ul "Scheduled Order Metrics Products by Date Summary Scheduled Orders by Product Ch…" at bounding box center [108, 286] width 184 height 162
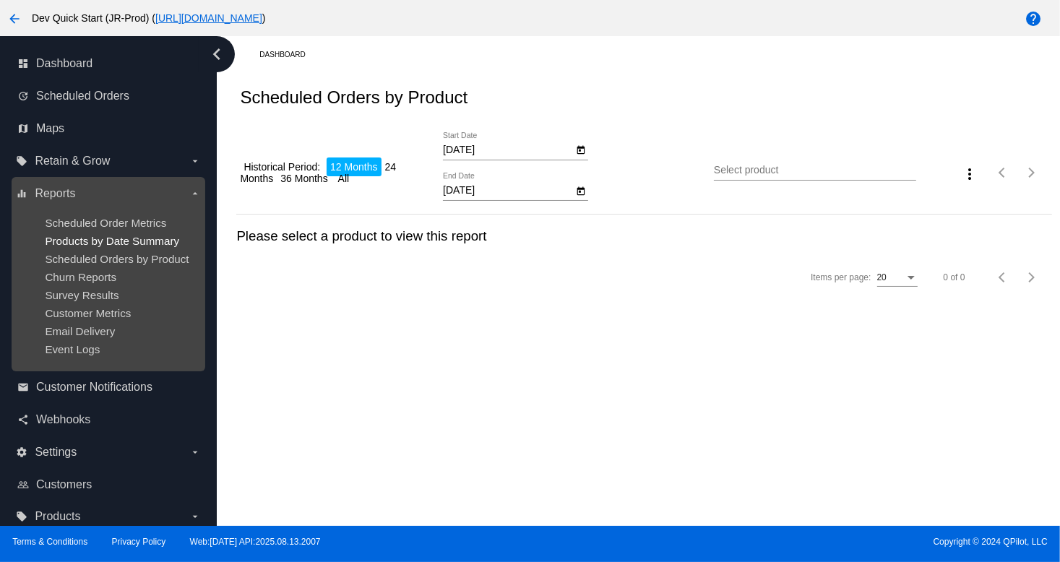
click at [91, 246] on span "Products by Date Summary" at bounding box center [112, 241] width 134 height 12
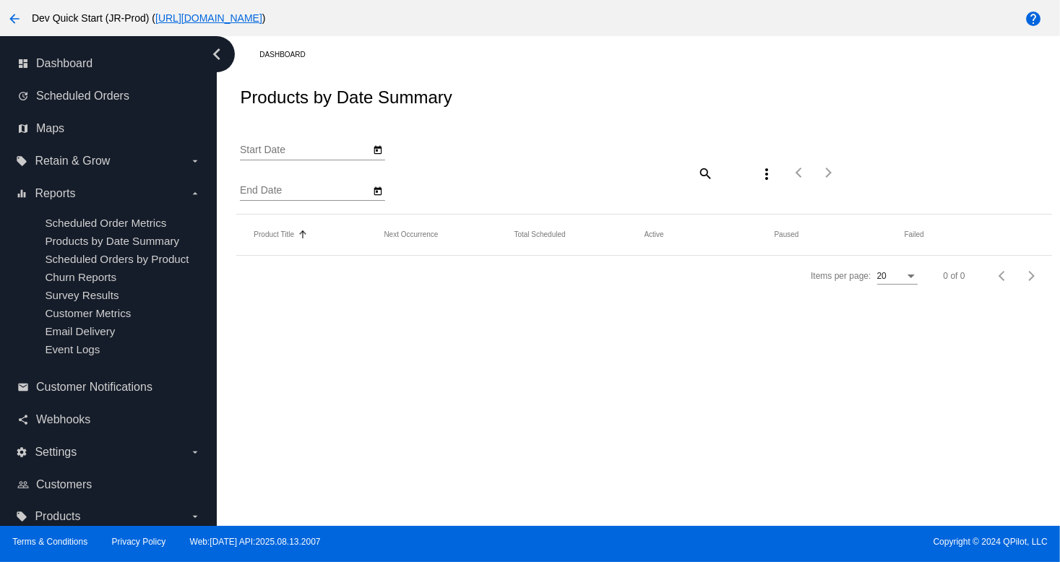
type input "[DATE]"
type input "9/15/2025"
click at [595, 111] on div "Products by Date Summary" at bounding box center [643, 97] width 815 height 49
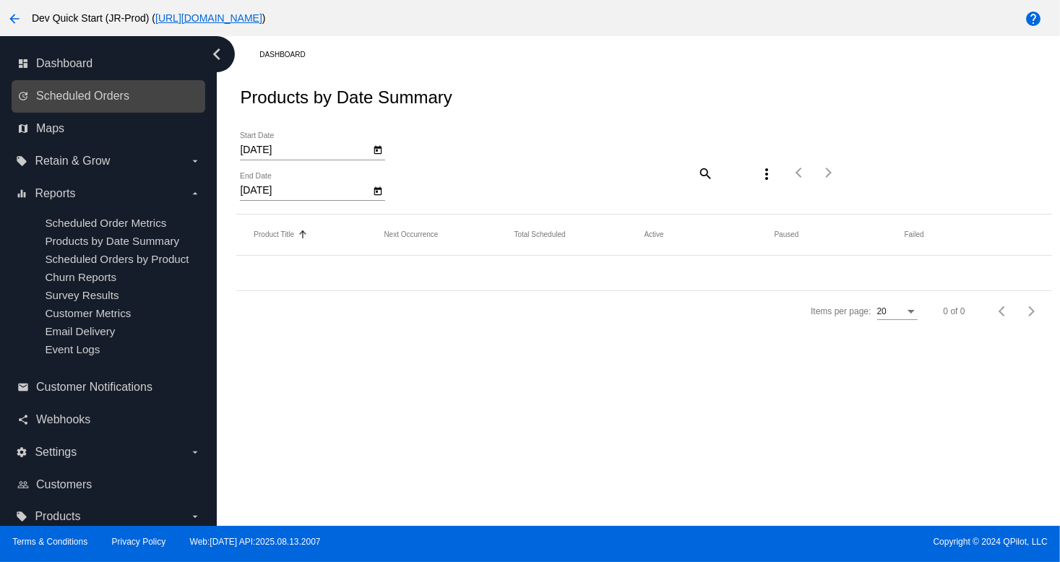
click at [56, 104] on link "update Scheduled Orders" at bounding box center [109, 96] width 184 height 23
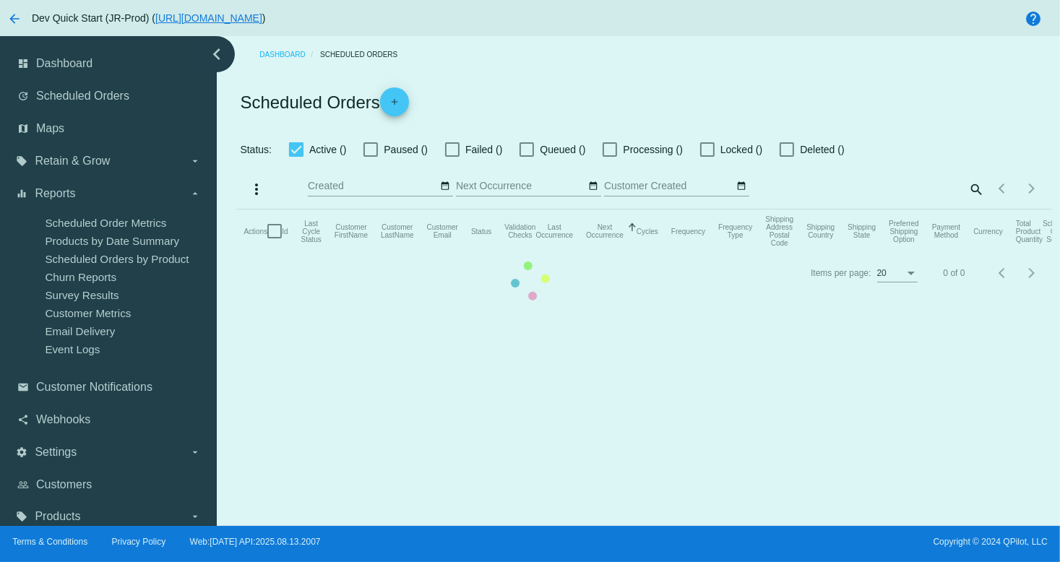
click at [236, 210] on mat-table "Actions Id Last Cycle Status Customer FirstName Customer LastName Customer Emai…" at bounding box center [643, 231] width 815 height 43
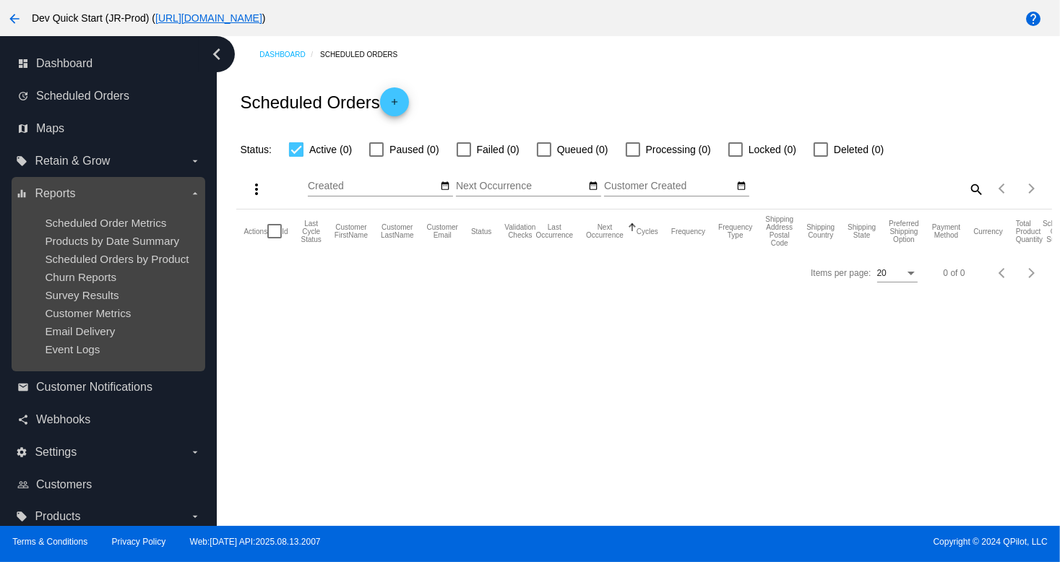
click at [144, 249] on ul "Scheduled Order Metrics Products by Date Summary Scheduled Orders by Product Ch…" at bounding box center [108, 286] width 184 height 162
click at [133, 225] on span "Scheduled Order Metrics" at bounding box center [105, 223] width 121 height 12
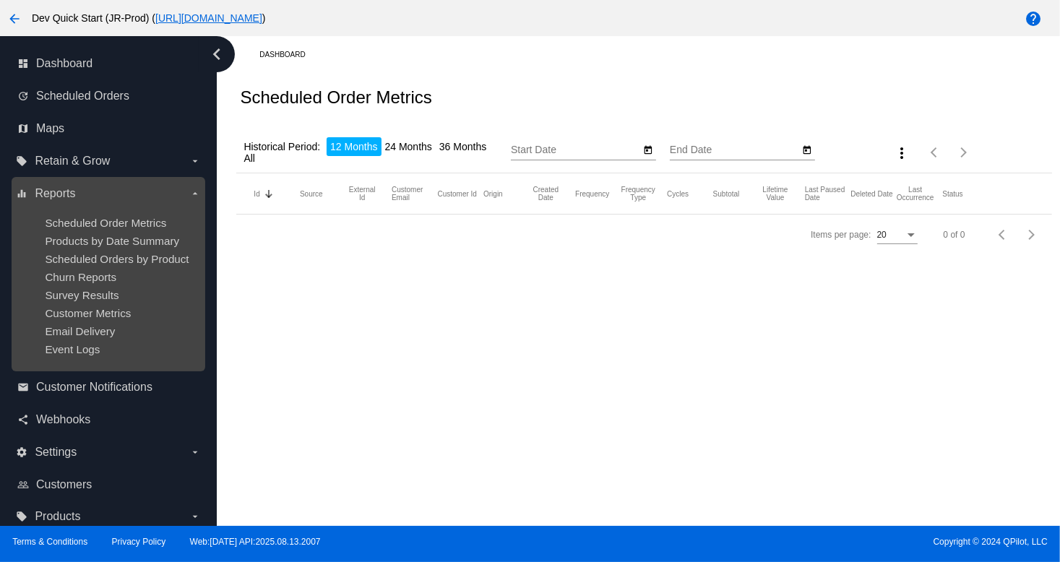
click at [59, 195] on span "Reports" at bounding box center [55, 193] width 40 height 13
click at [0, 0] on input "equalizer Reports arrow_drop_down" at bounding box center [0, 0] width 0 height 0
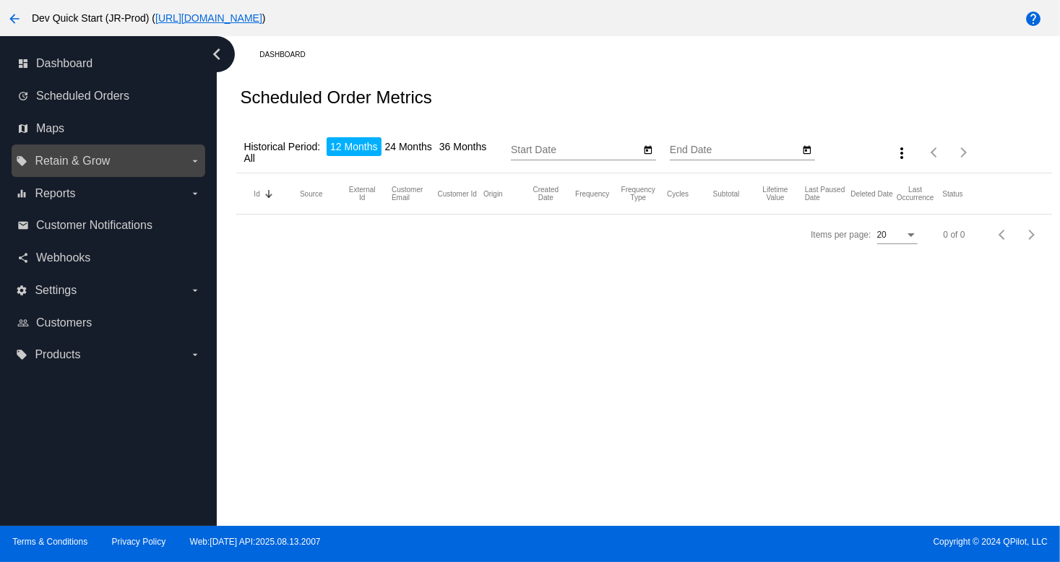
drag, startPoint x: 72, startPoint y: 166, endPoint x: 75, endPoint y: 159, distance: 7.8
click at [75, 159] on span "Retain & Grow" at bounding box center [72, 161] width 75 height 13
click at [0, 0] on input "local_offer Retain & Grow arrow_drop_down" at bounding box center [0, 0] width 0 height 0
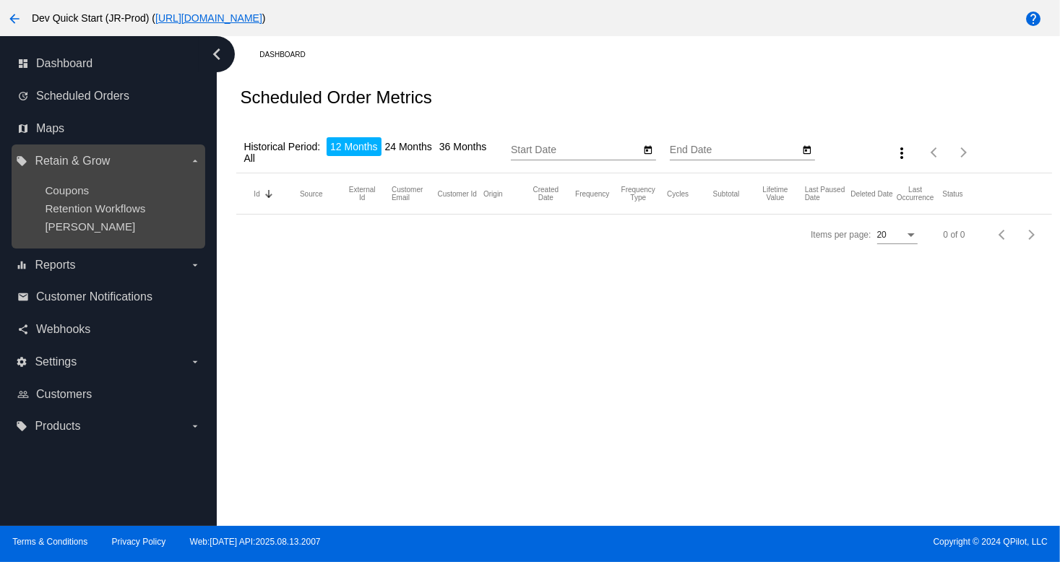
type input "[DATE]"
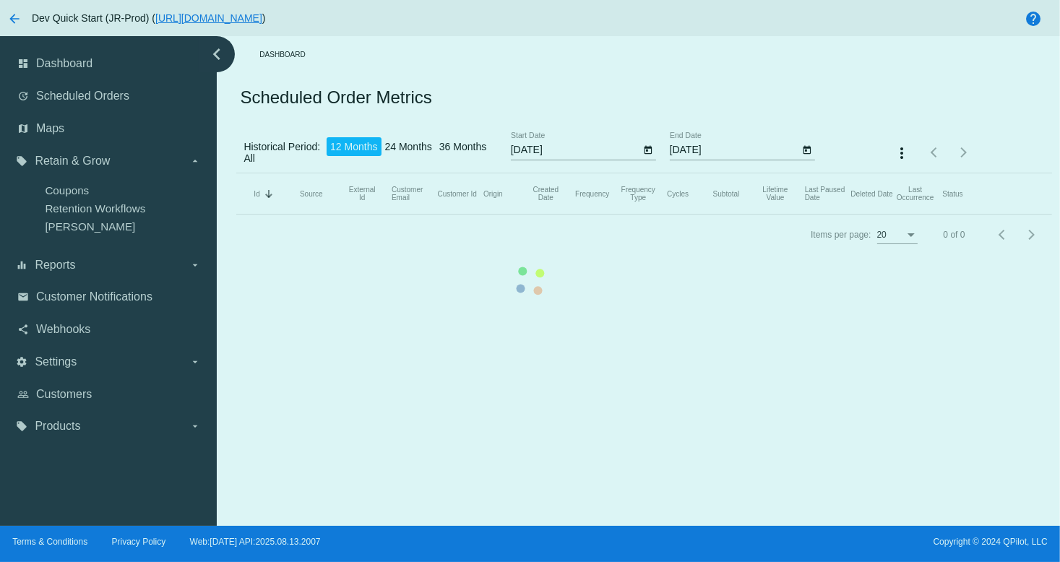
click at [236, 173] on mat-table "Id Sorted by Id descending Source External Id Customer Email Customer Id Origin…" at bounding box center [643, 193] width 815 height 41
click at [236, 215] on mat-table "Id Sorted by Id descending Source External Id Customer Email Customer Id Origin…" at bounding box center [643, 193] width 815 height 41
click at [236, 173] on mat-table "Id Sorted by Id descending Source External Id Customer Email Customer Id Origin…" at bounding box center [643, 193] width 815 height 41
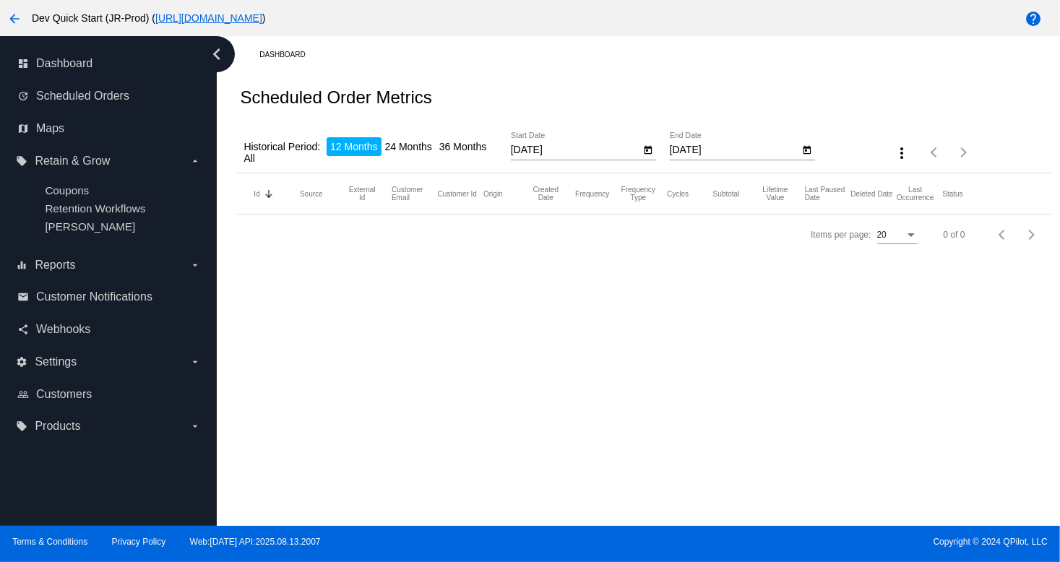
click at [407, 140] on li "24 Months" at bounding box center [408, 146] width 54 height 19
type input "8/15/2023"
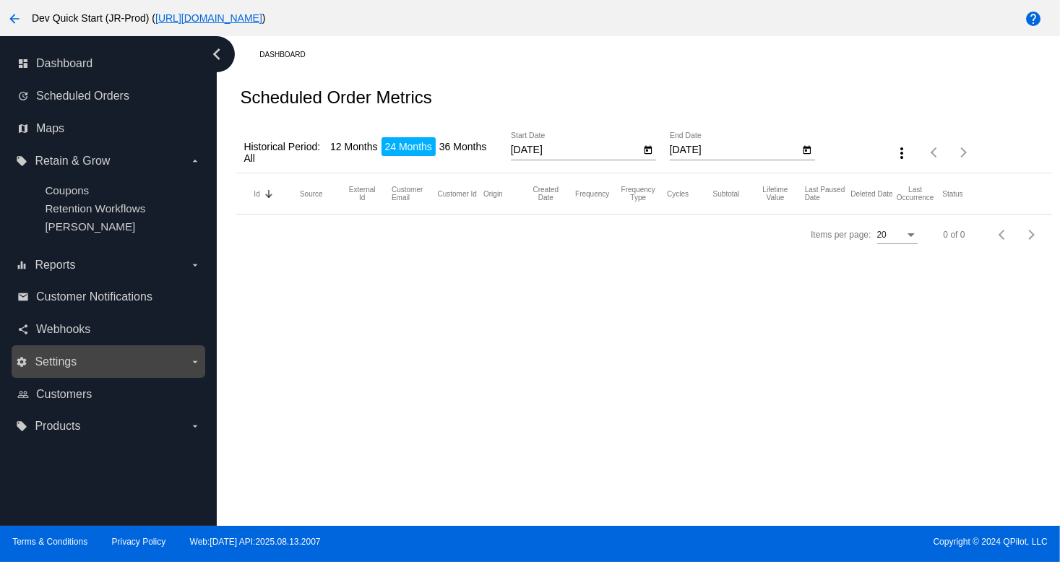
click at [136, 347] on div "settings Settings arrow_drop_down" at bounding box center [109, 361] width 194 height 33
click at [118, 358] on label "settings Settings arrow_drop_down" at bounding box center [108, 361] width 184 height 23
click at [0, 0] on input "settings Settings arrow_drop_down" at bounding box center [0, 0] width 0 height 0
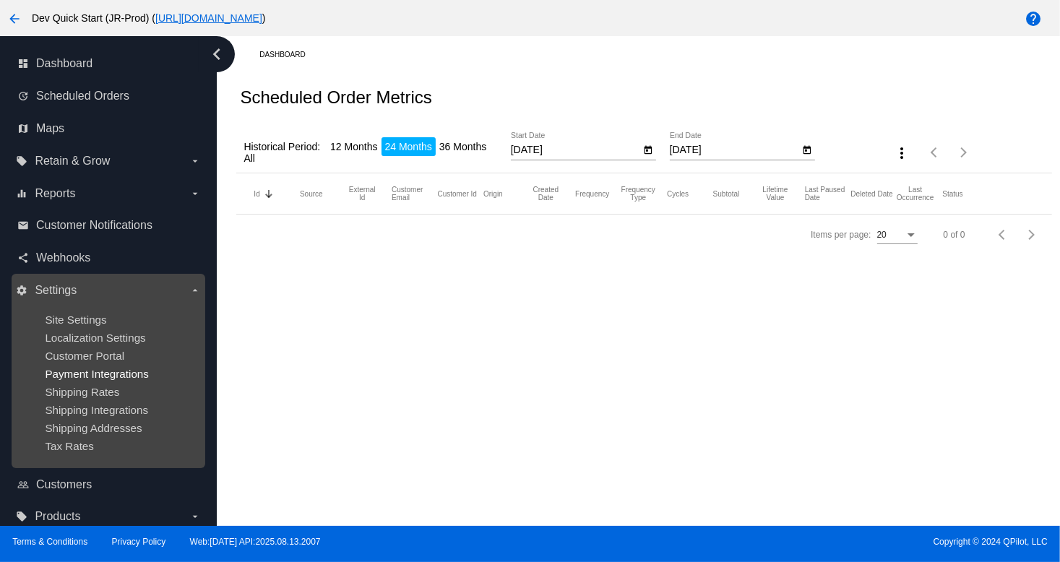
click at [76, 376] on span "Payment Integrations" at bounding box center [97, 374] width 104 height 12
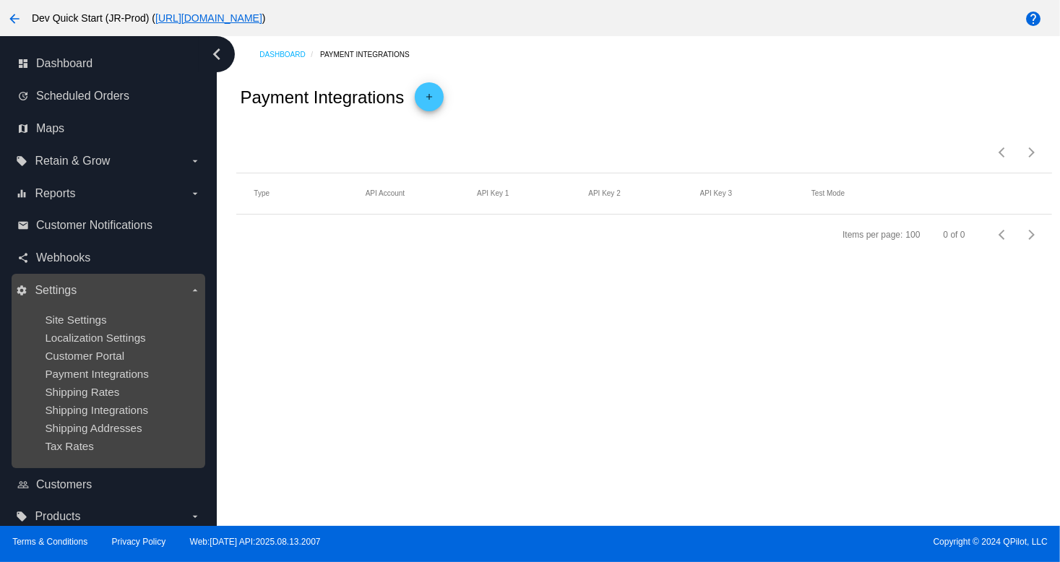
click at [76, 345] on ul "Site Settings Localization Settings Customer Portal Payment Integrations Shippi…" at bounding box center [108, 383] width 184 height 162
click at [111, 279] on label "settings Settings arrow_drop_down" at bounding box center [108, 290] width 184 height 23
click at [0, 0] on input "settings Settings arrow_drop_down" at bounding box center [0, 0] width 0 height 0
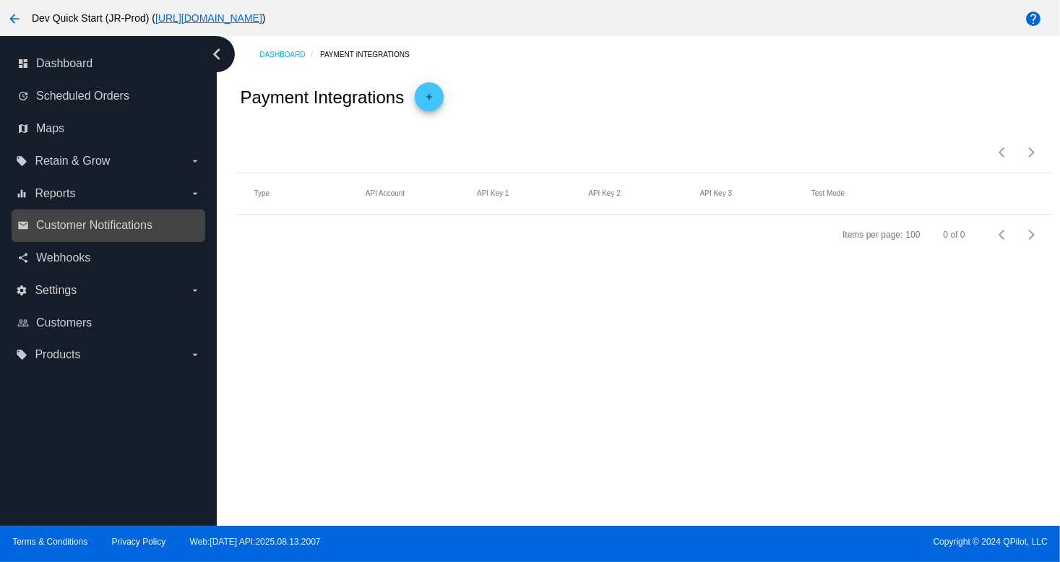
click at [64, 238] on nav "dashboard Dashboard update Scheduled Orders map Maps local_offer Retain & Grow …" at bounding box center [108, 209] width 217 height 347
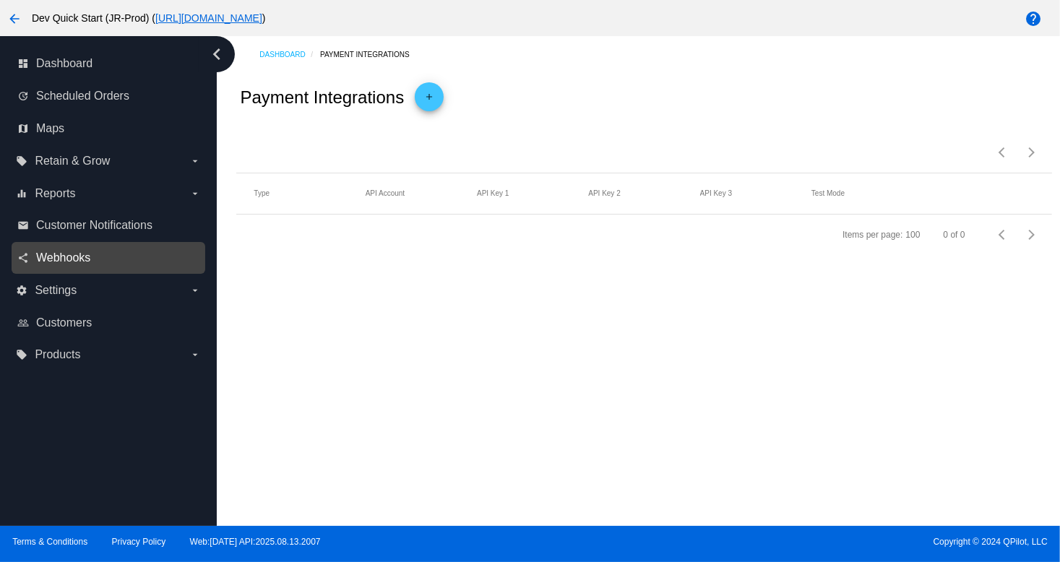
click at [58, 258] on span "Webhooks" at bounding box center [63, 257] width 54 height 13
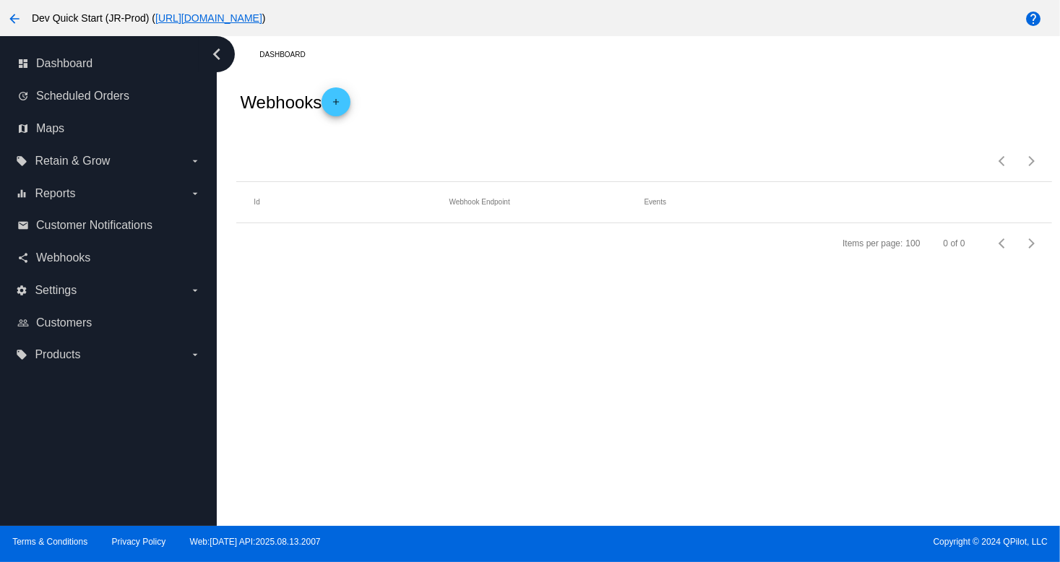
click at [831, 498] on div "Dashboard Webhooks add Items per page: 100 0 of 0 Id Webhook Endpoint Events It…" at bounding box center [638, 281] width 843 height 490
click at [809, 538] on span "Copyright © 2024 QPilot, LLC" at bounding box center [795, 542] width 505 height 10
drag, startPoint x: 443, startPoint y: 486, endPoint x: 434, endPoint y: 483, distance: 9.1
click at [434, 483] on div "Dashboard Webhooks add Items per page: 100 0 of 0 Id Webhook Endpoint Events It…" at bounding box center [638, 281] width 843 height 490
click at [91, 358] on label "local_offer Products arrow_drop_down" at bounding box center [108, 354] width 184 height 23
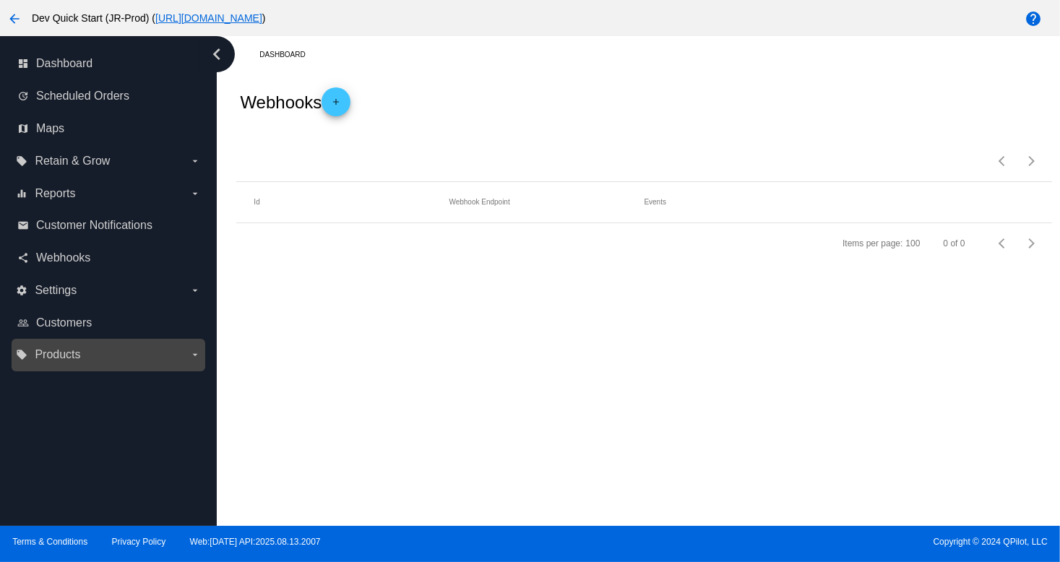
click at [0, 0] on input "local_offer Products arrow_drop_down" at bounding box center [0, 0] width 0 height 0
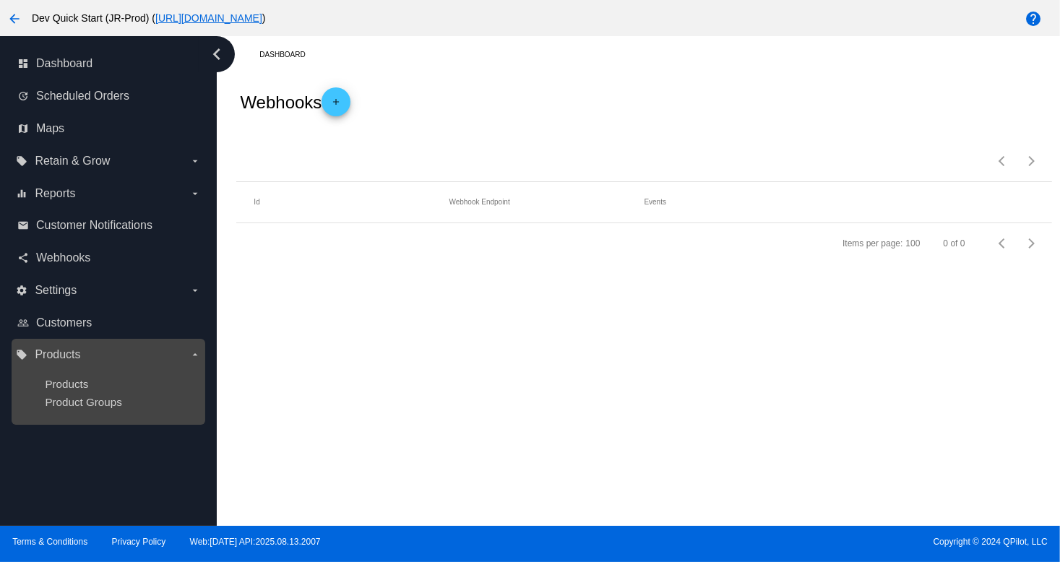
click at [66, 390] on div "Products" at bounding box center [120, 384] width 150 height 12
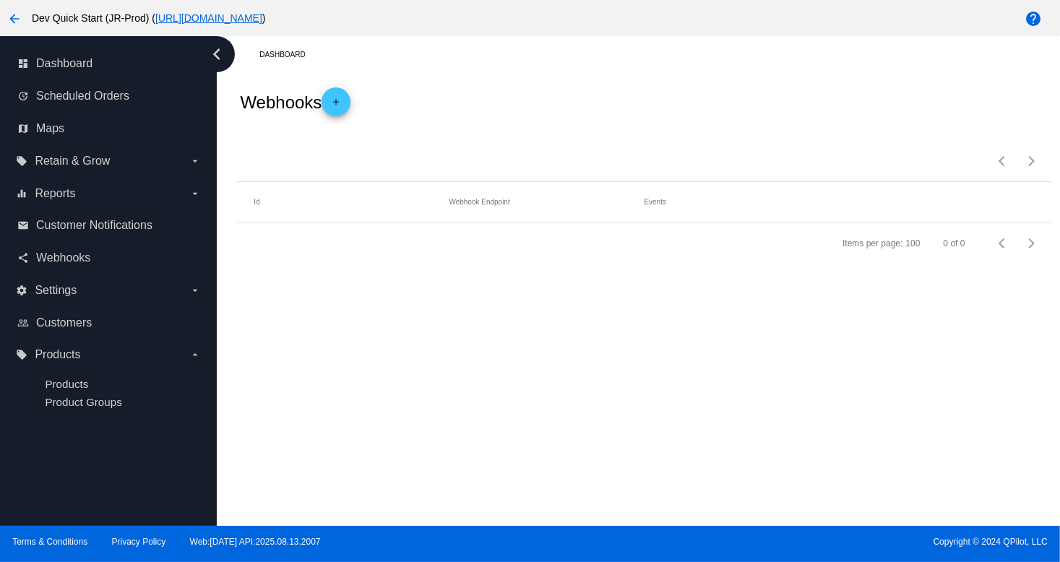
drag, startPoint x: 488, startPoint y: 300, endPoint x: 298, endPoint y: 255, distance: 195.2
click at [431, 300] on div "Dashboard Webhooks add Items per page: 100 0 of 0 Id Webhook Endpoint Events It…" at bounding box center [638, 281] width 843 height 490
click at [87, 287] on label "settings Settings arrow_drop_down" at bounding box center [108, 290] width 184 height 23
click at [0, 0] on input "settings Settings arrow_drop_down" at bounding box center [0, 0] width 0 height 0
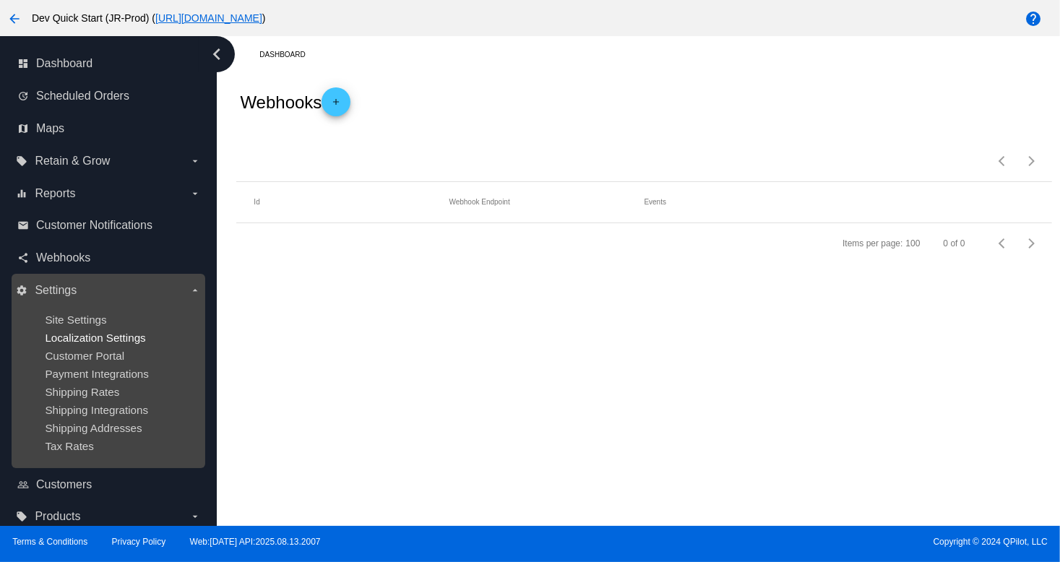
click at [92, 335] on span "Localization Settings" at bounding box center [95, 338] width 100 height 12
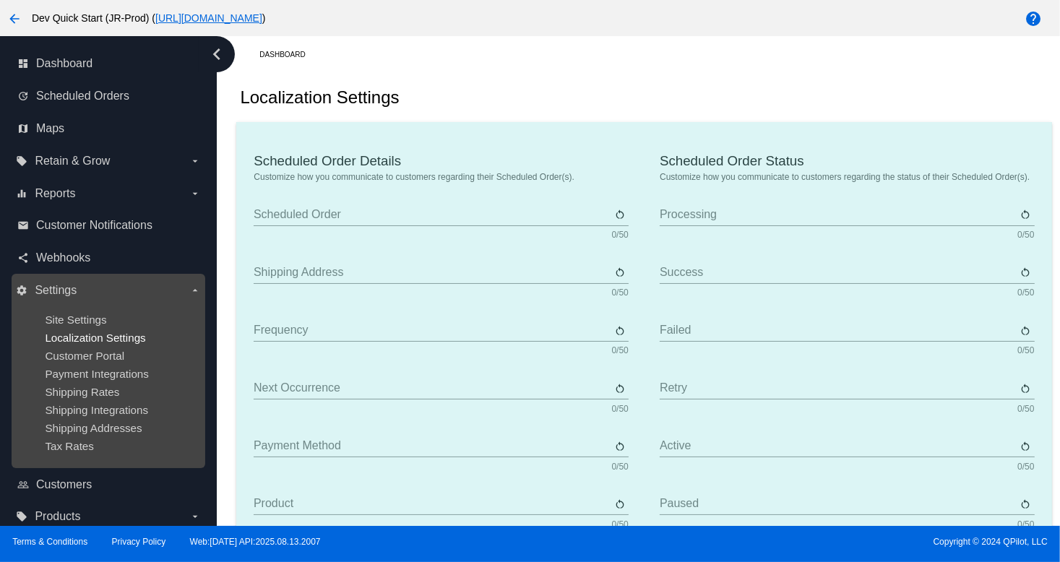
type input "Scheduled Order"
type input "Shipping Address"
type input "Frequency"
type input "Next Occurrence"
type input "Payment Method"
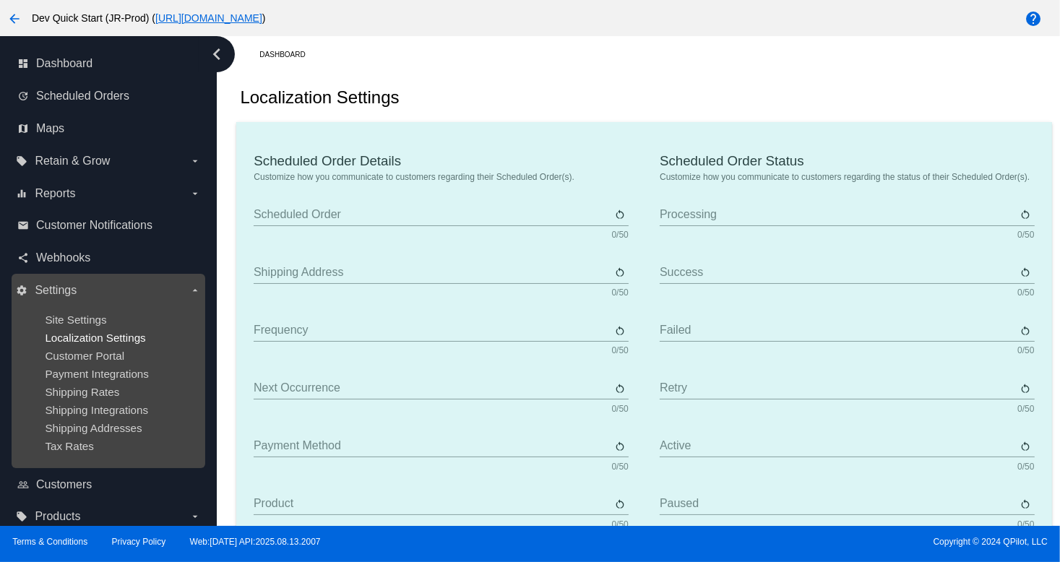
type input "Product"
type input "Quantity"
type input "Price"
type input "Out of stock"
type input "Subtotal"
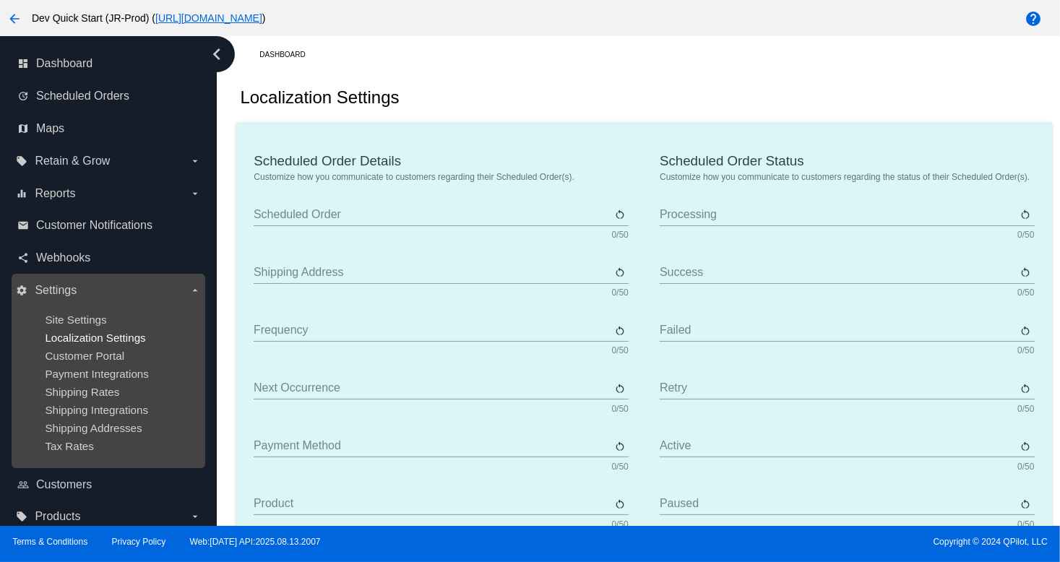
type input "Shipping"
type input "Tax"
type input "TBD"
type input "Total"
type input "No Payment Method"
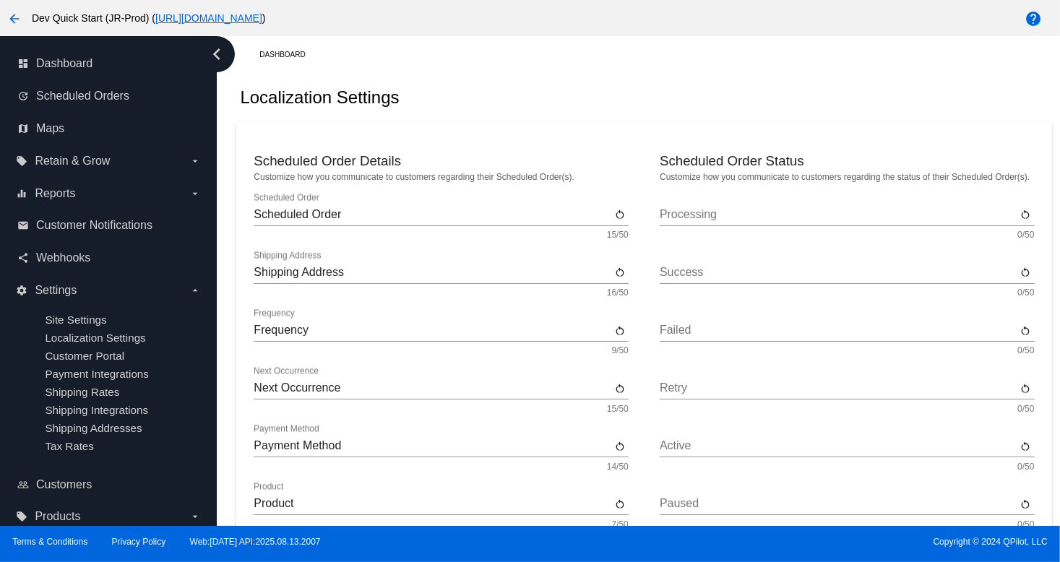
click at [780, 176] on p "Customize how you communicate to customers regarding the status of their Schedu…" at bounding box center [847, 177] width 374 height 10
drag, startPoint x: 470, startPoint y: 139, endPoint x: 513, endPoint y: 126, distance: 44.6
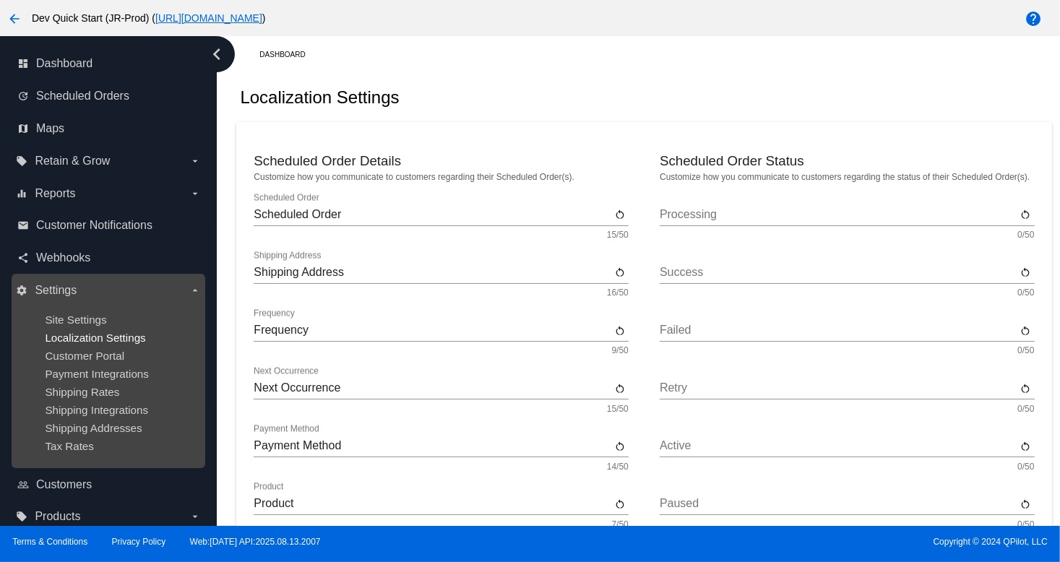
click at [134, 336] on span "Localization Settings" at bounding box center [95, 338] width 100 height 12
drag, startPoint x: 105, startPoint y: 306, endPoint x: 87, endPoint y: 318, distance: 21.4
click at [92, 316] on ul "Site Settings Localization Settings Customer Portal Payment Integrations Shippi…" at bounding box center [108, 383] width 184 height 162
click at [82, 322] on span "Site Settings" at bounding box center [75, 320] width 61 height 12
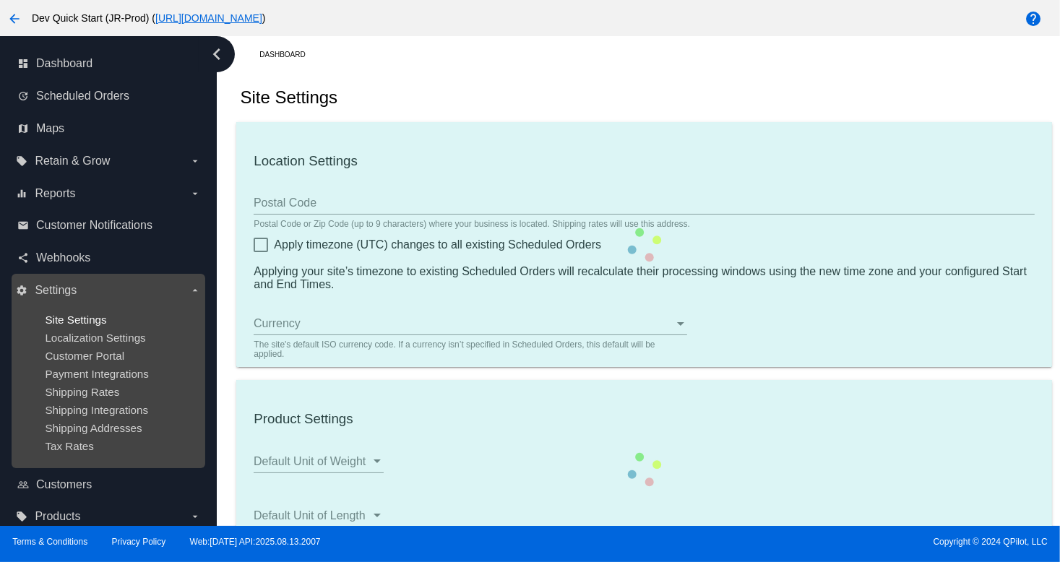
type input "00:00"
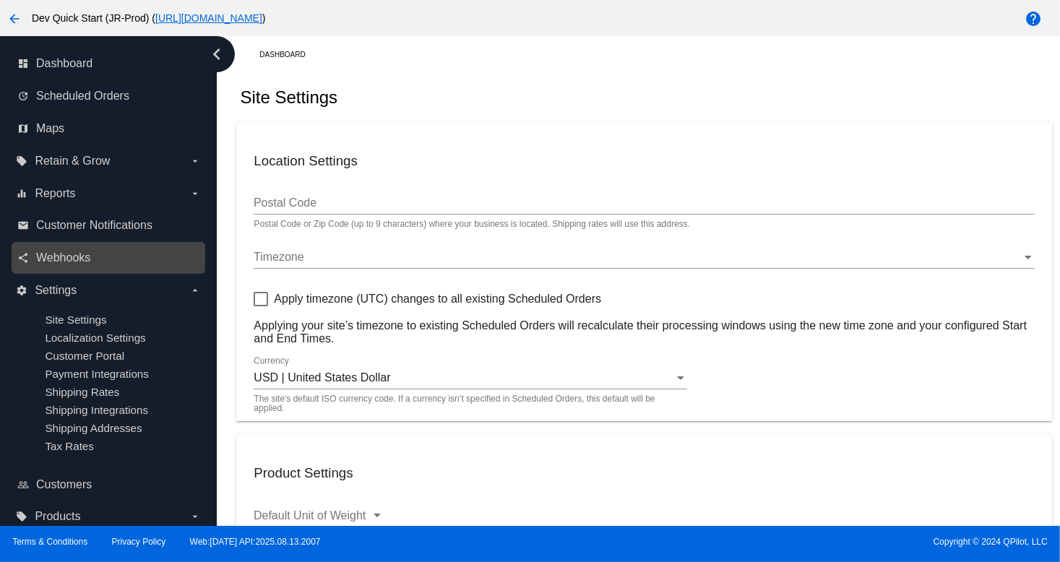
click at [75, 242] on div "share Webhooks" at bounding box center [109, 258] width 194 height 33
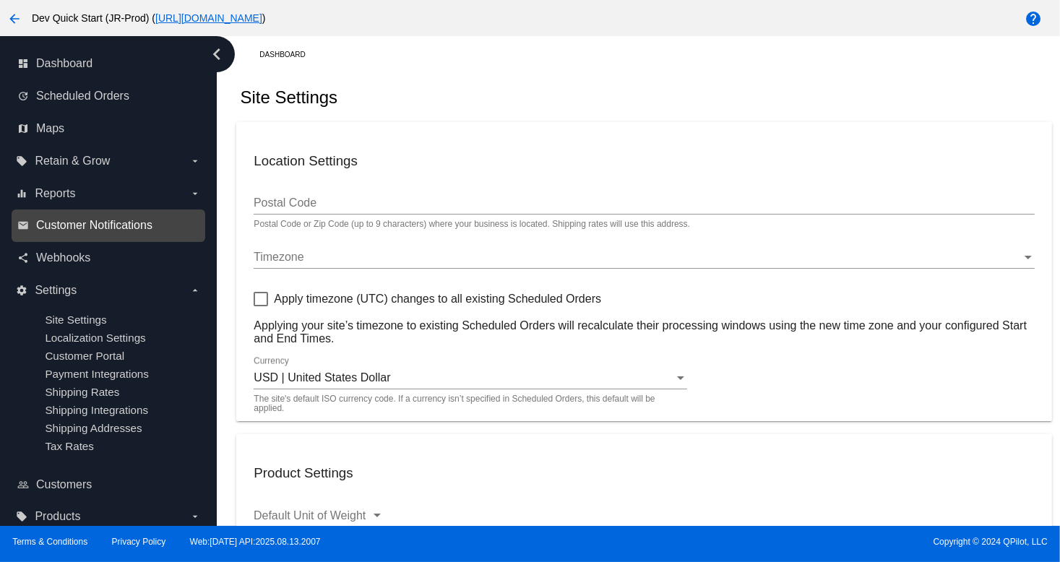
click at [87, 230] on span "Customer Notifications" at bounding box center [94, 225] width 116 height 13
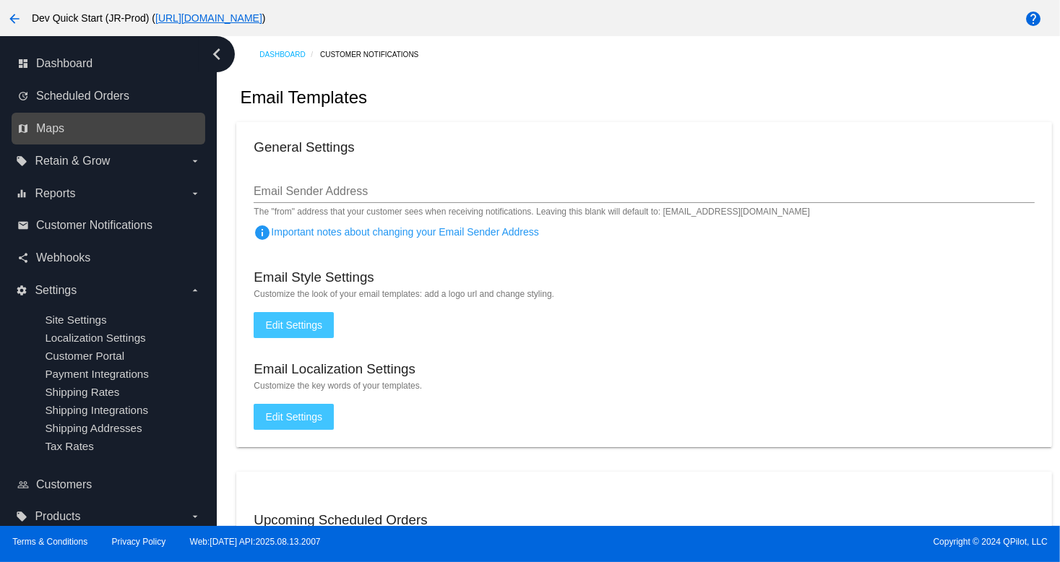
click at [79, 139] on link "map Maps" at bounding box center [109, 128] width 184 height 23
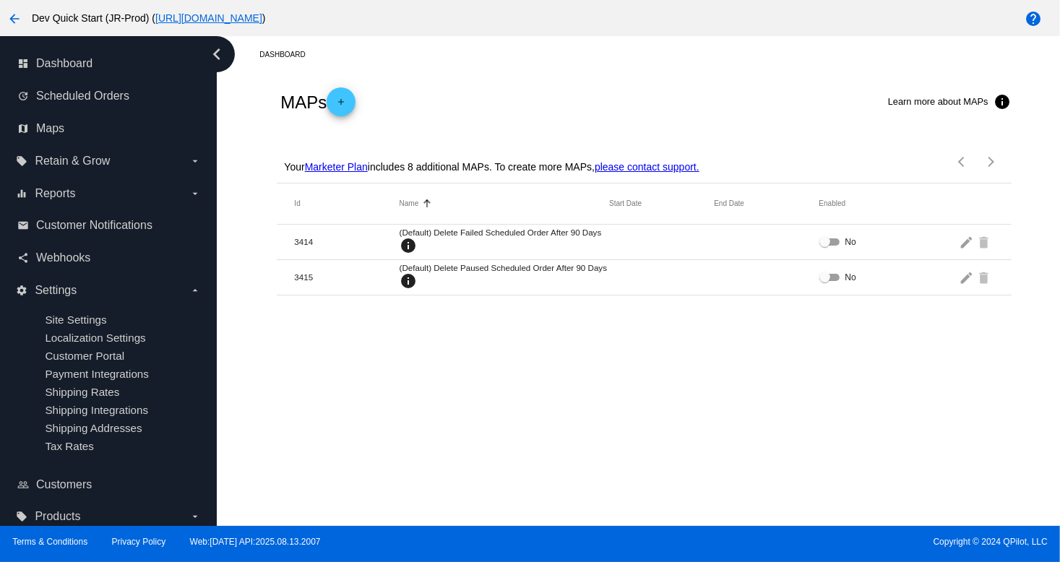
click at [355, 105] on button "add" at bounding box center [341, 101] width 29 height 29
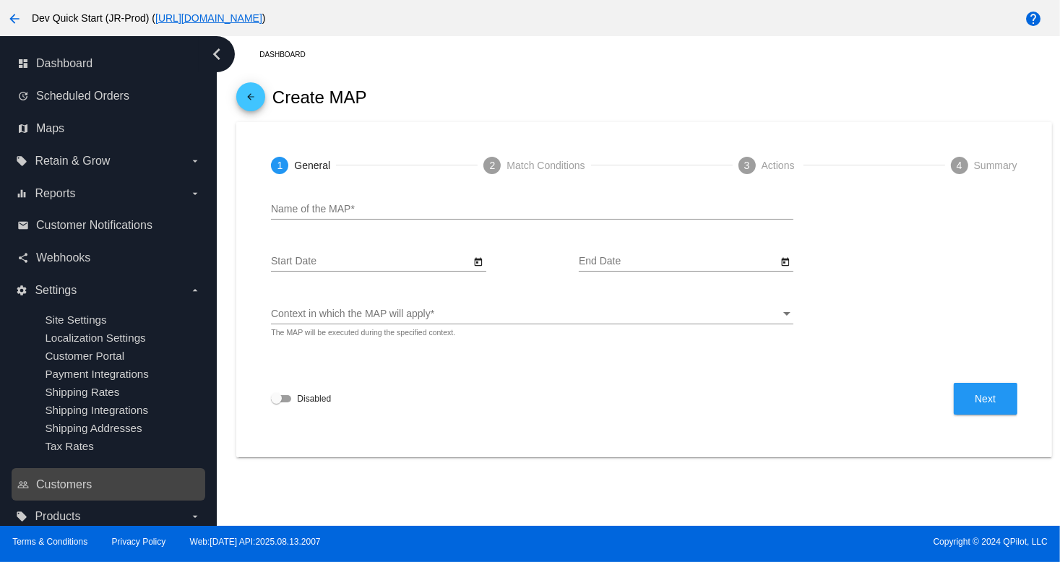
click at [94, 496] on link "people_outline Customers" at bounding box center [109, 484] width 184 height 23
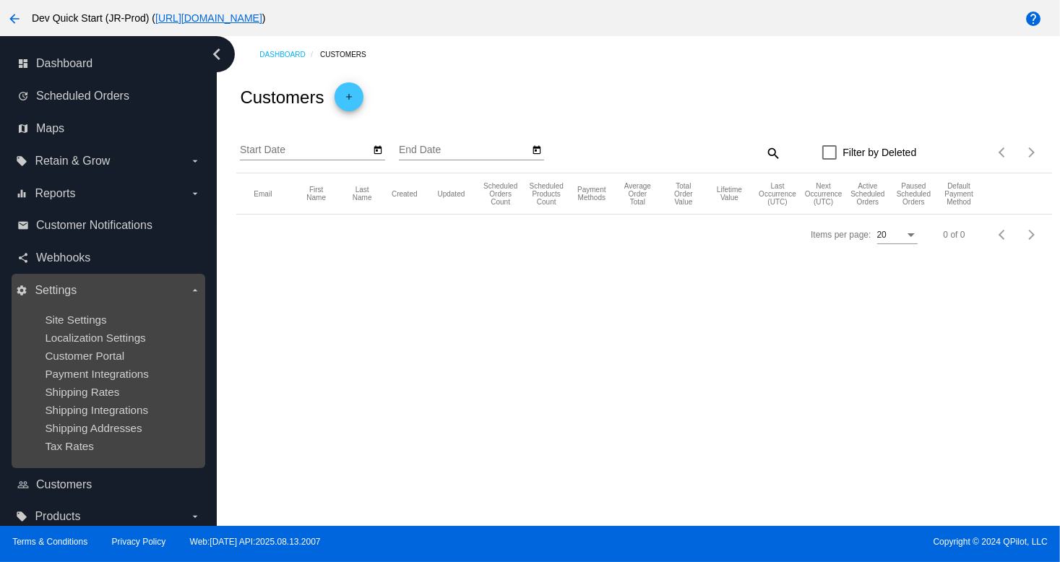
click at [189, 296] on icon "arrow_drop_down" at bounding box center [195, 291] width 12 height 12
click at [0, 0] on input "settings Settings arrow_drop_down" at bounding box center [0, 0] width 0 height 0
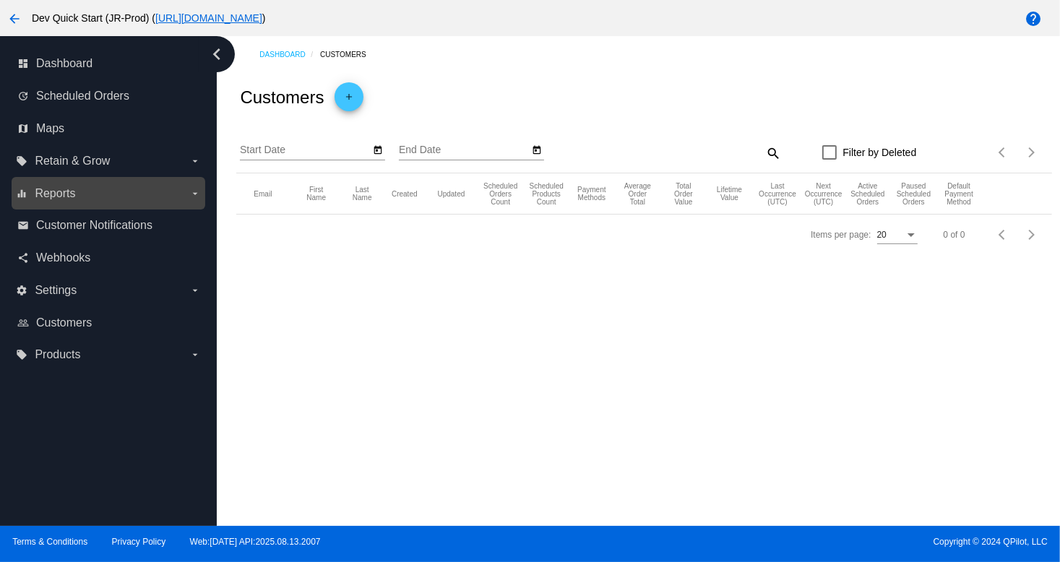
click at [199, 191] on icon "arrow_drop_down" at bounding box center [195, 194] width 12 height 12
click at [0, 0] on input "equalizer Reports arrow_drop_down" at bounding box center [0, 0] width 0 height 0
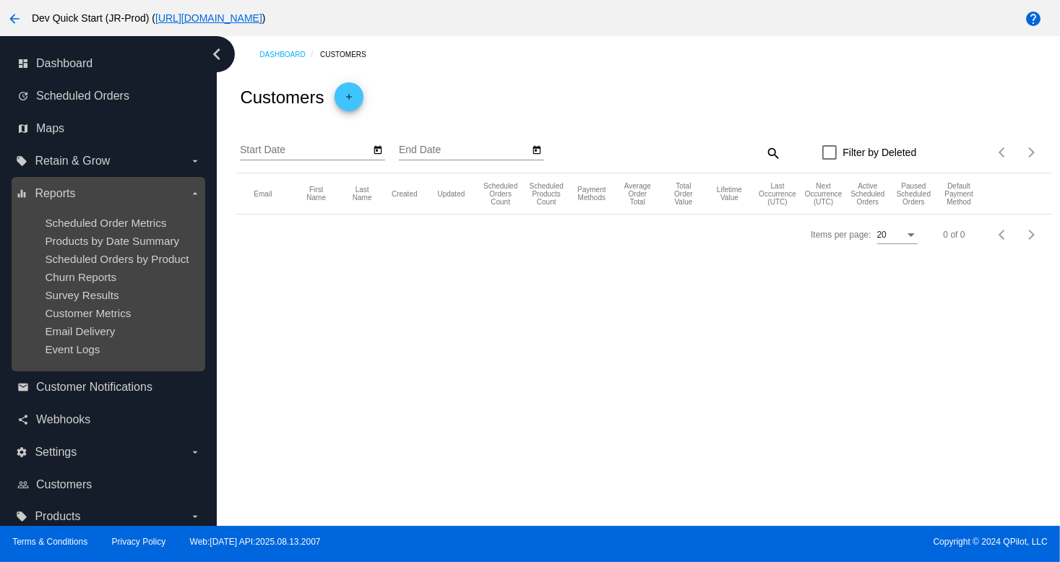
click at [199, 191] on div "equalizer Reports arrow_drop_down Scheduled Order Metrics Products by Date Summ…" at bounding box center [109, 274] width 194 height 194
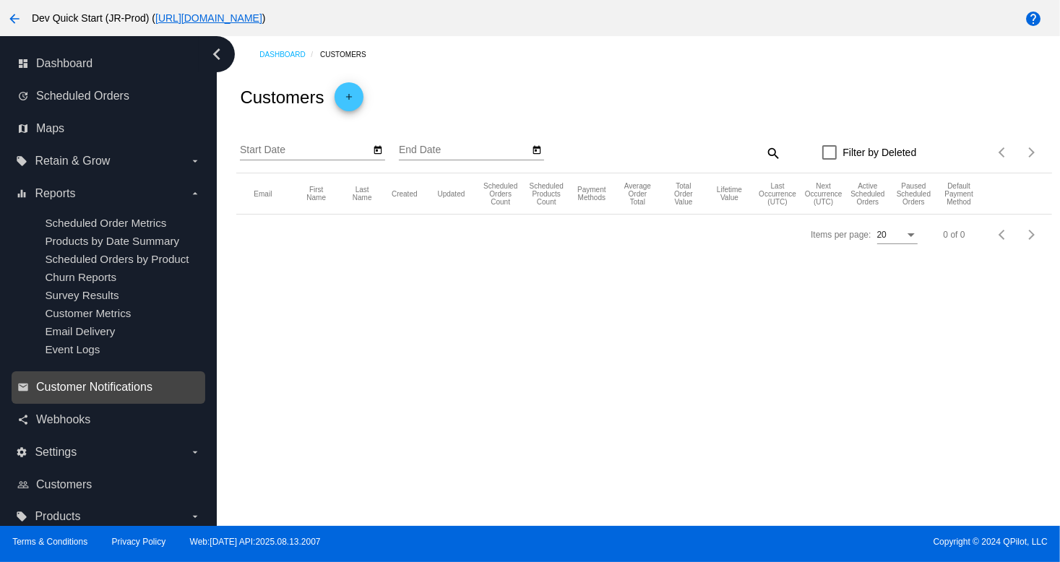
click at [101, 387] on span "Customer Notifications" at bounding box center [94, 387] width 116 height 13
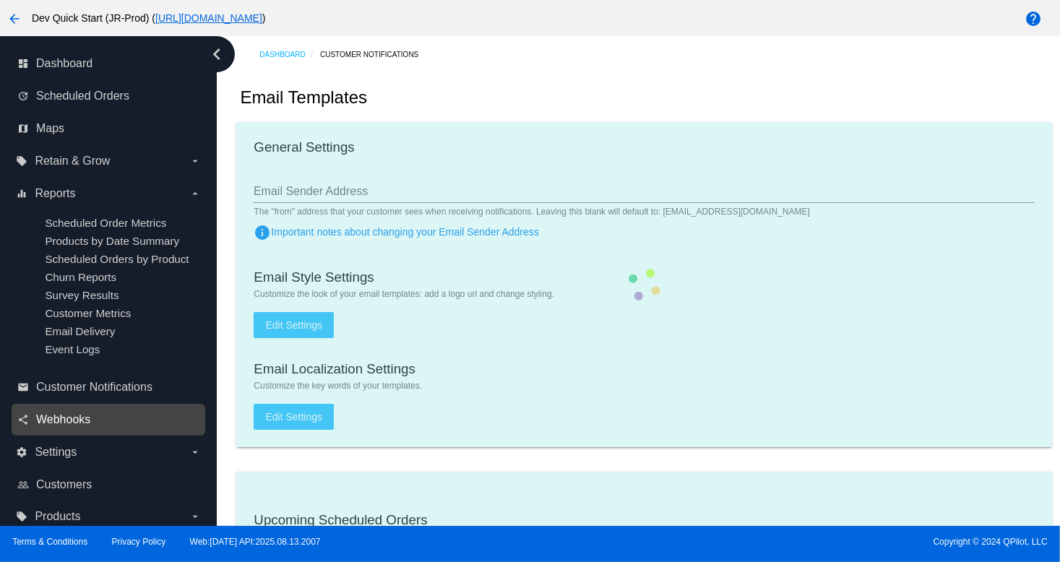
click at [68, 418] on span "Webhooks" at bounding box center [63, 419] width 54 height 13
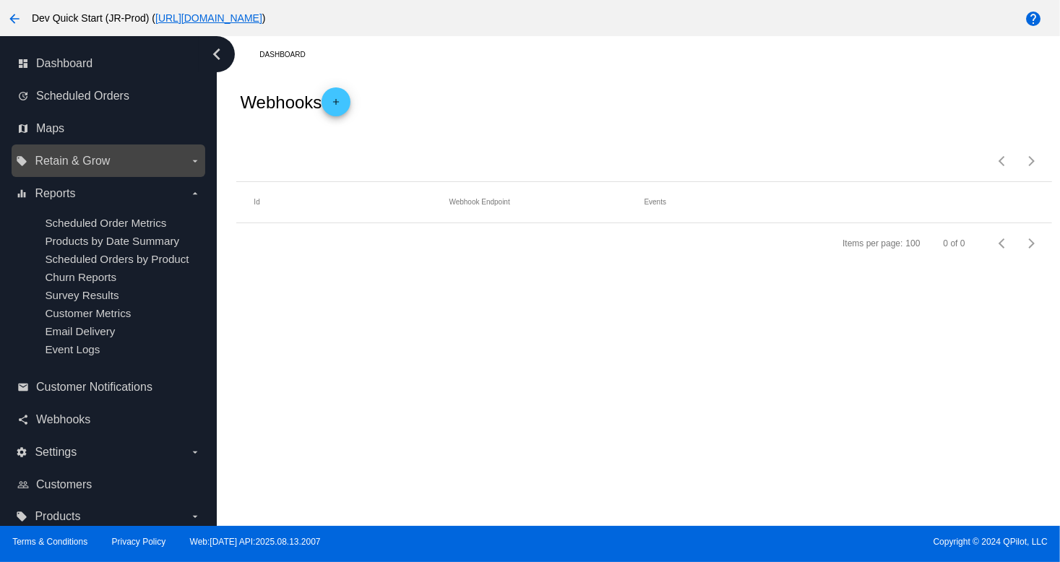
click at [87, 165] on span "Retain & Grow" at bounding box center [72, 161] width 75 height 13
click at [0, 0] on input "local_offer Retain & Grow arrow_drop_down" at bounding box center [0, 0] width 0 height 0
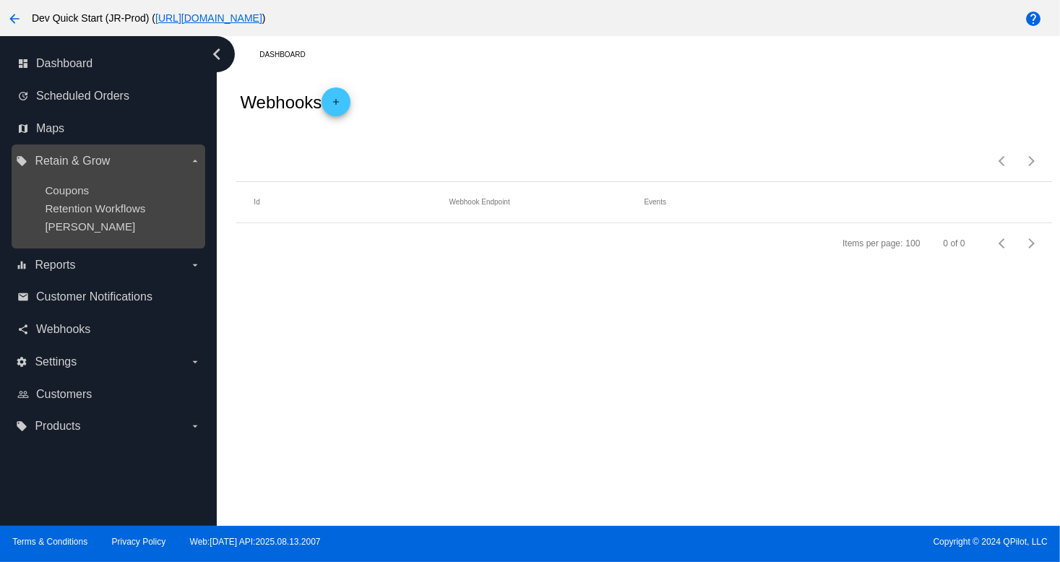
click at [90, 186] on div "Coupons" at bounding box center [120, 190] width 150 height 12
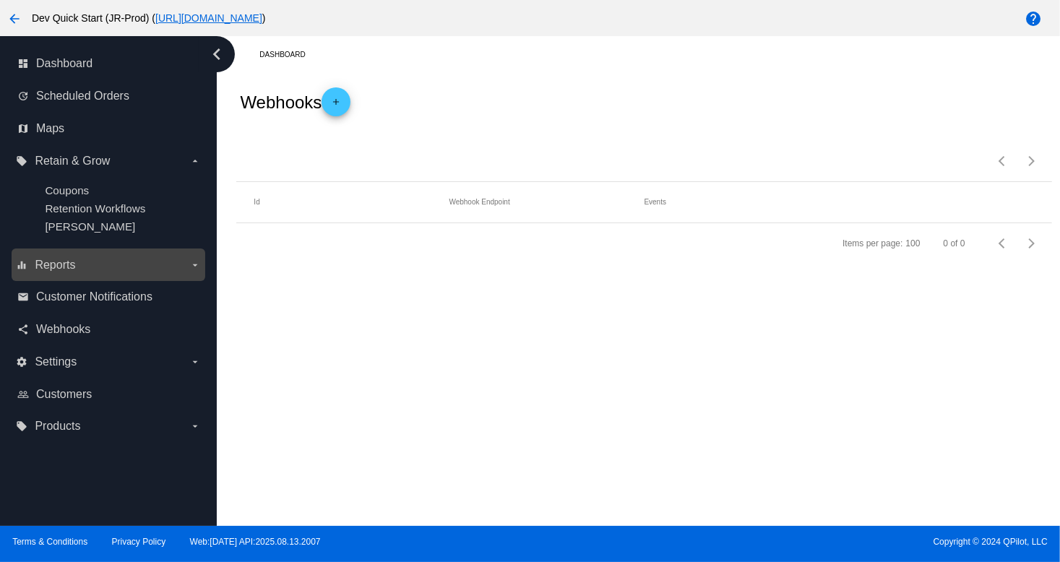
click at [54, 278] on div "equalizer Reports arrow_drop_down" at bounding box center [109, 265] width 194 height 33
click at [64, 260] on span "Reports" at bounding box center [55, 265] width 40 height 13
click at [0, 0] on input "equalizer Reports arrow_drop_down" at bounding box center [0, 0] width 0 height 0
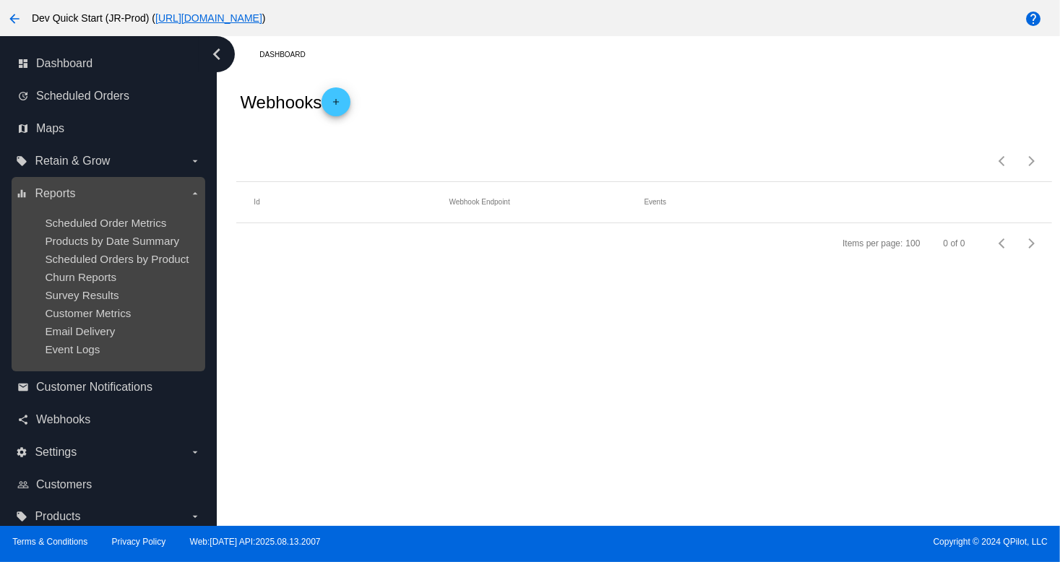
click at [68, 303] on ul "Scheduled Order Metrics Products by Date Summary Scheduled Orders by Product Ch…" at bounding box center [108, 286] width 184 height 162
click at [76, 281] on span "Churn Reports" at bounding box center [81, 277] width 72 height 12
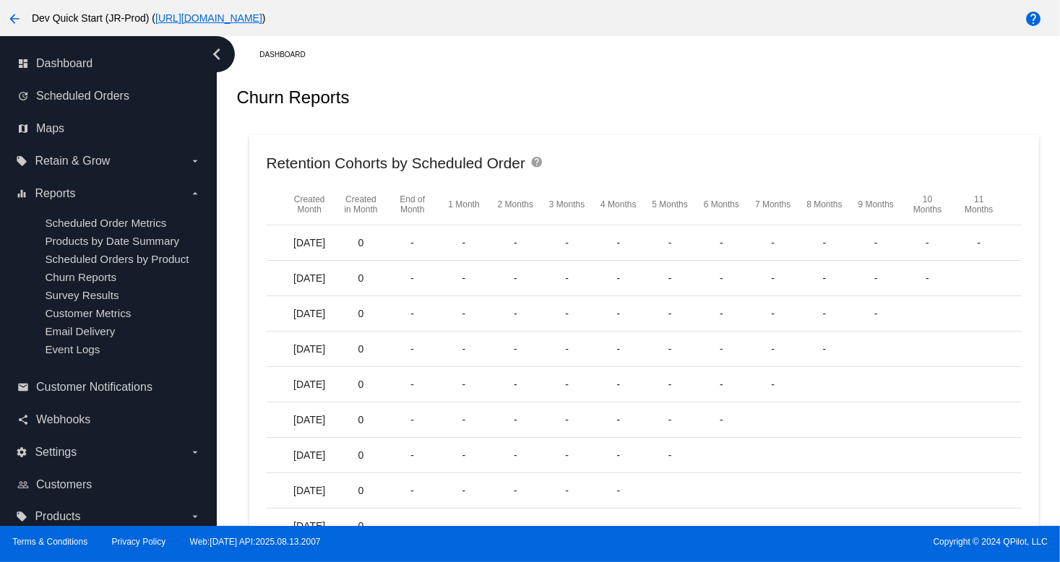
click at [933, 148] on mat-card "Retention Cohorts by Scheduled Order help Created Month Created in Month End of…" at bounding box center [644, 401] width 790 height 532
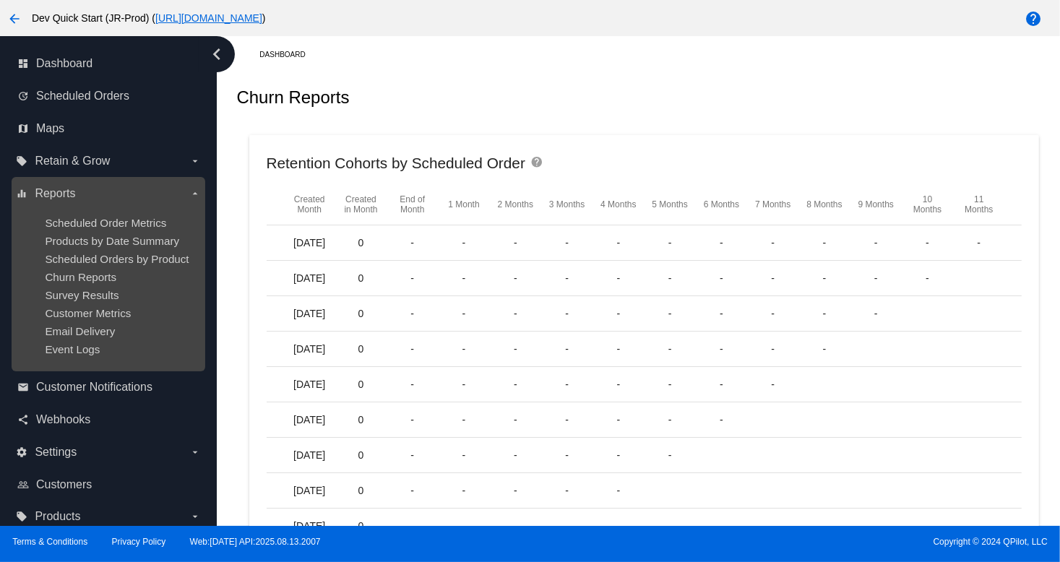
click at [113, 269] on ul "Scheduled Order Metrics Products by Date Summary Scheduled Orders by Product Ch…" at bounding box center [108, 286] width 184 height 162
click at [119, 272] on div "Churn Reports" at bounding box center [120, 277] width 150 height 12
click at [104, 290] on span "Survey Results" at bounding box center [82, 295] width 74 height 12
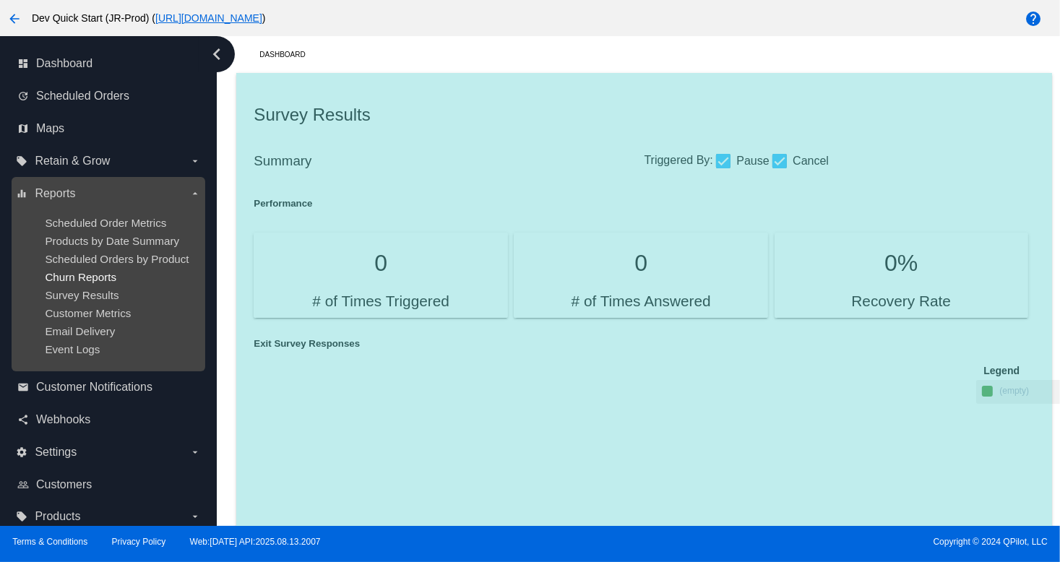
click at [101, 272] on span "Churn Reports" at bounding box center [81, 277] width 72 height 12
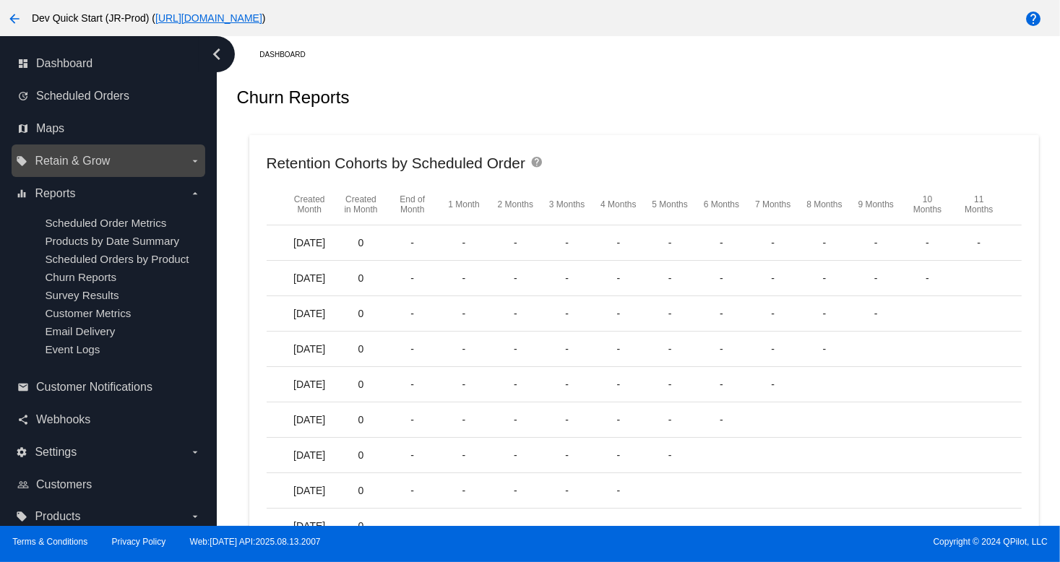
click at [71, 165] on span "Retain & Grow" at bounding box center [72, 161] width 75 height 13
click at [0, 0] on input "local_offer Retain & Grow arrow_drop_down" at bounding box center [0, 0] width 0 height 0
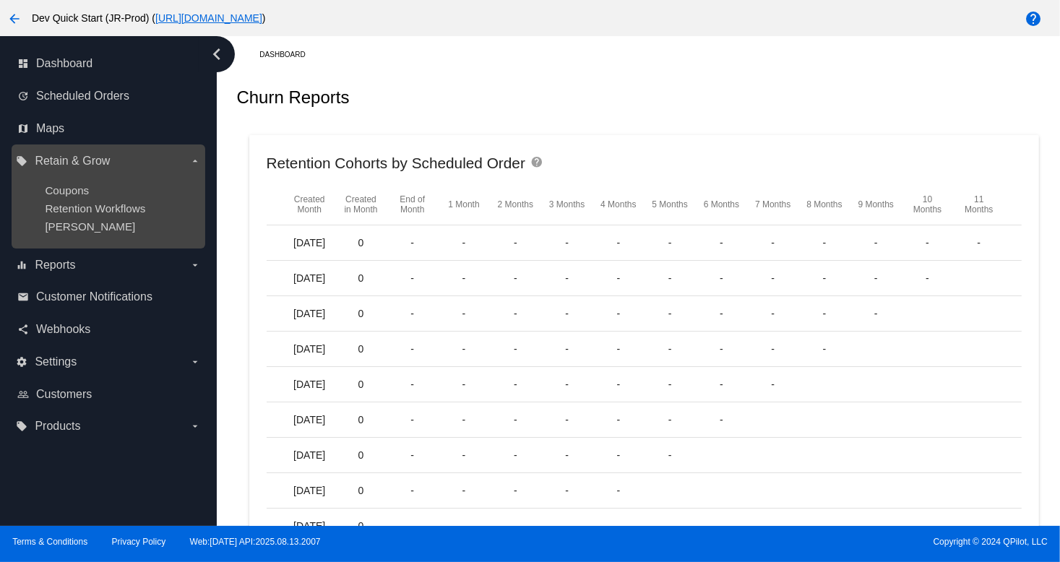
click at [64, 197] on div "Coupons" at bounding box center [120, 190] width 150 height 12
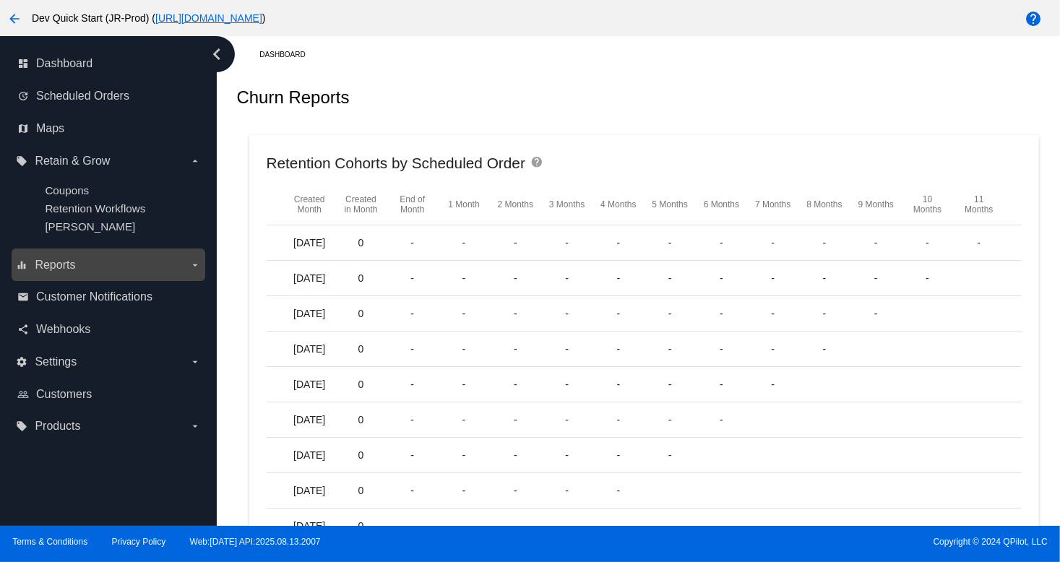
click at [118, 246] on div "local_offer Retain & Grow arrow_drop_down Coupons Retention Workflows Dunning" at bounding box center [109, 197] width 194 height 104
click at [788, 4] on div "arrow_back Dev Quick Start (JR-Prod) ( https://woocommerce-753422-4211898.cloud…" at bounding box center [442, 18] width 884 height 29
click at [38, 264] on span "Reports" at bounding box center [55, 265] width 40 height 13
click at [0, 0] on input "equalizer Reports arrow_drop_down" at bounding box center [0, 0] width 0 height 0
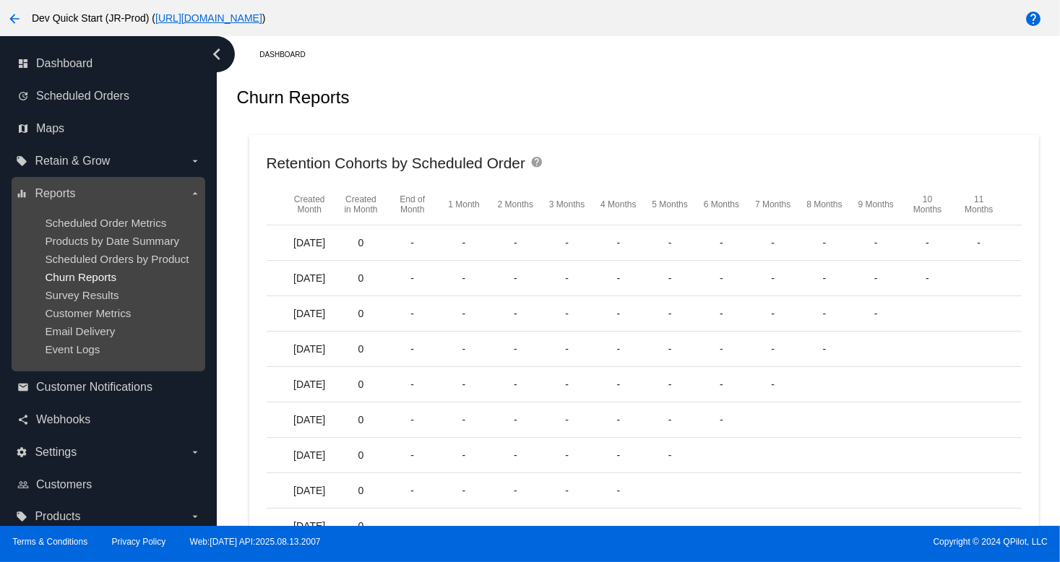
click at [60, 275] on span "Churn Reports" at bounding box center [81, 277] width 72 height 12
click at [130, 230] on ul "Scheduled Order Metrics Products by Date Summary Scheduled Orders by Product Ch…" at bounding box center [108, 286] width 184 height 162
drag, startPoint x: 127, startPoint y: 219, endPoint x: 84, endPoint y: 183, distance: 56.4
click at [126, 220] on span "Scheduled Order Metrics" at bounding box center [105, 223] width 121 height 12
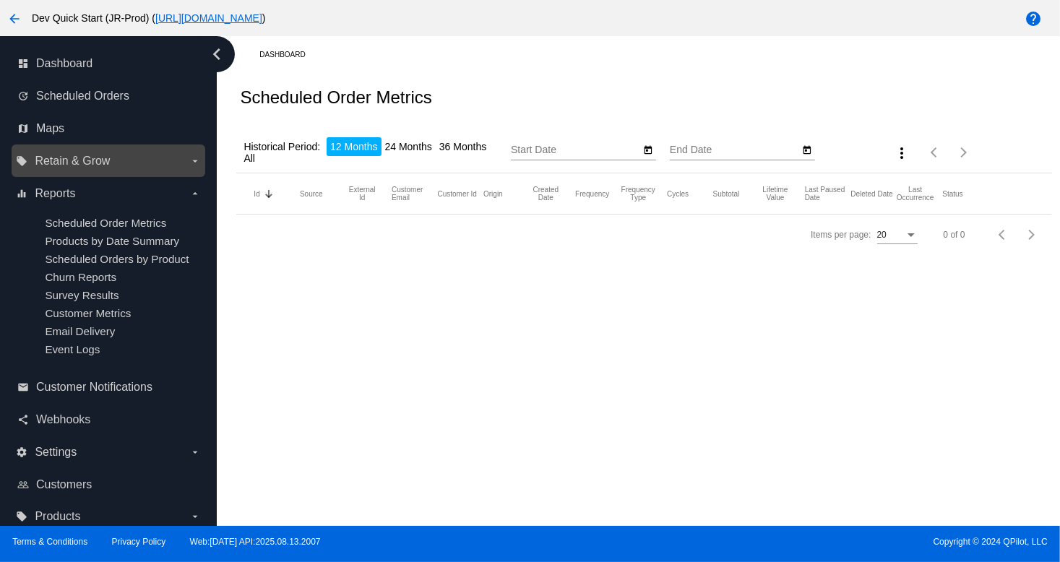
drag, startPoint x: 80, startPoint y: 173, endPoint x: 92, endPoint y: 170, distance: 12.1
click at [84, 172] on div "local_offer Retain & Grow arrow_drop_down" at bounding box center [109, 161] width 194 height 33
click at [94, 147] on div "local_offer Retain & Grow arrow_drop_down" at bounding box center [109, 161] width 194 height 33
click at [92, 158] on span "Retain & Grow" at bounding box center [72, 161] width 75 height 13
click at [0, 0] on input "local_offer Retain & Grow arrow_drop_down" at bounding box center [0, 0] width 0 height 0
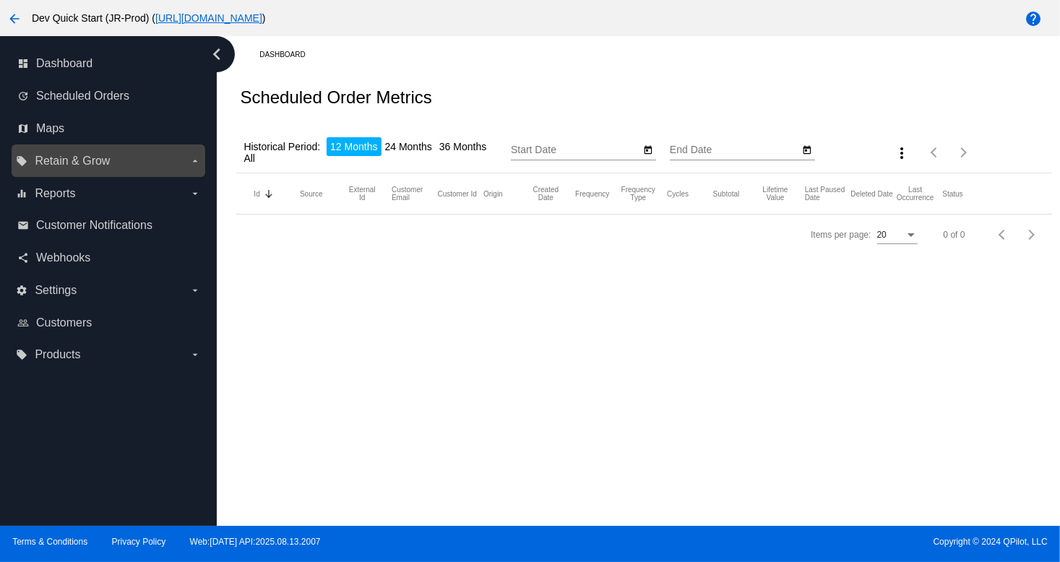
type input "[DATE]"
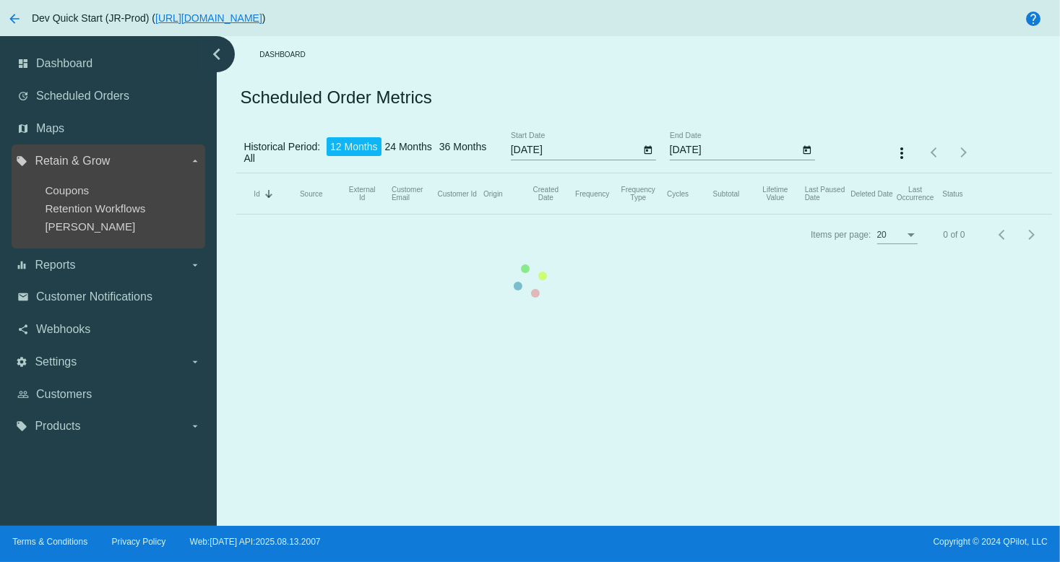
click at [108, 197] on ul "Coupons Retention Workflows Dunning" at bounding box center [108, 209] width 184 height 72
click at [77, 197] on ul "Coupons Retention Workflows Dunning" at bounding box center [108, 209] width 184 height 72
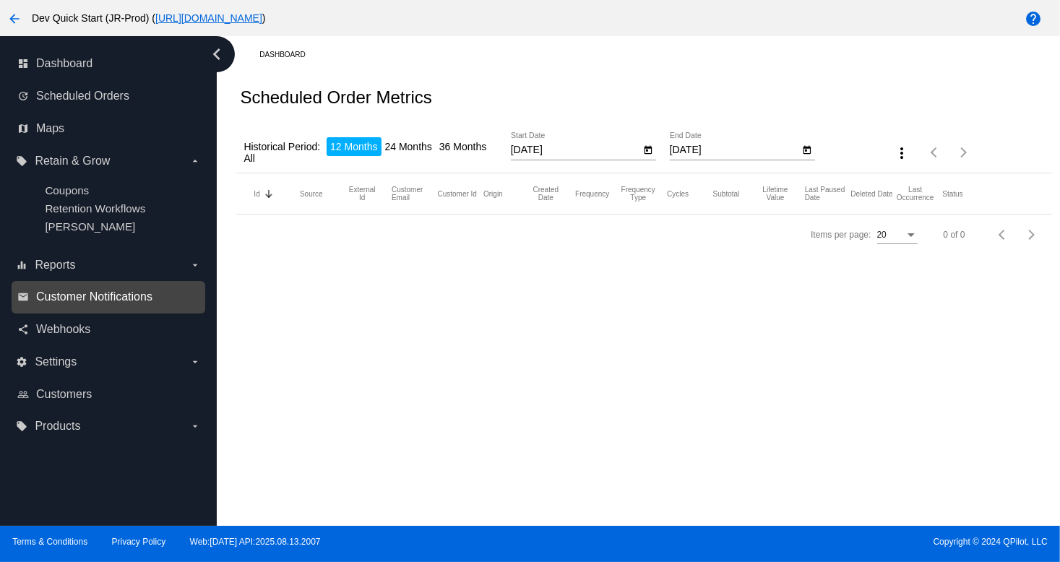
click at [64, 298] on span "Customer Notifications" at bounding box center [94, 296] width 116 height 13
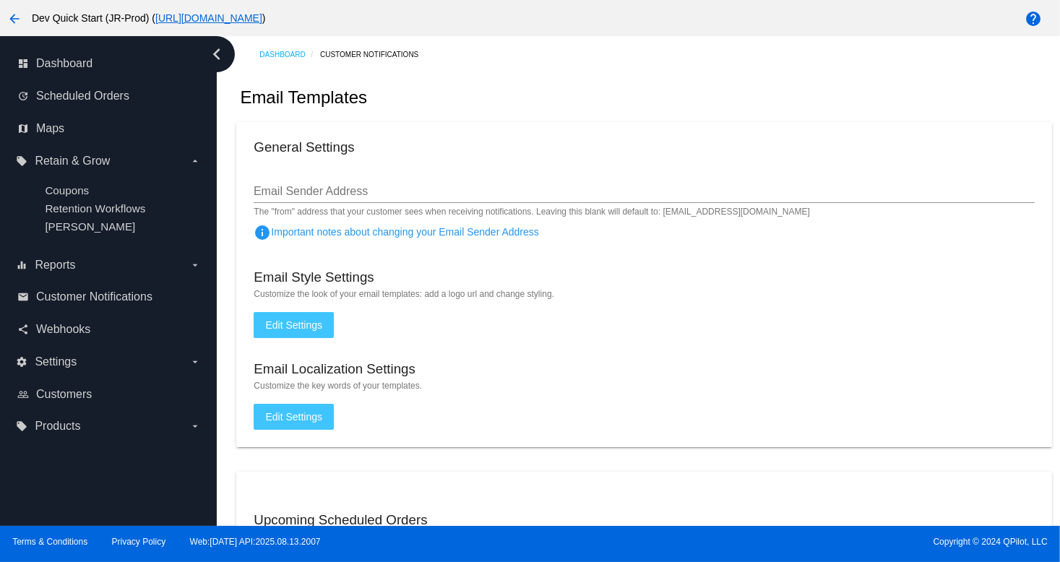
click at [735, 421] on mat-card "General Settings Email Sender Address The "from" address that your customer see…" at bounding box center [643, 284] width 815 height 325
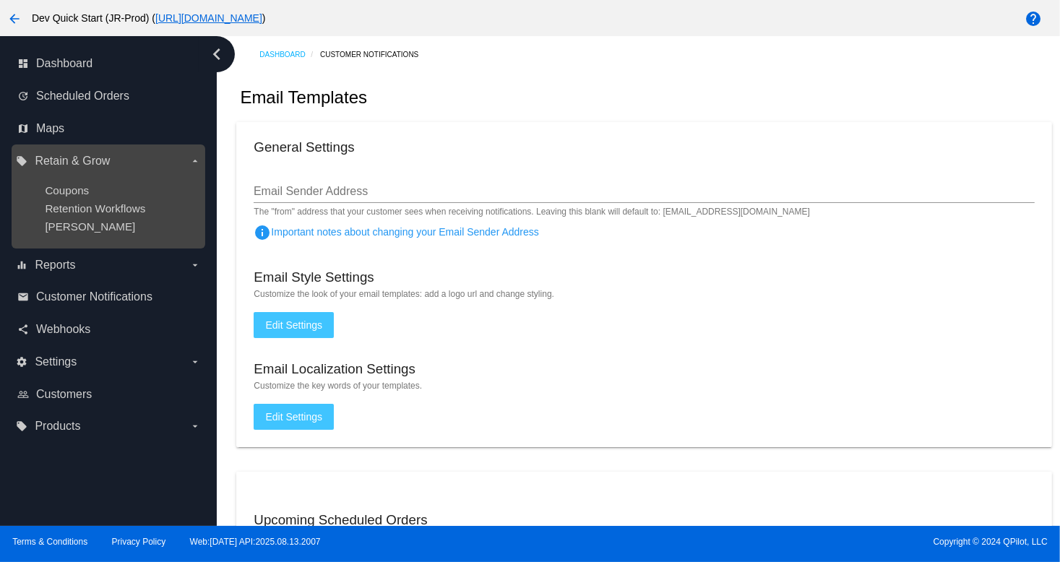
drag, startPoint x: 74, startPoint y: 180, endPoint x: 105, endPoint y: 157, distance: 38.7
click at [86, 168] on div "local_offer Retain & Grow arrow_drop_down Coupons Retention Workflows Dunning" at bounding box center [108, 197] width 184 height 95
click at [123, 160] on label "local_offer Retain & Grow arrow_drop_down" at bounding box center [108, 161] width 184 height 23
click at [0, 0] on input "local_offer Retain & Grow arrow_drop_down" at bounding box center [0, 0] width 0 height 0
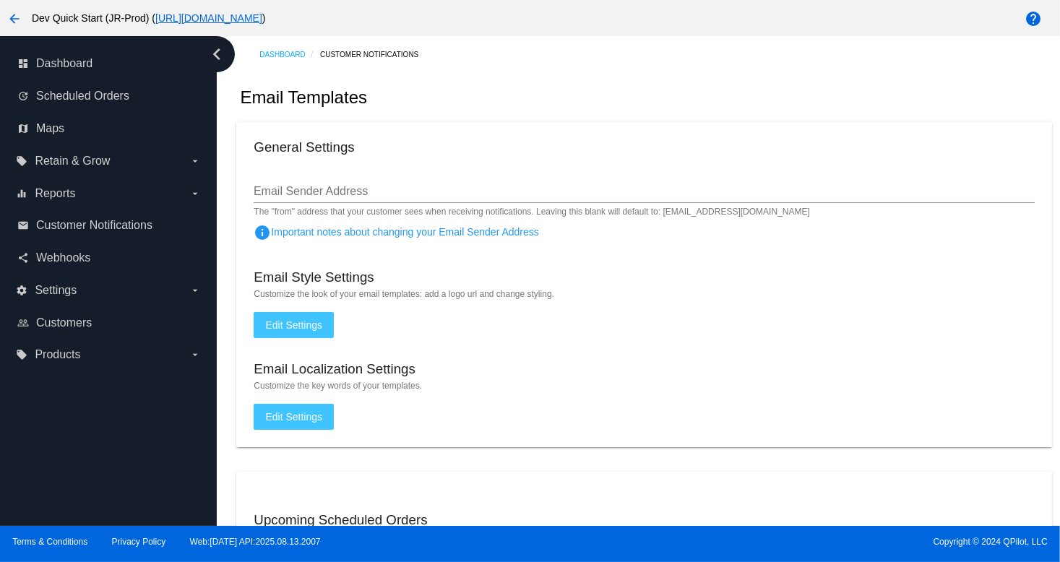
drag, startPoint x: 514, startPoint y: 59, endPoint x: 481, endPoint y: 83, distance: 40.9
click at [145, 189] on label "equalizer Reports arrow_drop_down" at bounding box center [108, 193] width 184 height 23
click at [0, 0] on input "equalizer Reports arrow_drop_down" at bounding box center [0, 0] width 0 height 0
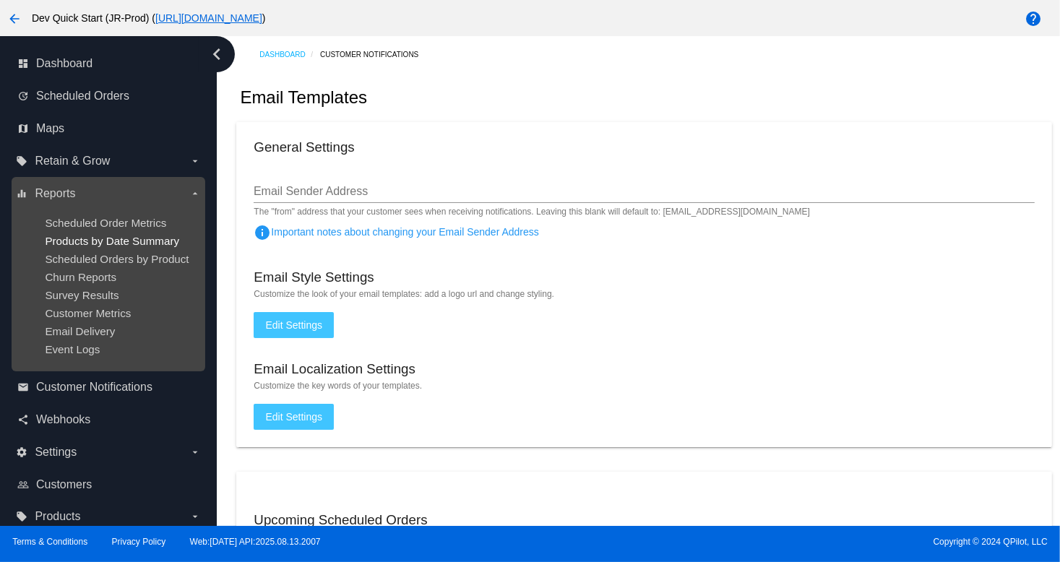
click at [126, 235] on span "Products by Date Summary" at bounding box center [112, 241] width 134 height 12
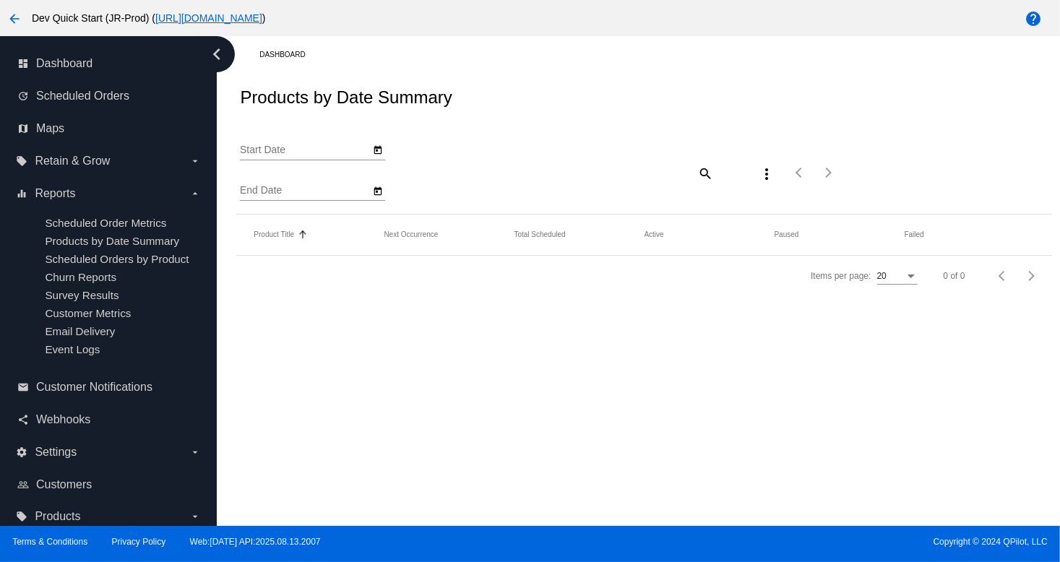
type input "[DATE]"
type input "9/15/2025"
click at [0, 87] on nav "dashboard Dashboard update Scheduled Orders map Maps local_offer Retain & Grow …" at bounding box center [108, 290] width 217 height 509
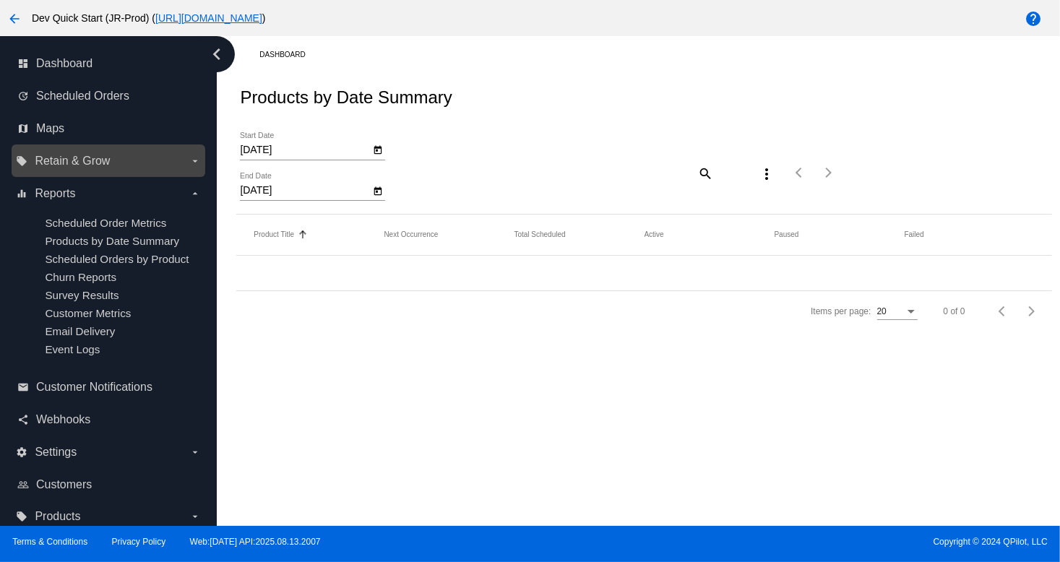
click at [53, 150] on label "local_offer Retain & Grow arrow_drop_down" at bounding box center [108, 161] width 184 height 23
click at [0, 0] on input "local_offer Retain & Grow arrow_drop_down" at bounding box center [0, 0] width 0 height 0
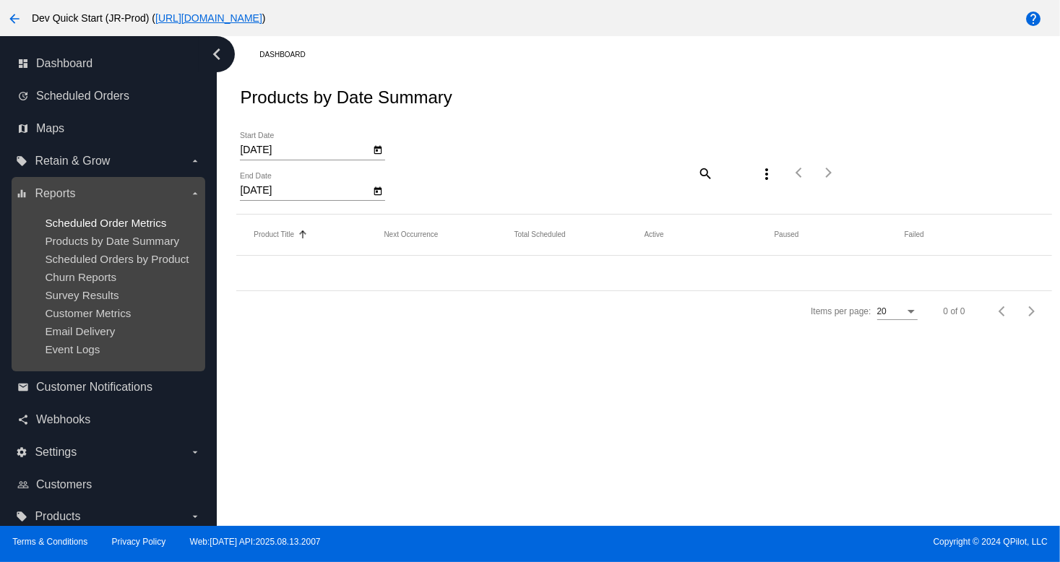
click at [74, 223] on span "Scheduled Order Metrics" at bounding box center [105, 223] width 121 height 12
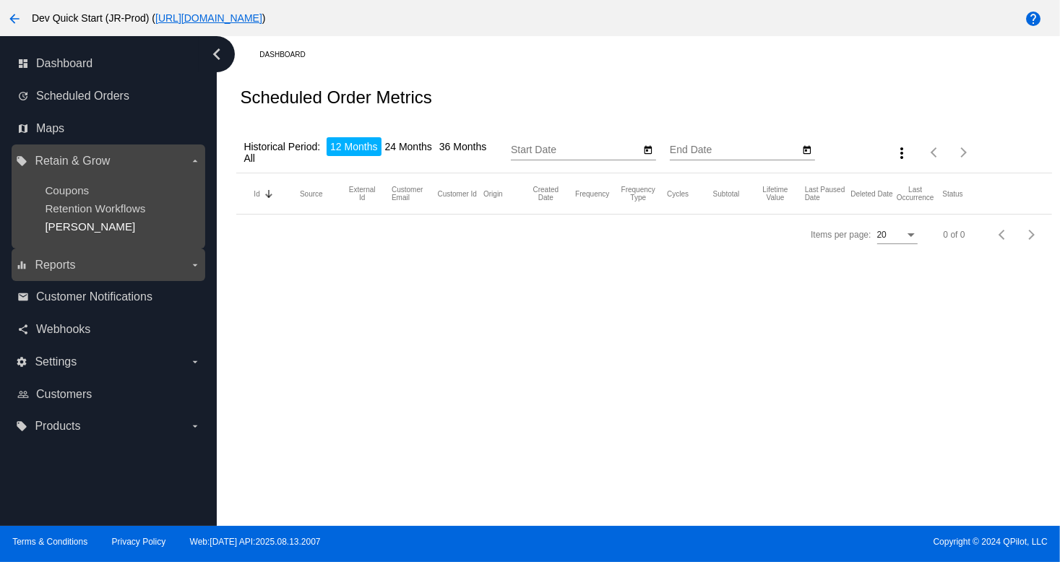
type input "[DATE]"
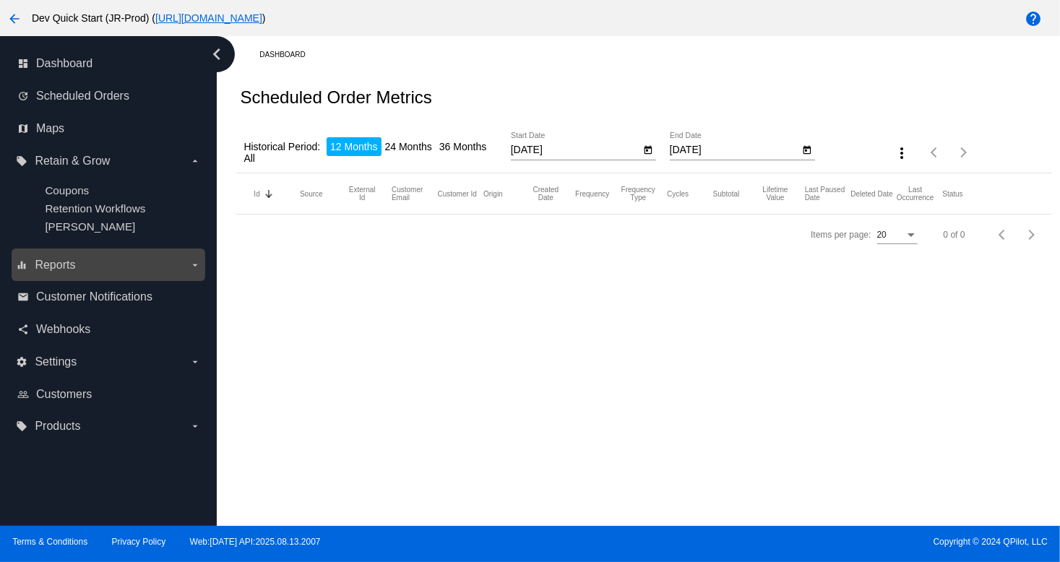
click at [625, 110] on div "Scheduled Order Metrics" at bounding box center [643, 97] width 815 height 49
click at [109, 100] on span "Scheduled Orders" at bounding box center [82, 96] width 93 height 13
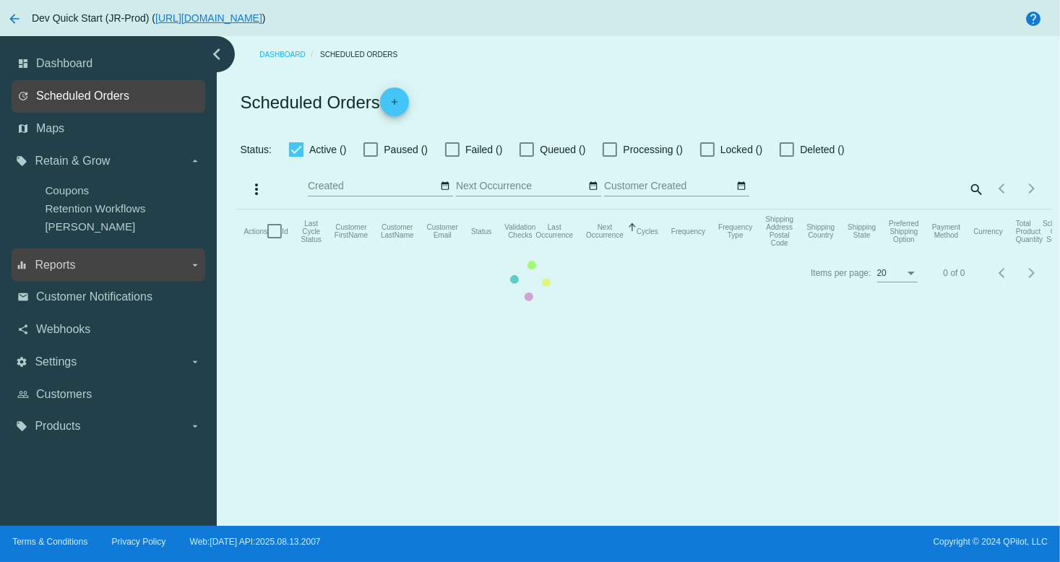
click at [236, 210] on mat-table "Actions Id Last Cycle Status Customer FirstName Customer LastName Customer Emai…" at bounding box center [643, 231] width 815 height 43
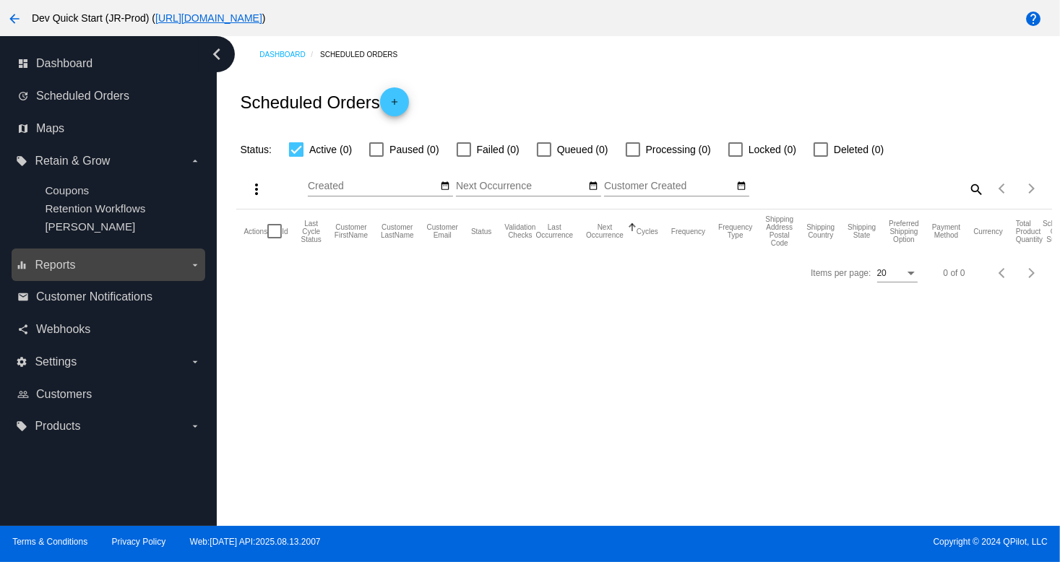
click at [754, 335] on div "Dashboard Scheduled Orders Scheduled Orders add Status: Active (0) Paused (0) F…" at bounding box center [638, 281] width 843 height 490
drag, startPoint x: 862, startPoint y: 66, endPoint x: 697, endPoint y: 197, distance: 210.8
click at [847, 96] on div "Dashboard Scheduled Orders Scheduled Orders add Status: Active (0) Paused (0) F…" at bounding box center [644, 164] width 832 height 257
click at [69, 362] on span "Settings" at bounding box center [56, 361] width 42 height 13
click at [0, 0] on input "settings Settings arrow_drop_down" at bounding box center [0, 0] width 0 height 0
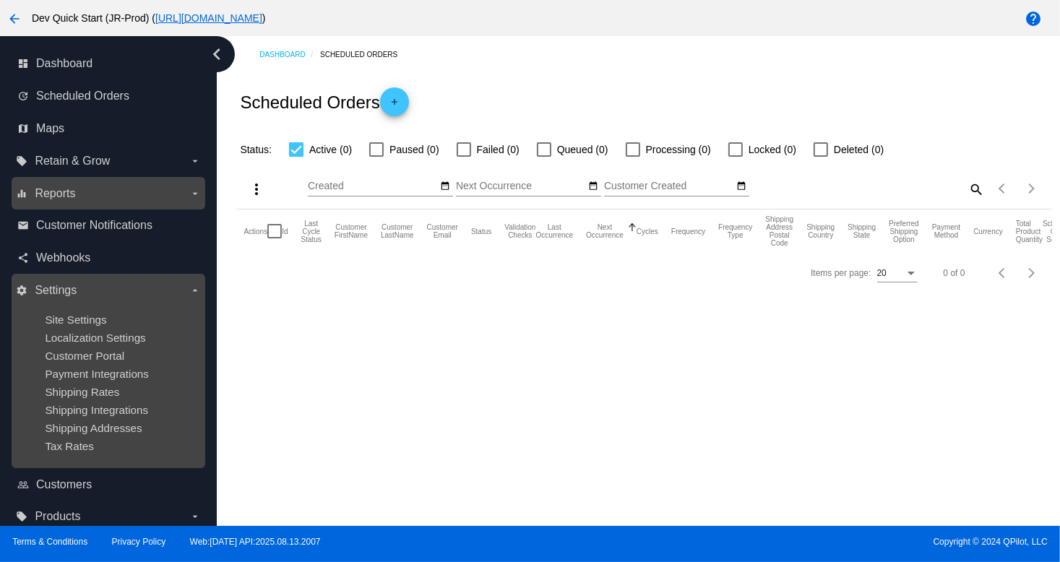
click at [56, 385] on ul "Site Settings Localization Settings Customer Portal Payment Integrations Shippi…" at bounding box center [108, 383] width 184 height 162
click at [69, 368] on ul "Site Settings Localization Settings Customer Portal Payment Integrations Shippi…" at bounding box center [108, 383] width 184 height 162
click at [78, 342] on span "Localization Settings" at bounding box center [95, 338] width 100 height 12
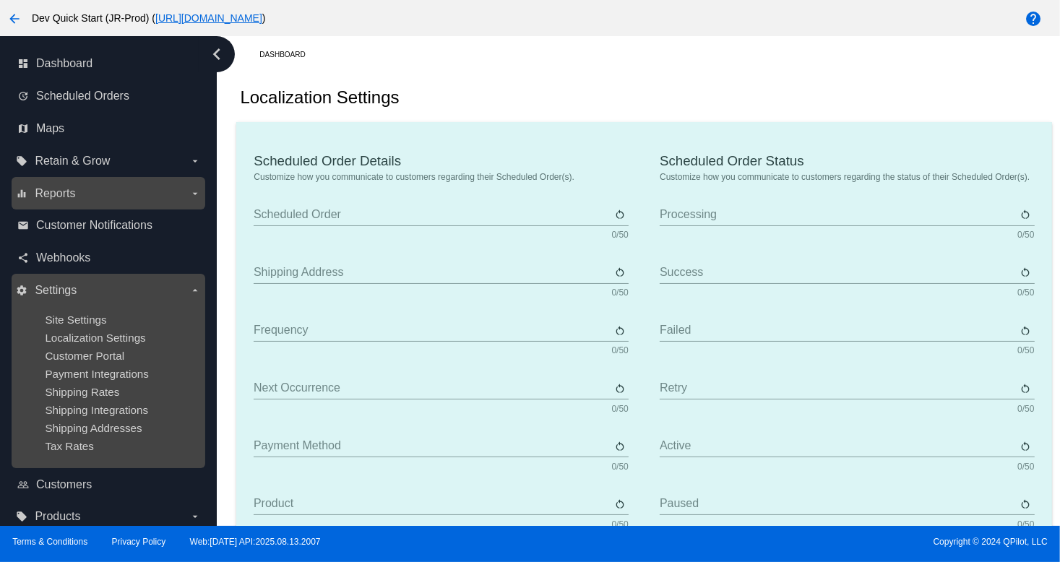
type input "Scheduled Order"
type input "Shipping Address"
type input "Frequency"
type input "Next Occurrence"
type input "Payment Method"
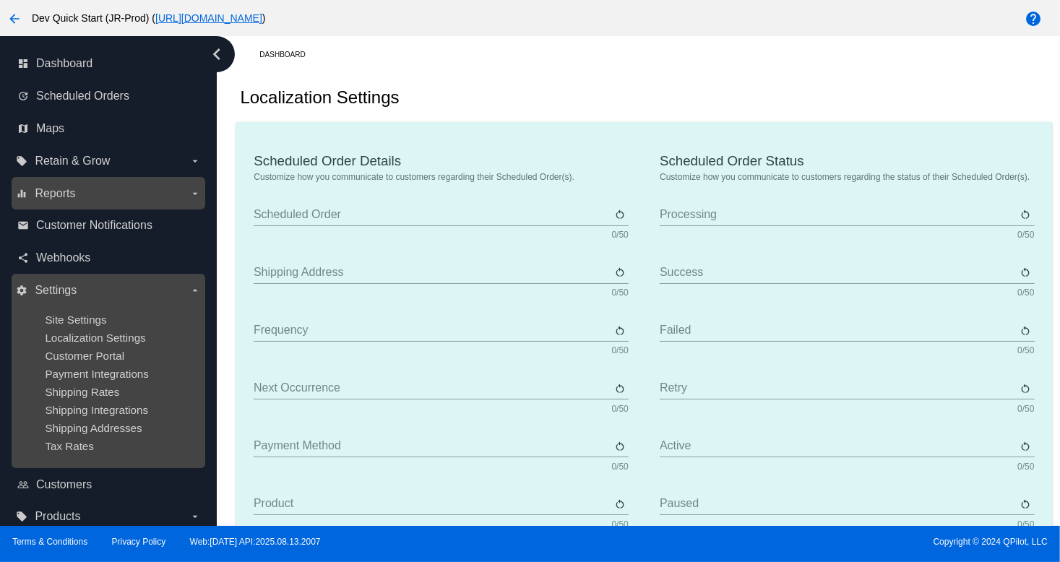
type input "Product"
type input "Quantity"
type input "Price"
type input "Out of stock"
type input "Subtotal"
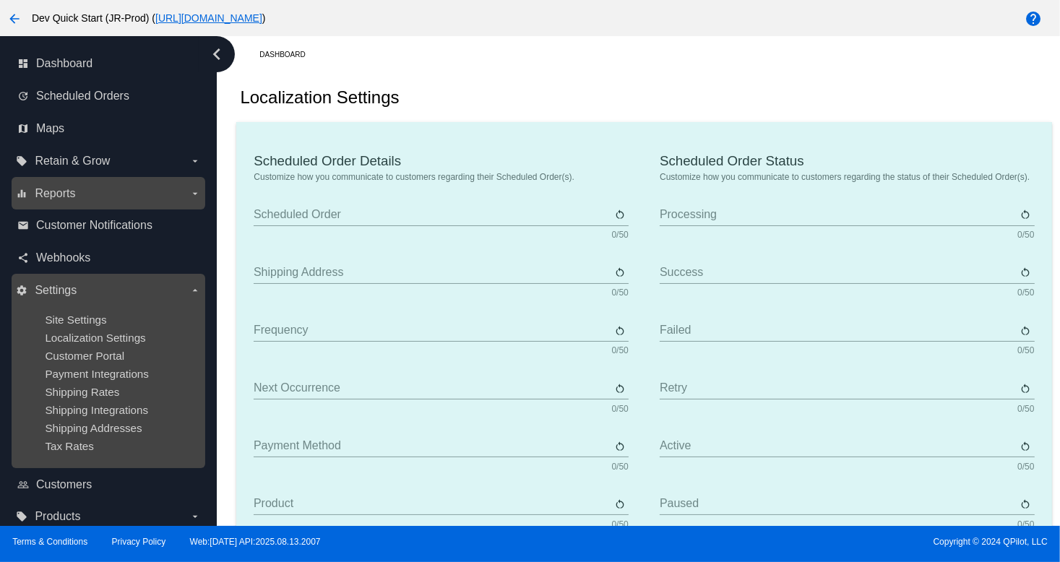
type input "Shipping"
type input "Tax"
type input "TBD"
type input "Total"
type input "No Payment Method"
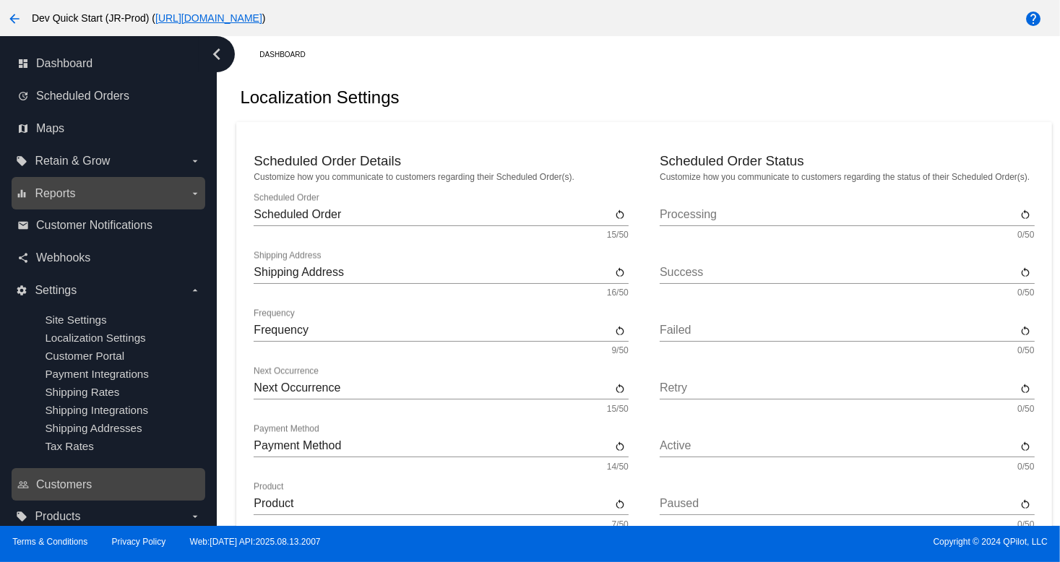
click at [98, 501] on nav "dashboard Dashboard update Scheduled Orders map Maps local_offer Retain & Grow …" at bounding box center [108, 290] width 217 height 509
drag, startPoint x: 119, startPoint y: 556, endPoint x: 173, endPoint y: 475, distance: 96.4
click at [139, 520] on div "arrow_back Dev Quick Start (JR-Prod) ( https://woocommerce-753422-4211898.cloud…" at bounding box center [530, 281] width 1060 height 562
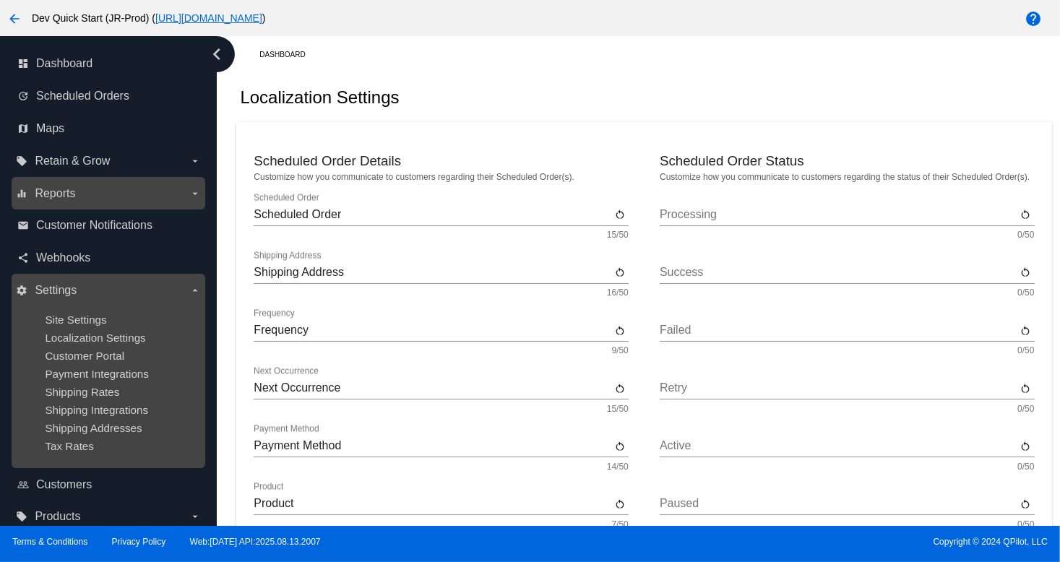
click at [201, 288] on div "settings Settings arrow_drop_down Site Settings Localization Settings Customer …" at bounding box center [109, 371] width 194 height 194
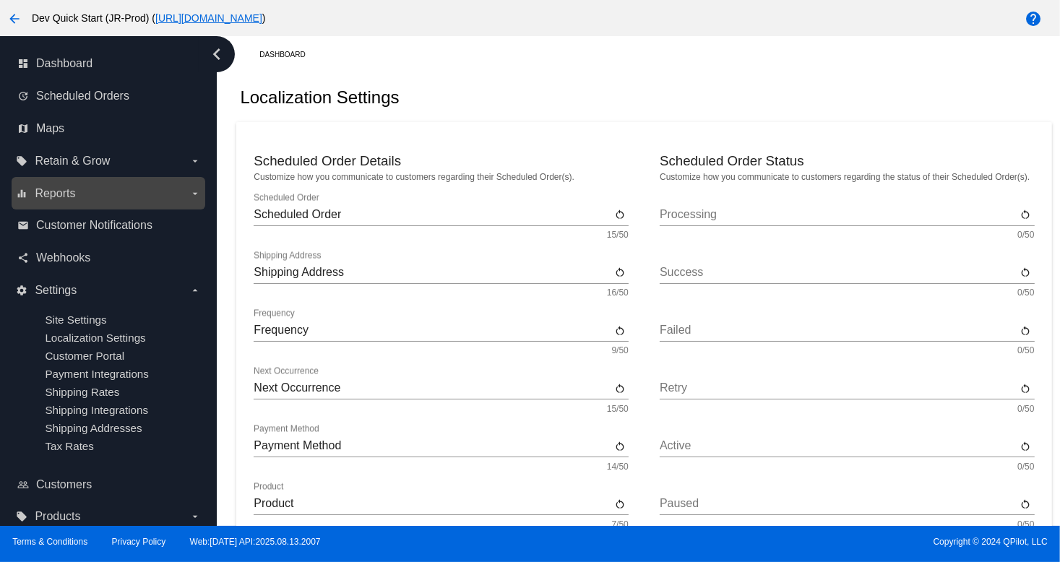
click at [106, 155] on span "Retain & Grow" at bounding box center [72, 161] width 75 height 13
click at [0, 0] on input "local_offer Retain & Grow arrow_drop_down" at bounding box center [0, 0] width 0 height 0
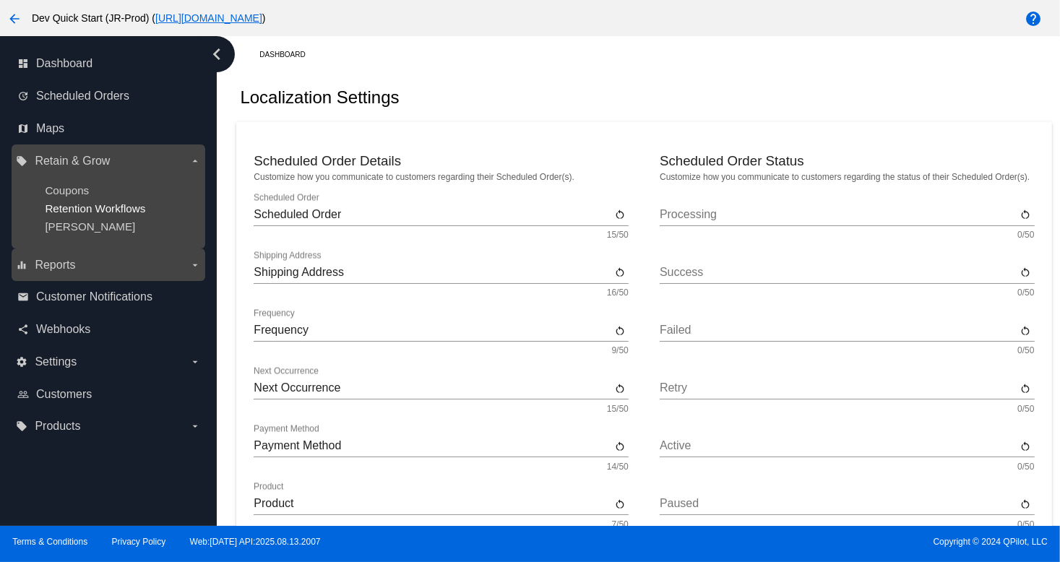
drag, startPoint x: 100, startPoint y: 197, endPoint x: 66, endPoint y: 205, distance: 35.6
click at [99, 195] on div "Coupons" at bounding box center [120, 190] width 150 height 12
drag, startPoint x: 26, startPoint y: 214, endPoint x: 27, endPoint y: 229, distance: 15.2
click at [25, 216] on ul "Coupons Retention Workflows Dunning" at bounding box center [108, 209] width 184 height 72
drag, startPoint x: 75, startPoint y: 211, endPoint x: 121, endPoint y: 189, distance: 51.1
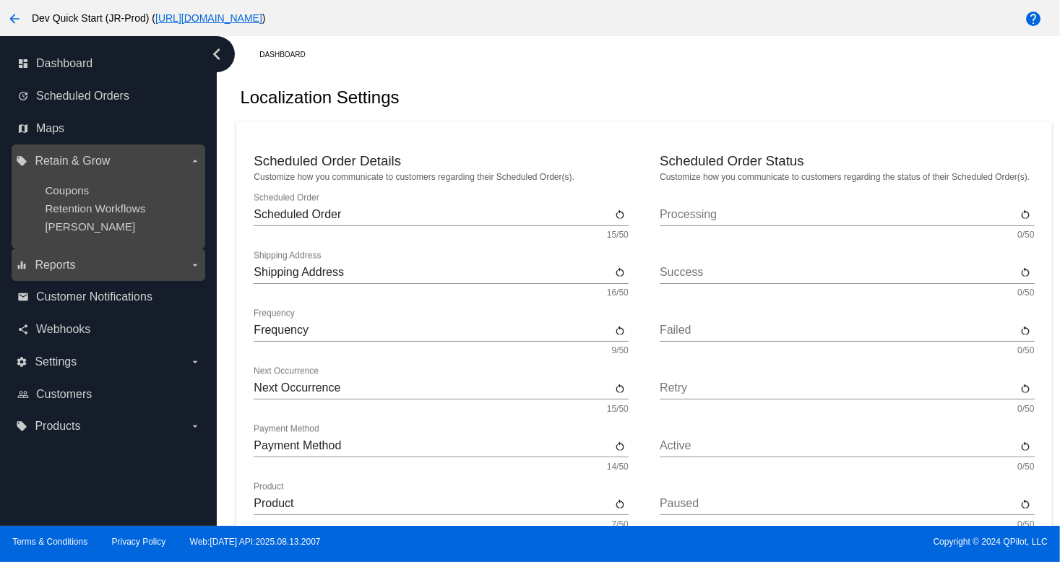
click at [85, 209] on ul "Coupons Retention Workflows Dunning" at bounding box center [108, 209] width 184 height 72
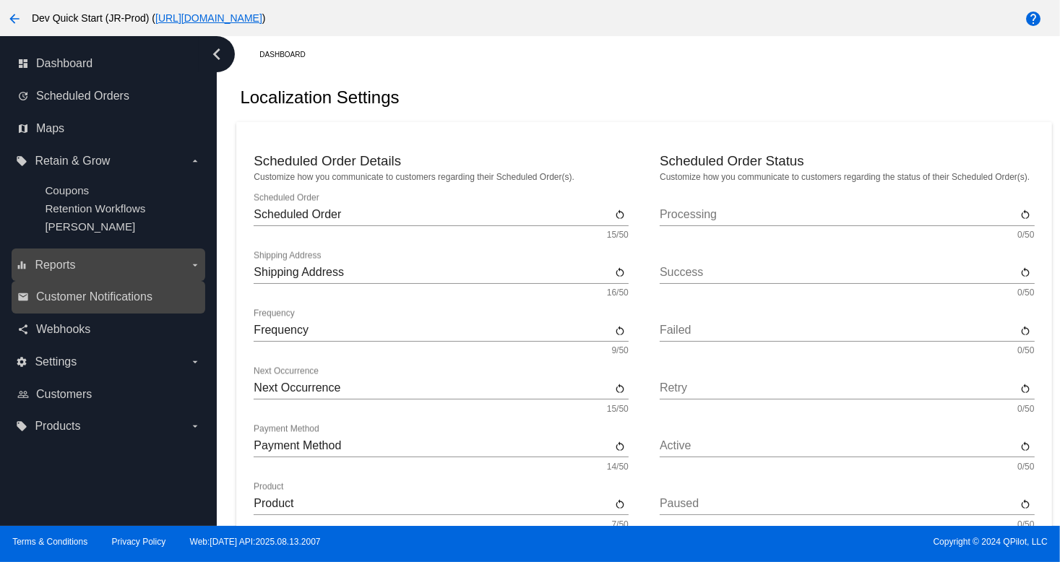
click at [104, 313] on div "email Customer Notifications" at bounding box center [109, 297] width 194 height 33
click at [103, 312] on div "email Customer Notifications" at bounding box center [109, 297] width 194 height 33
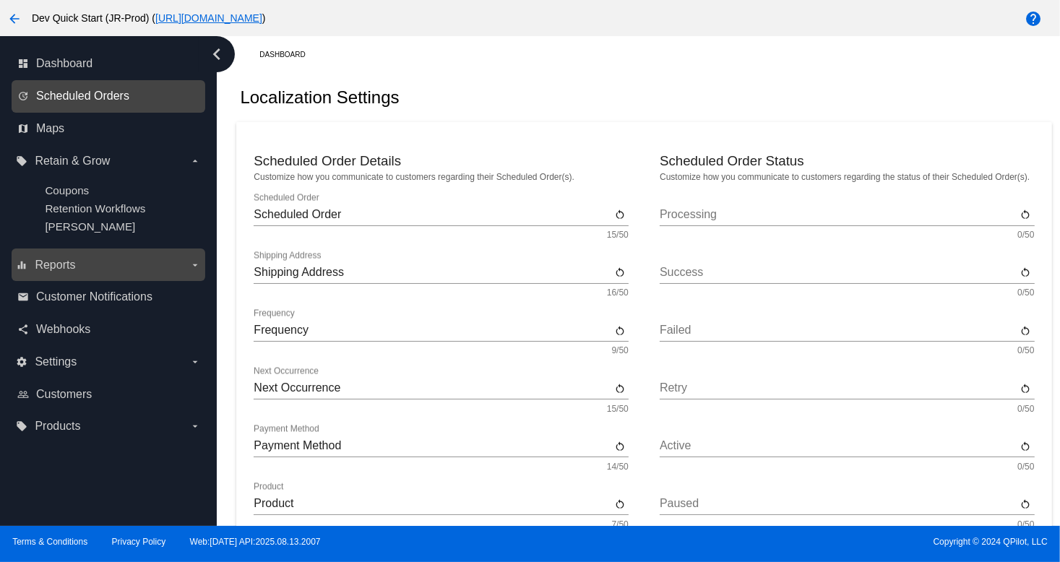
click at [94, 90] on span "Scheduled Orders" at bounding box center [82, 96] width 93 height 13
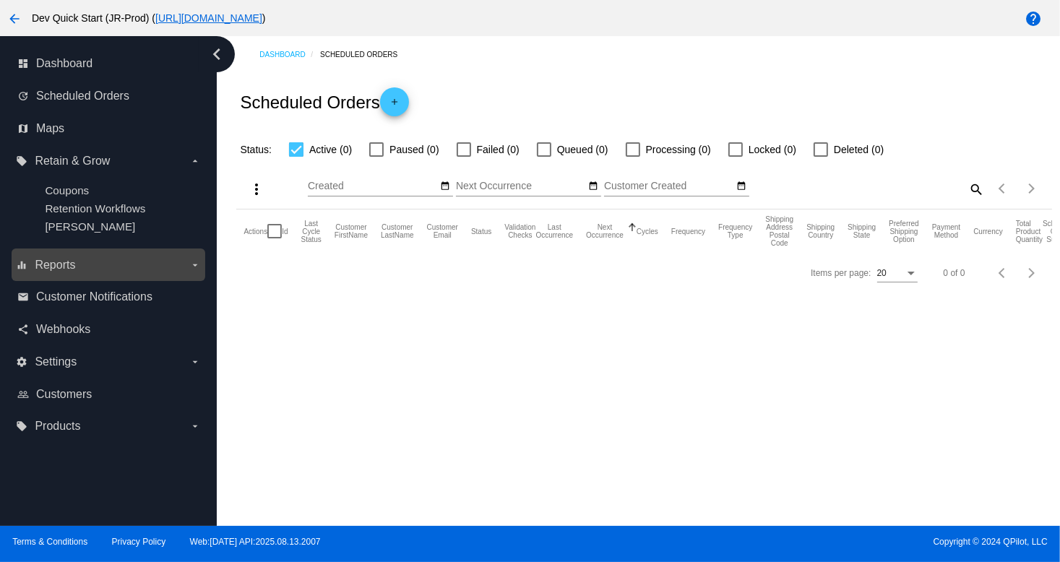
drag, startPoint x: 7, startPoint y: 326, endPoint x: 0, endPoint y: 319, distance: 9.7
click at [10, 324] on nav "dashboard Dashboard update Scheduled Orders map Maps local_offer Retain & Grow …" at bounding box center [108, 245] width 217 height 418
click at [33, 319] on div "share Webhooks" at bounding box center [109, 330] width 194 height 33
drag, startPoint x: 682, startPoint y: 397, endPoint x: 609, endPoint y: 371, distance: 77.5
click at [679, 392] on div "Dashboard Scheduled Orders Scheduled Orders add Status: Active (0) Paused (0) F…" at bounding box center [638, 281] width 843 height 490
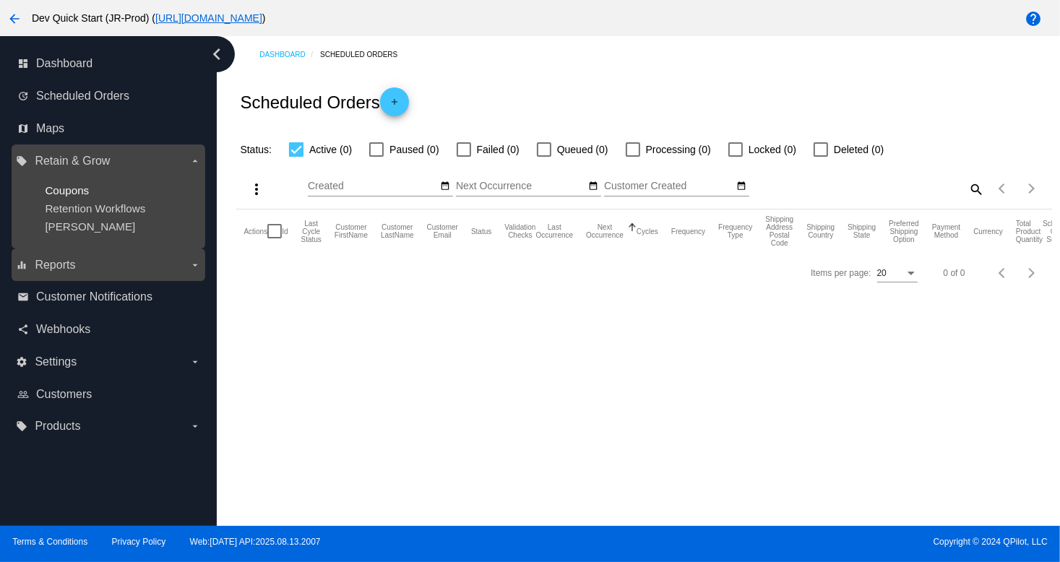
click at [85, 188] on span "Coupons" at bounding box center [67, 190] width 44 height 12
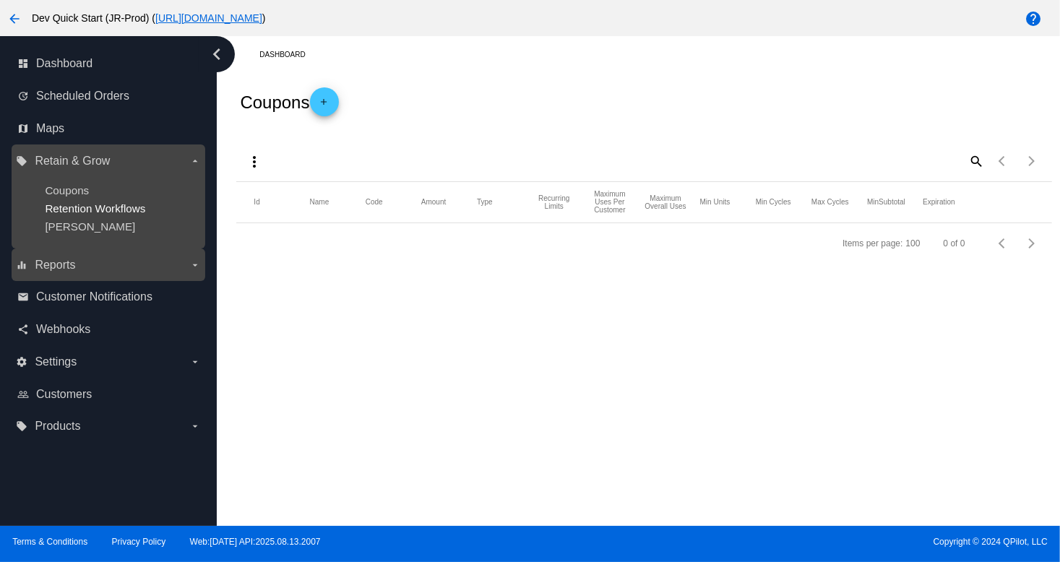
click at [75, 212] on span "Retention Workflows" at bounding box center [95, 208] width 100 height 12
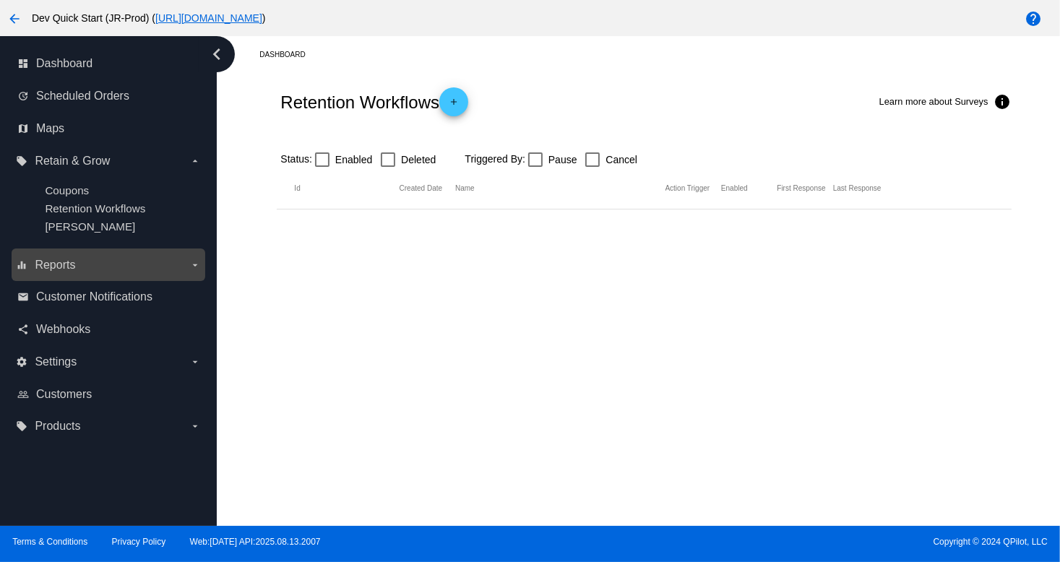
click at [23, 527] on div "Terms & Conditions Privacy Policy Web:1.5.19 API:2025.08.13.2007 Copyright © 20…" at bounding box center [530, 544] width 1060 height 36
click at [59, 407] on div "people_outline Customers" at bounding box center [109, 394] width 194 height 33
click at [59, 405] on link "people_outline Customers" at bounding box center [109, 394] width 184 height 23
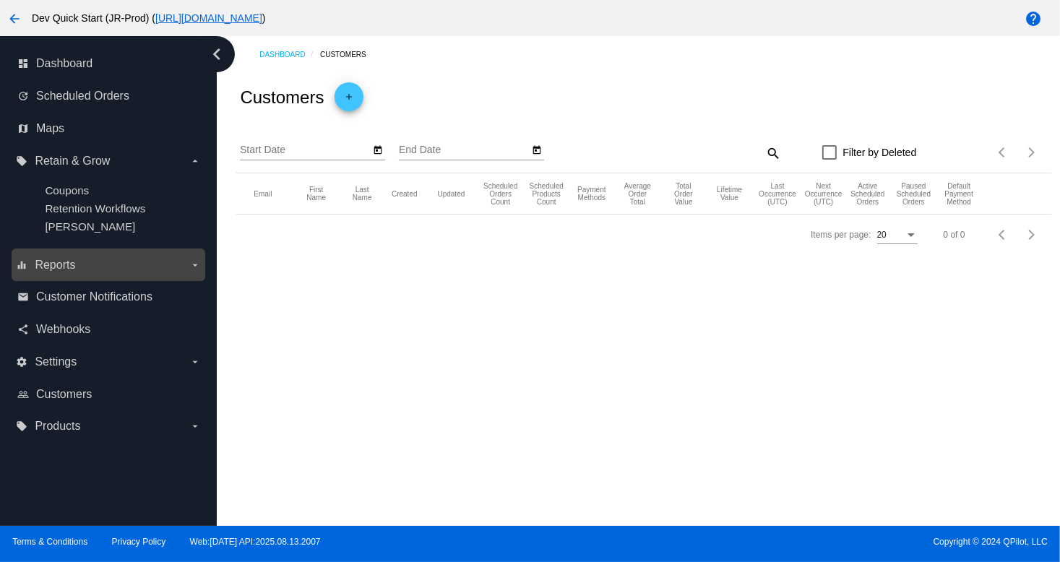
click at [0, 434] on nav "dashboard Dashboard update Scheduled Orders map Maps local_offer Retain & Grow …" at bounding box center [108, 245] width 217 height 418
click at [72, 303] on span "Customer Notifications" at bounding box center [94, 296] width 116 height 13
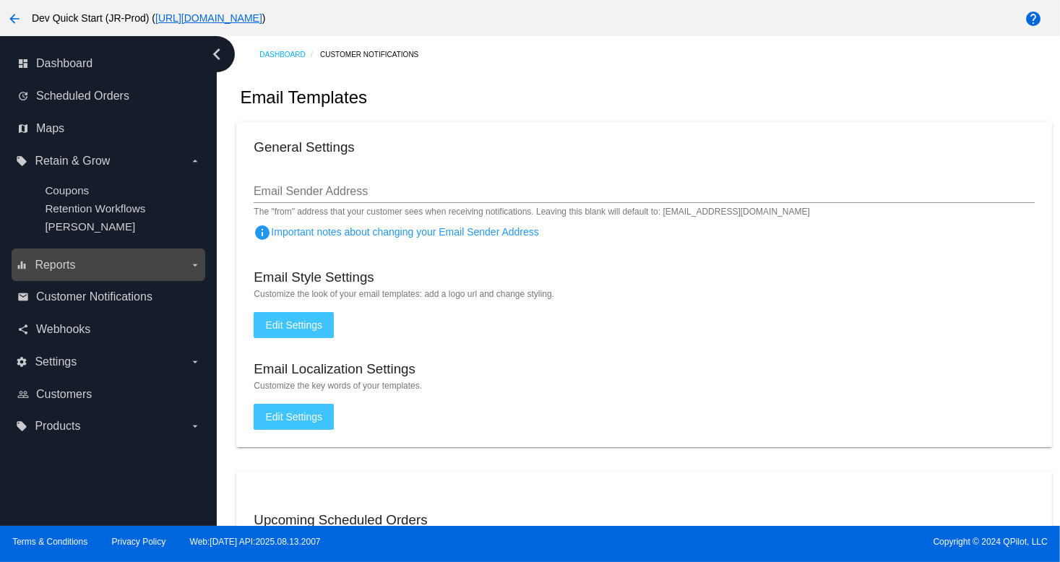
click at [451, 210] on mat-hint "The "from" address that your customer sees when receiving notifications. Leavin…" at bounding box center [532, 212] width 556 height 10
click at [153, 254] on label "equalizer Reports arrow_drop_down" at bounding box center [108, 265] width 184 height 23
click at [0, 0] on input "equalizer Reports arrow_drop_down" at bounding box center [0, 0] width 0 height 0
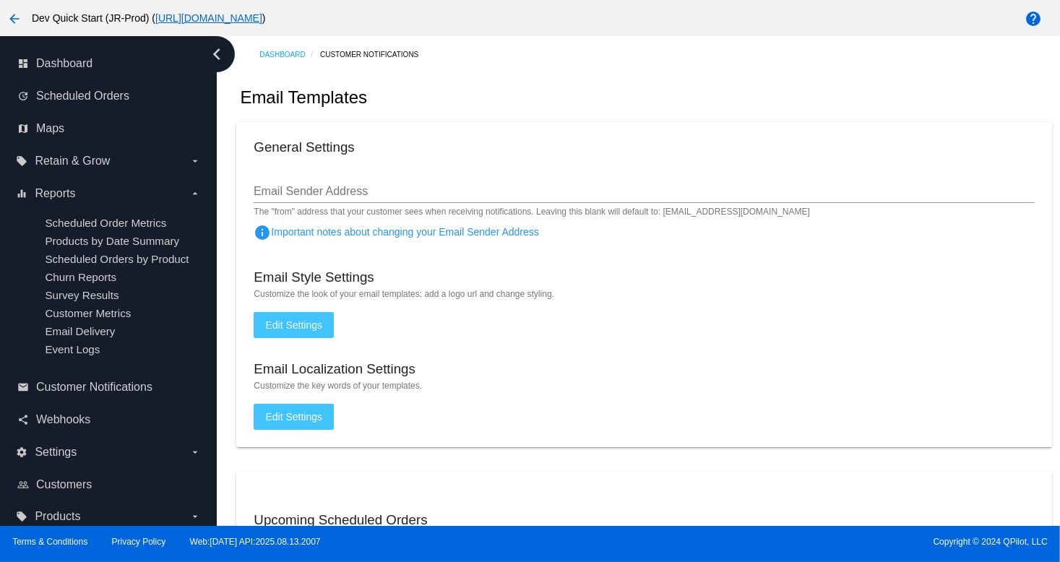
scroll to position [3, 0]
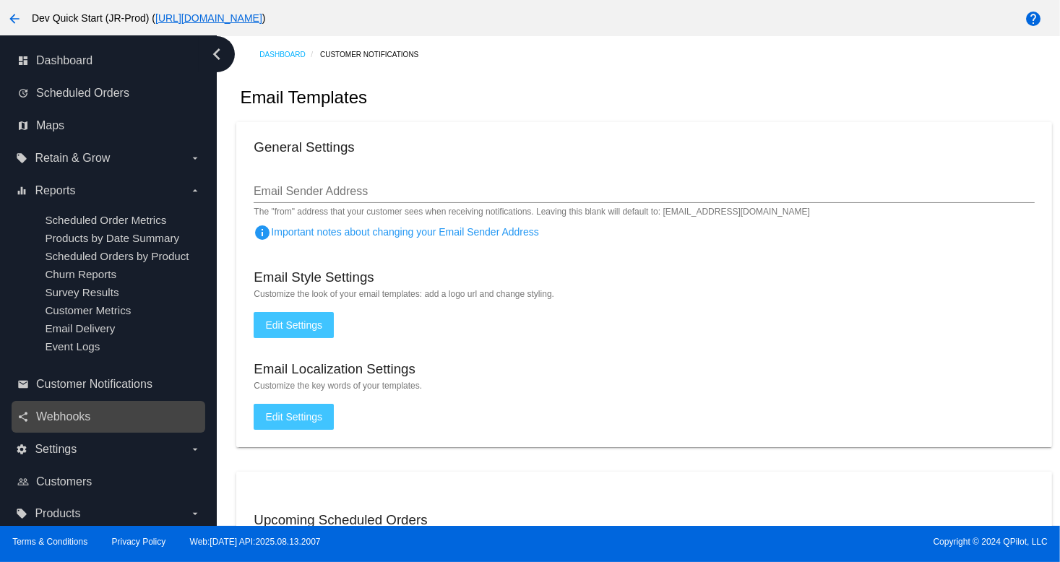
click at [59, 428] on link "share Webhooks" at bounding box center [109, 416] width 184 height 23
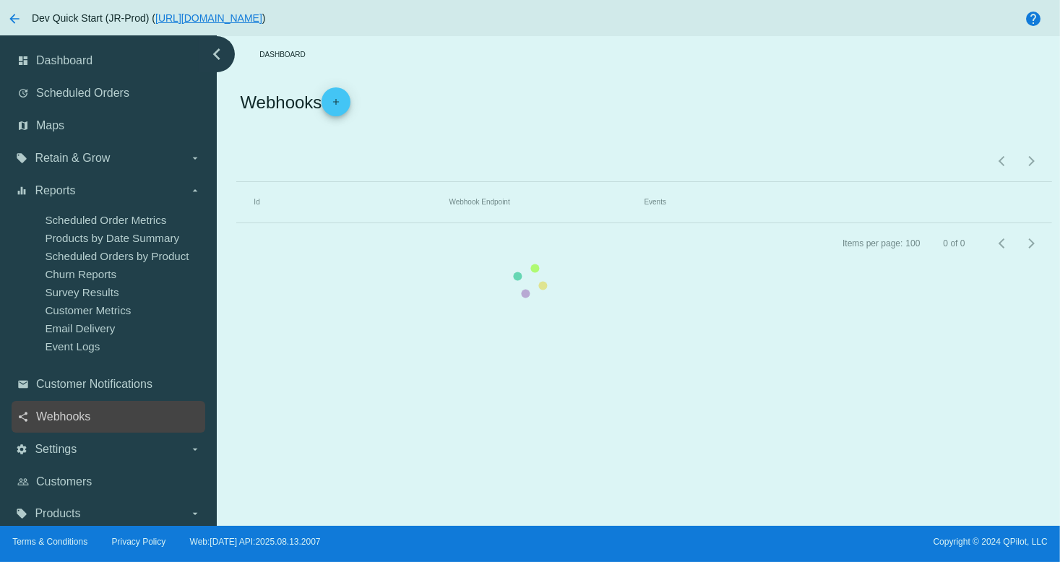
click at [59, 428] on link "share Webhooks" at bounding box center [109, 416] width 184 height 23
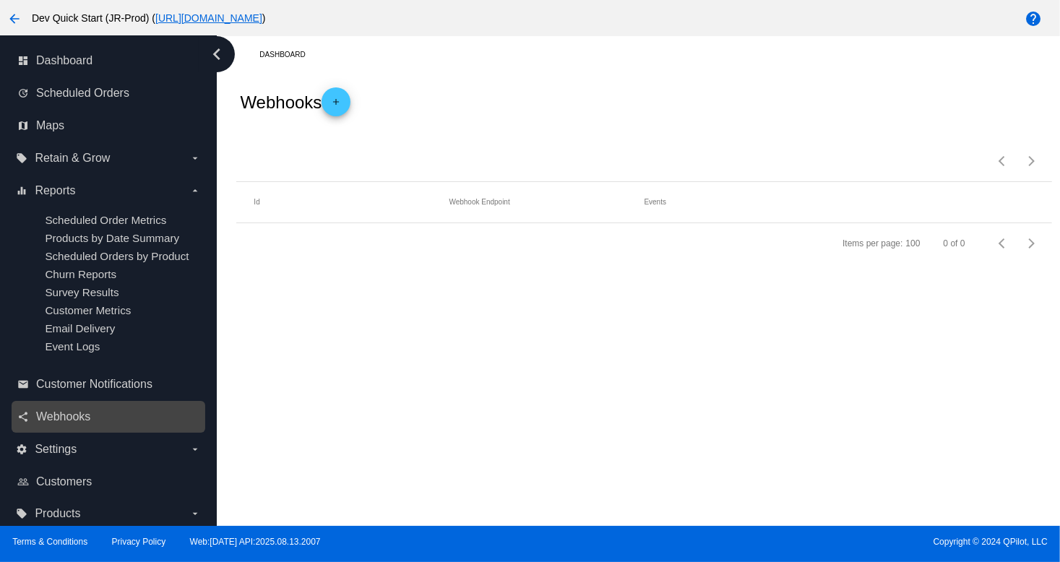
click at [59, 428] on link "share Webhooks" at bounding box center [109, 416] width 184 height 23
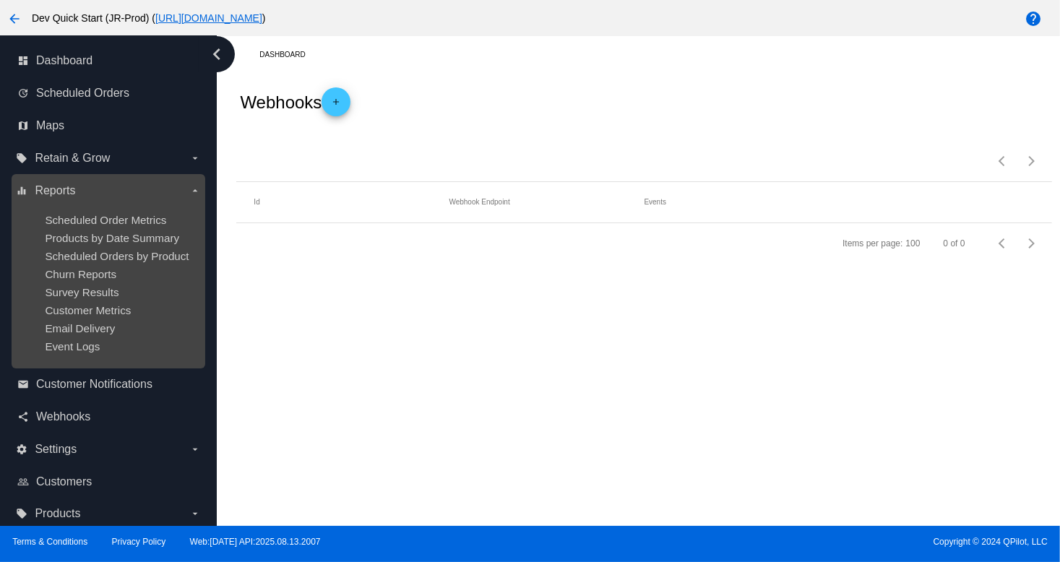
click at [109, 323] on ul "Scheduled Order Metrics Products by Date Summary Scheduled Orders by Product Ch…" at bounding box center [108, 283] width 184 height 162
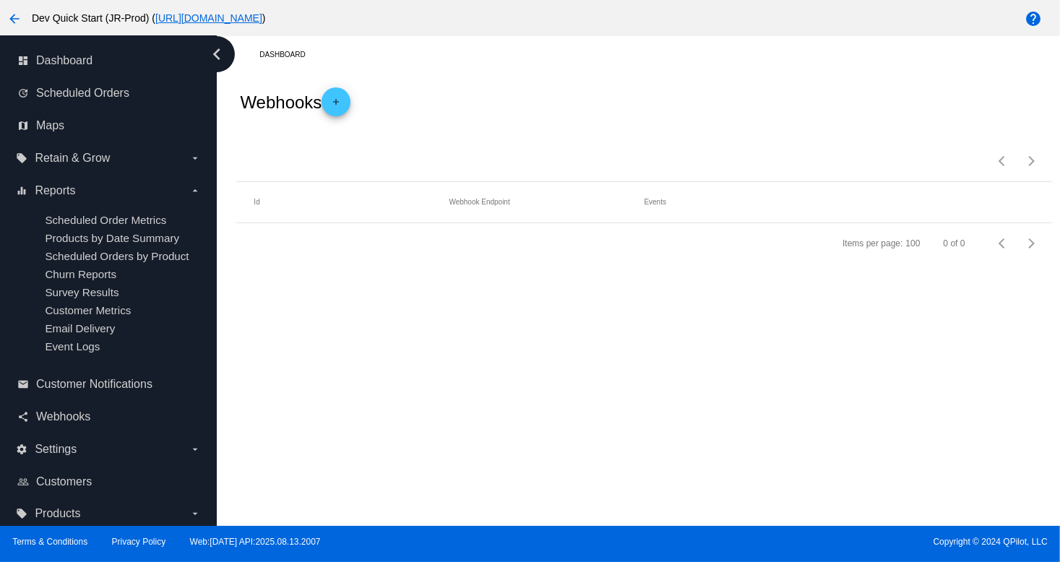
click at [426, 240] on div "Items per page: 100 0 of 0" at bounding box center [643, 243] width 815 height 40
click at [49, 377] on link "email Customer Notifications" at bounding box center [109, 384] width 184 height 23
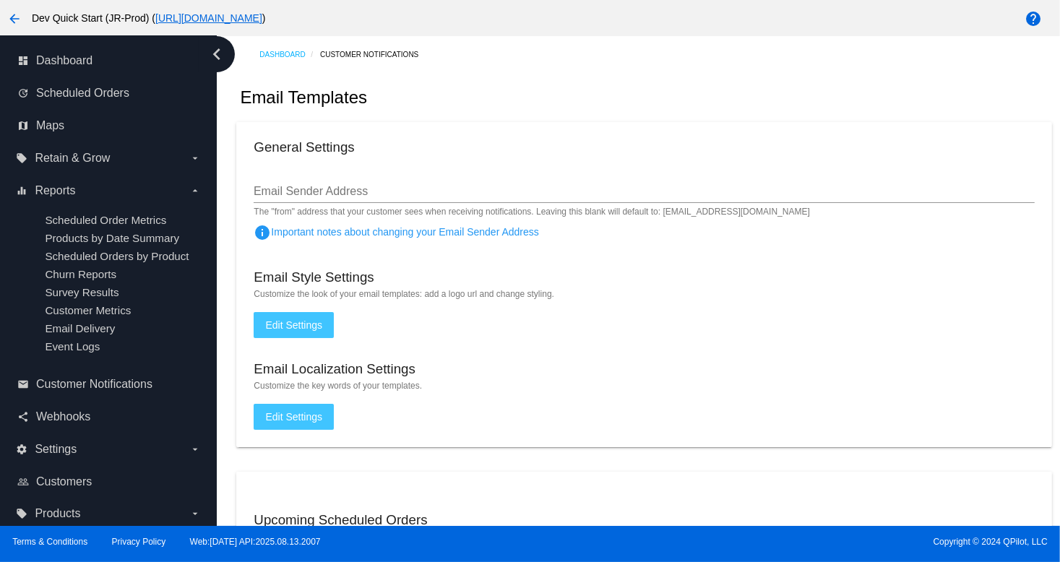
click at [631, 166] on mat-card "General Settings Email Sender Address The "from" address that your customer see…" at bounding box center [643, 284] width 815 height 325
click at [486, 90] on div "Email Templates" at bounding box center [643, 97] width 815 height 49
click at [693, 88] on div "Email Templates" at bounding box center [643, 97] width 815 height 49
